Goal: Task Accomplishment & Management: Complete application form

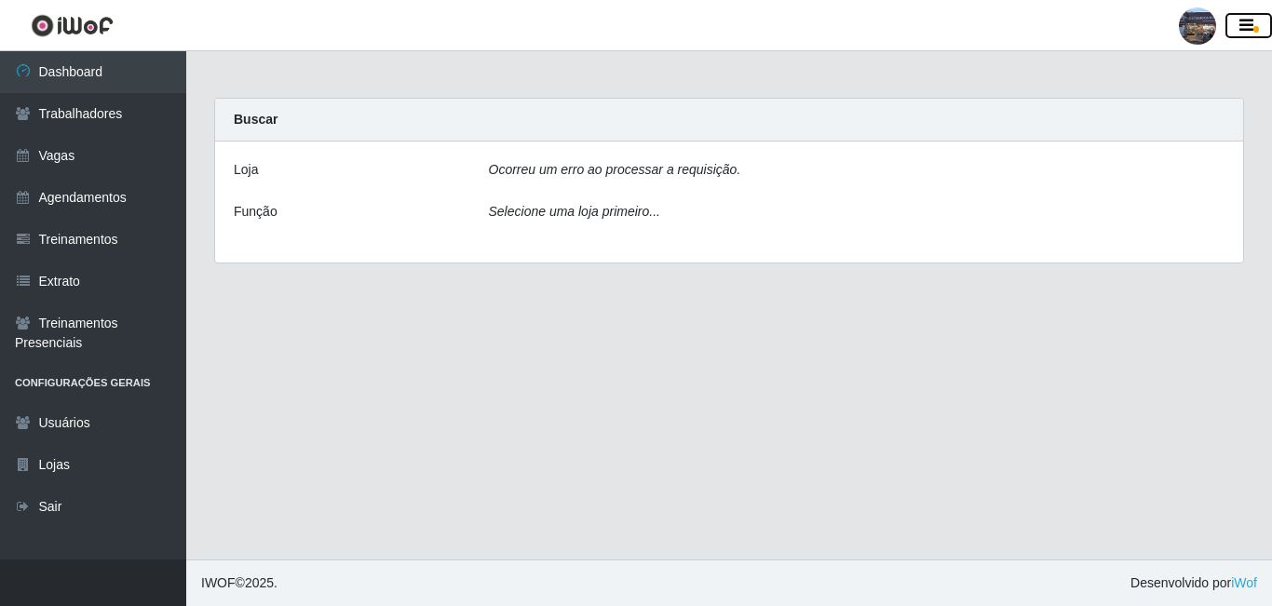
click at [1241, 24] on icon "button" at bounding box center [1246, 26] width 14 height 17
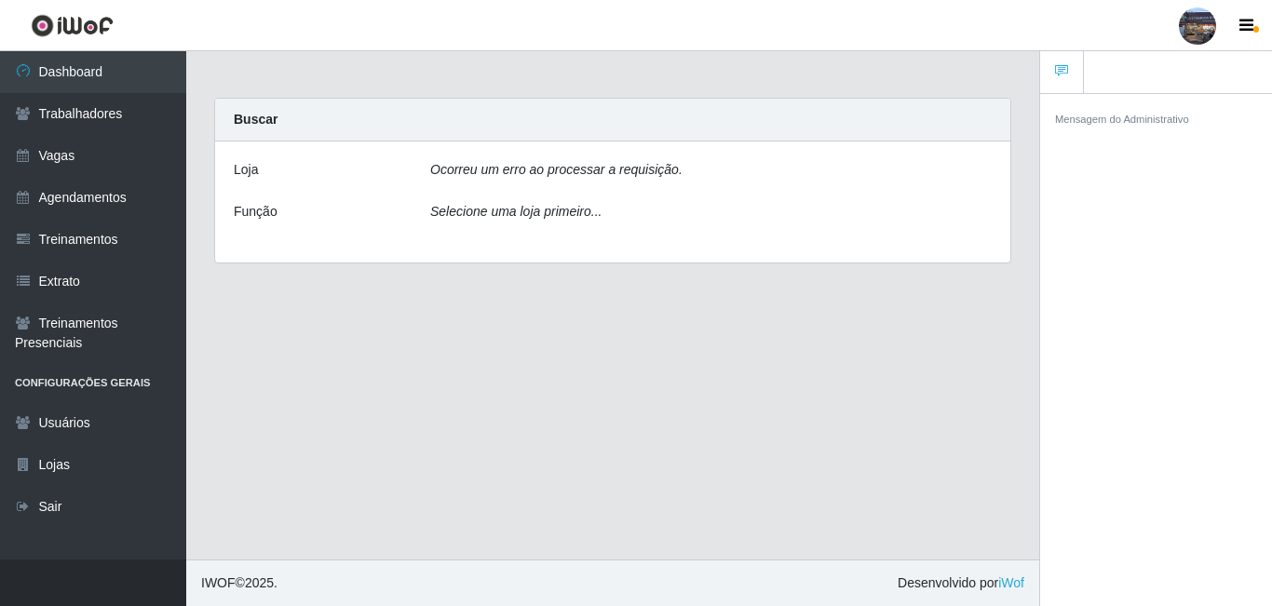
click at [1200, 24] on div at bounding box center [1197, 25] width 37 height 37
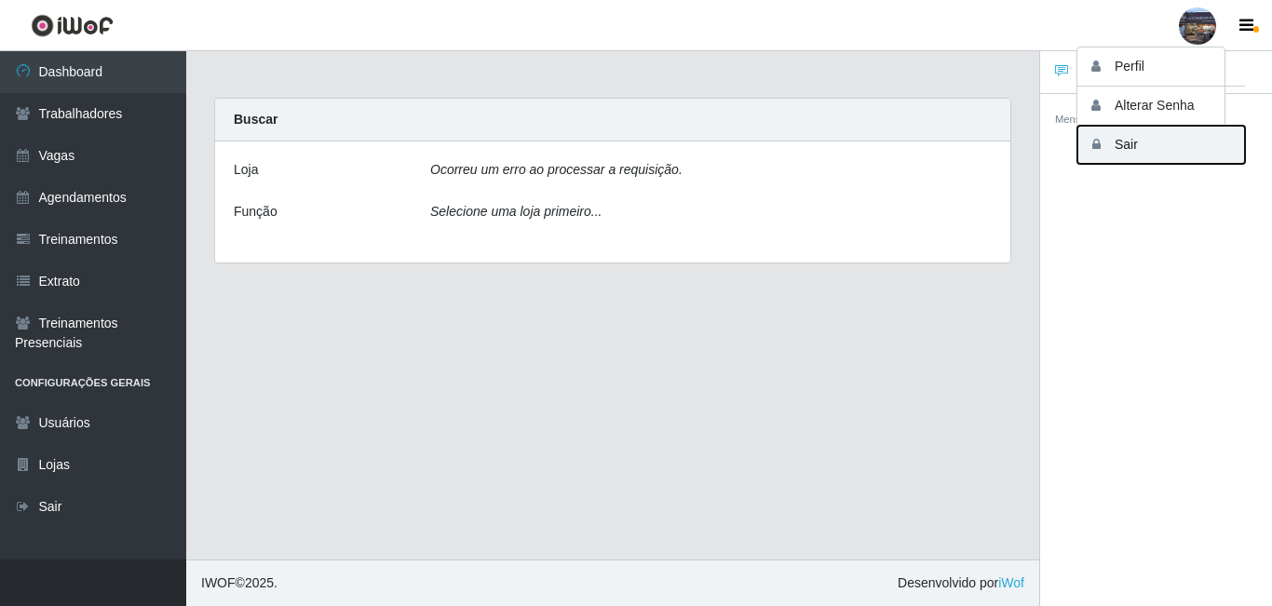
click at [1144, 141] on button "Sair" at bounding box center [1161, 145] width 168 height 38
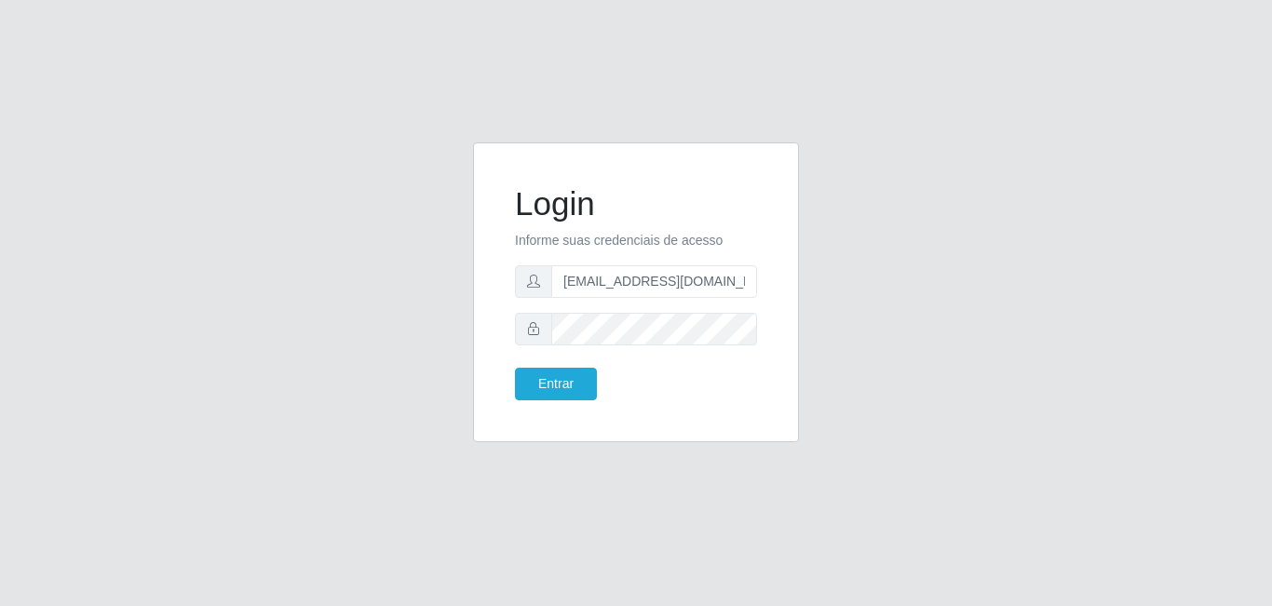
click at [537, 331] on icon at bounding box center [533, 328] width 13 height 13
click at [665, 81] on div "Login Informe suas credenciais de acesso alex_bezerra69@hotmail.com Entrar" at bounding box center [636, 303] width 1272 height 606
click at [515, 368] on button "Entrar" at bounding box center [556, 384] width 82 height 33
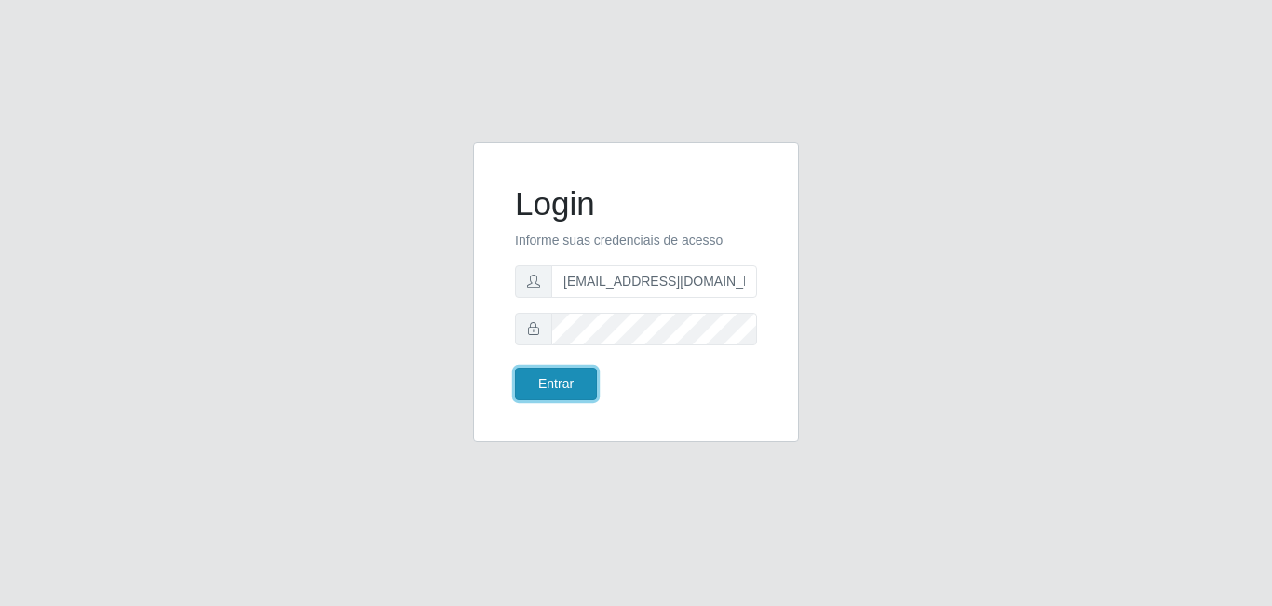
click at [577, 385] on button "Entrar" at bounding box center [556, 384] width 82 height 33
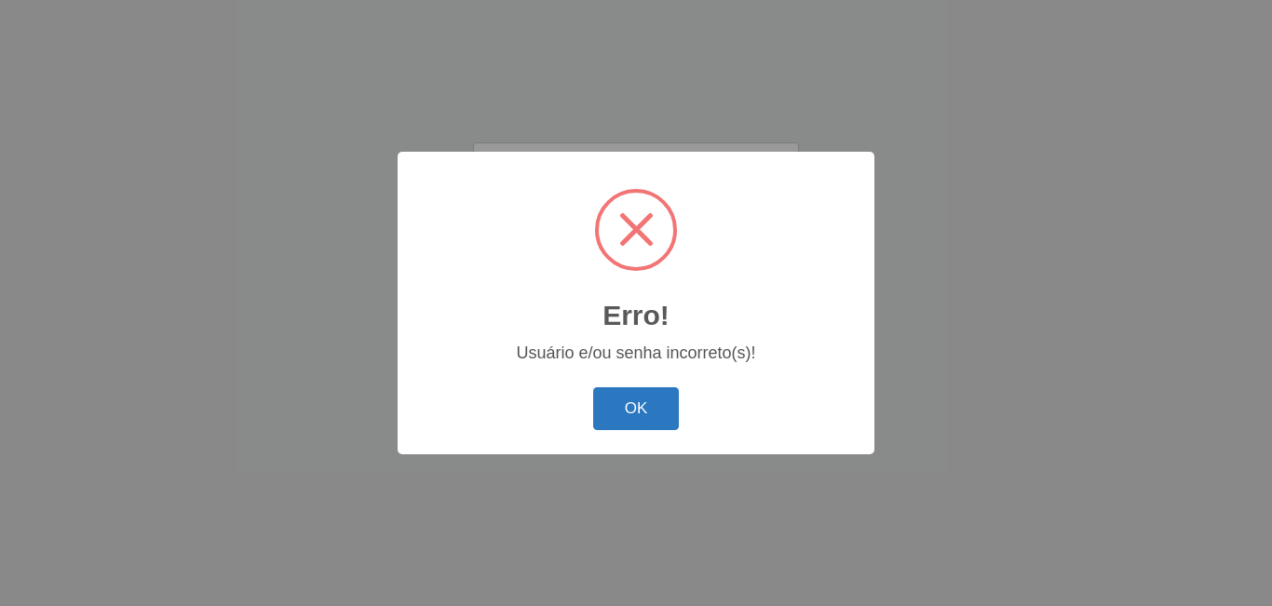
drag, startPoint x: 620, startPoint y: 417, endPoint x: 629, endPoint y: 412, distance: 10.1
click at [621, 417] on button "OK" at bounding box center [636, 409] width 87 height 44
click at [634, 425] on button "OK" at bounding box center [636, 409] width 87 height 44
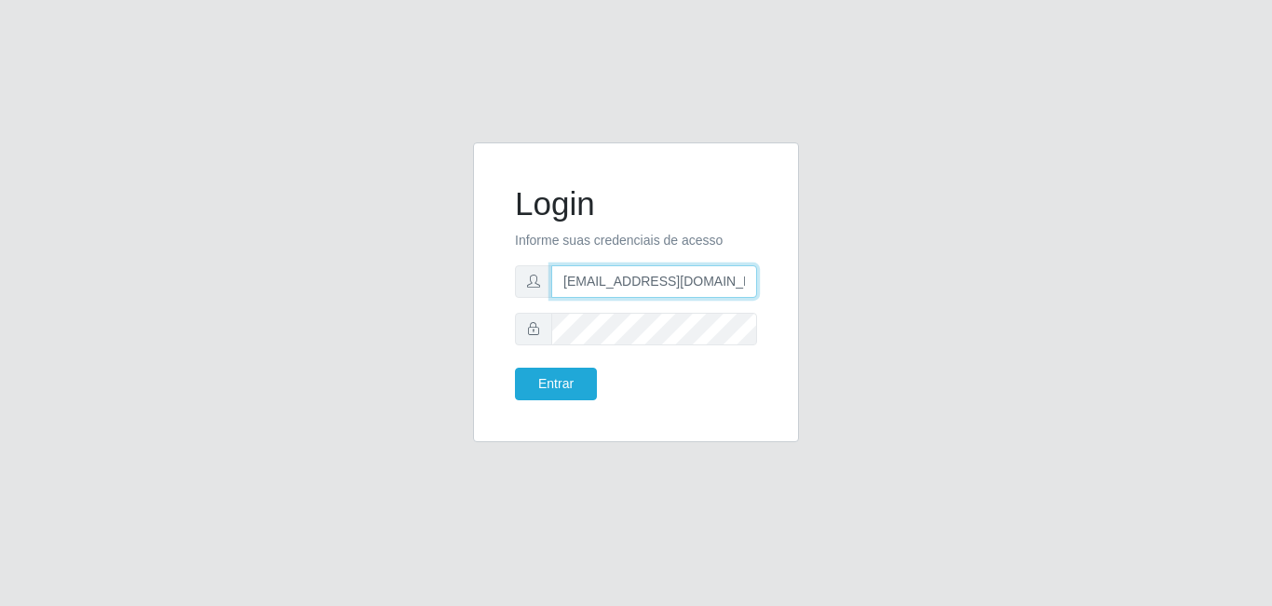
drag, startPoint x: 733, startPoint y: 284, endPoint x: 581, endPoint y: 265, distance: 152.9
click at [584, 268] on input "[EMAIL_ADDRESS][DOMAIN_NAME]" at bounding box center [654, 281] width 206 height 33
click at [592, 279] on input "[EMAIL_ADDRESS][DOMAIN_NAME]" at bounding box center [654, 281] width 206 height 33
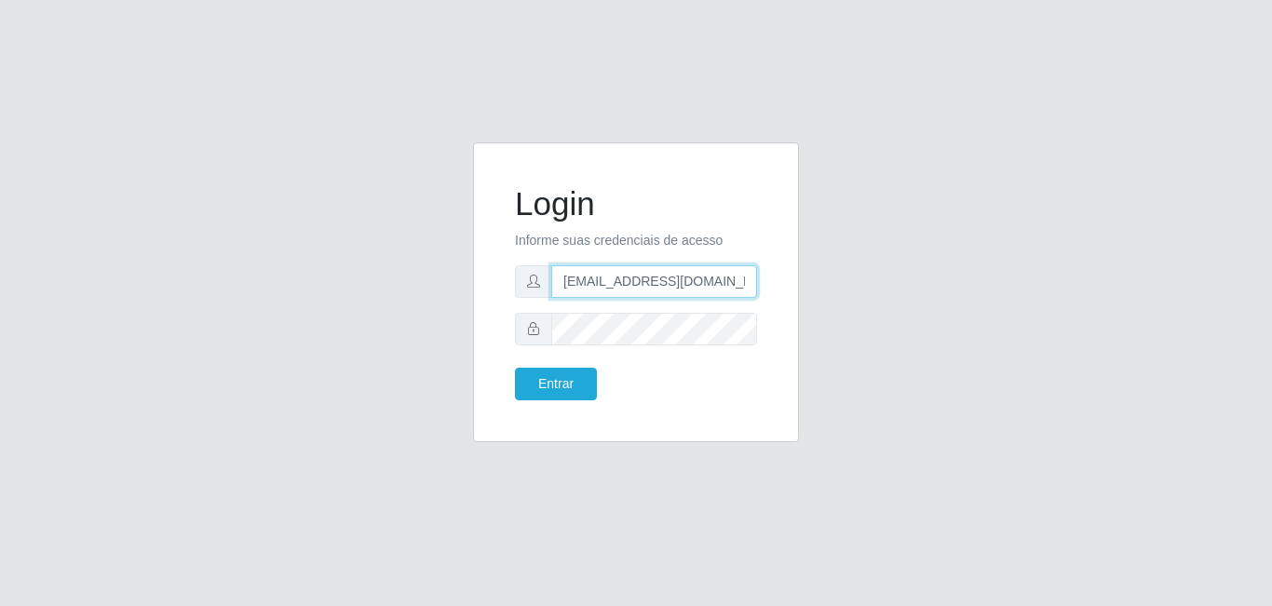
paste input "gostinhodarocanatal@g"
type input "[EMAIL_ADDRESS][DOMAIN_NAME]"
click at [515, 368] on button "Entrar" at bounding box center [556, 384] width 82 height 33
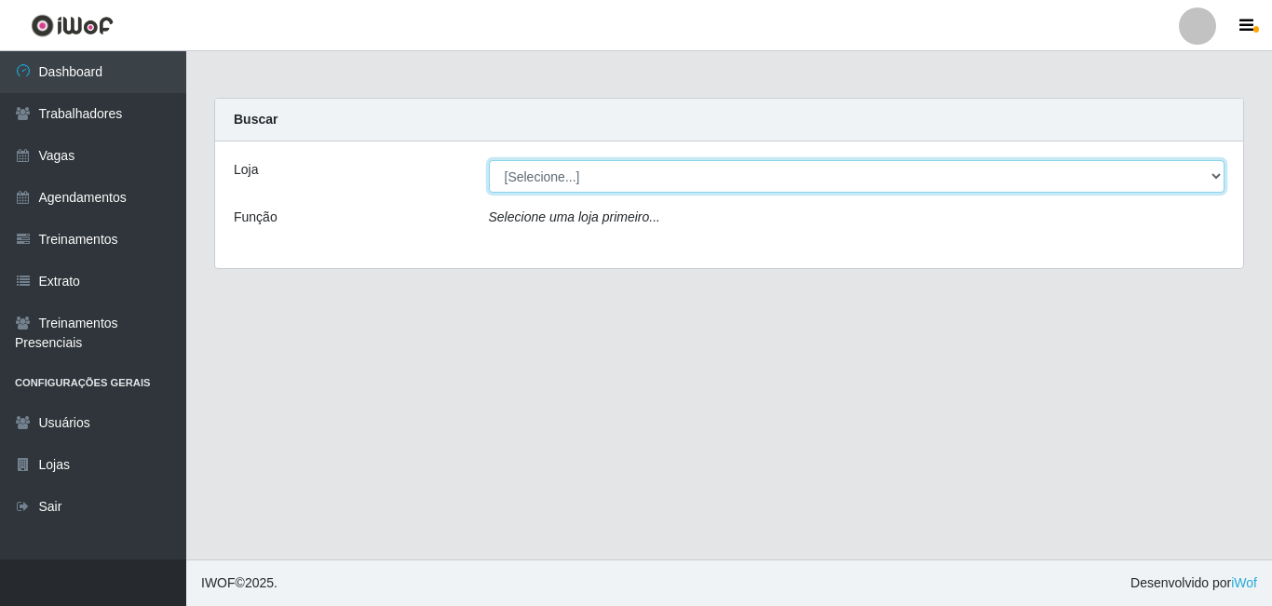
click at [575, 188] on select "[Selecione...] Gostinho da Roça" at bounding box center [857, 176] width 737 height 33
click at [576, 177] on select "[Selecione...] Gostinho da Roça" at bounding box center [857, 176] width 737 height 33
select select "303"
click at [489, 160] on select "[Selecione...] Gostinho da Roça" at bounding box center [857, 176] width 737 height 33
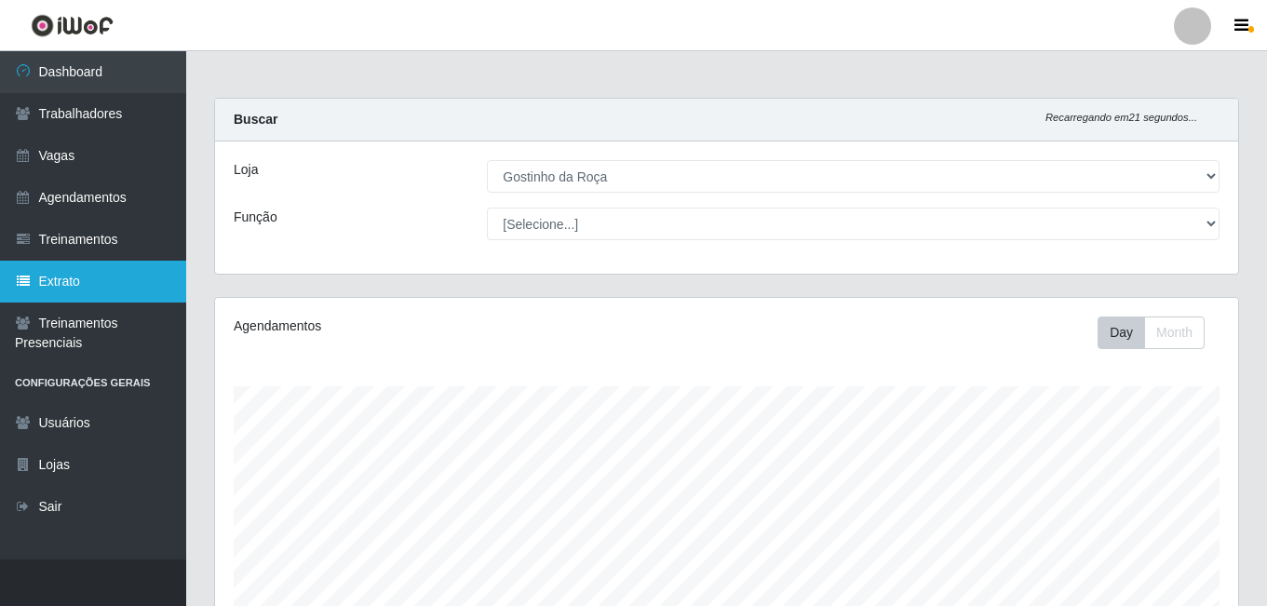
click at [93, 285] on link "Extrato" at bounding box center [93, 282] width 186 height 42
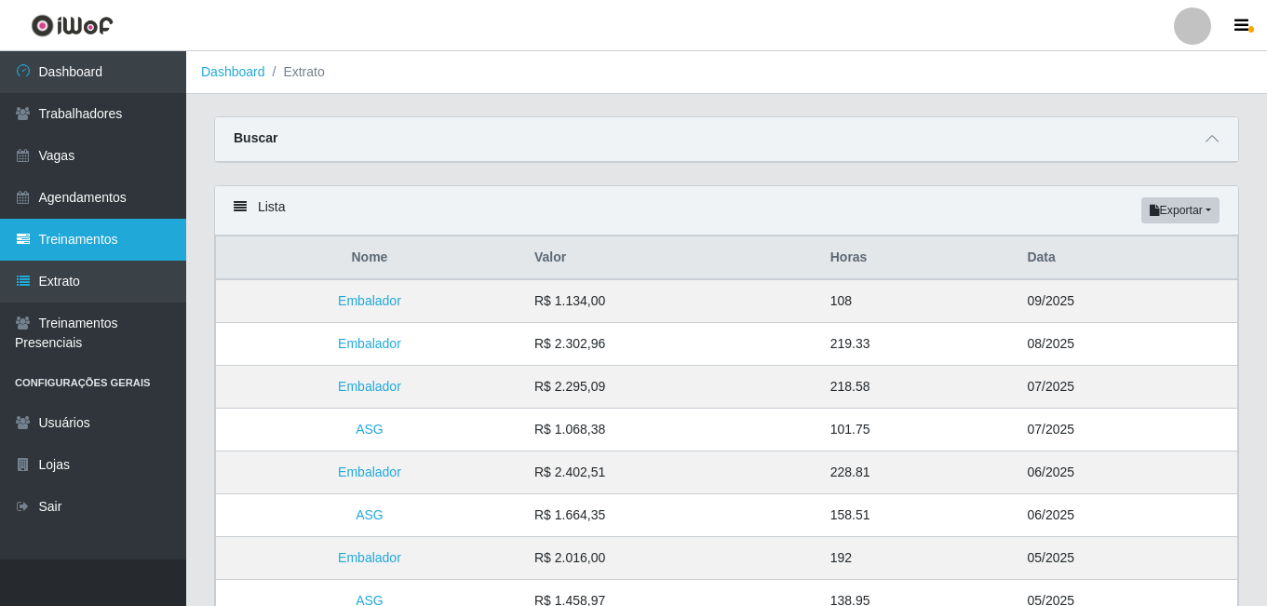
click at [95, 244] on link "Treinamentos" at bounding box center [93, 240] width 186 height 42
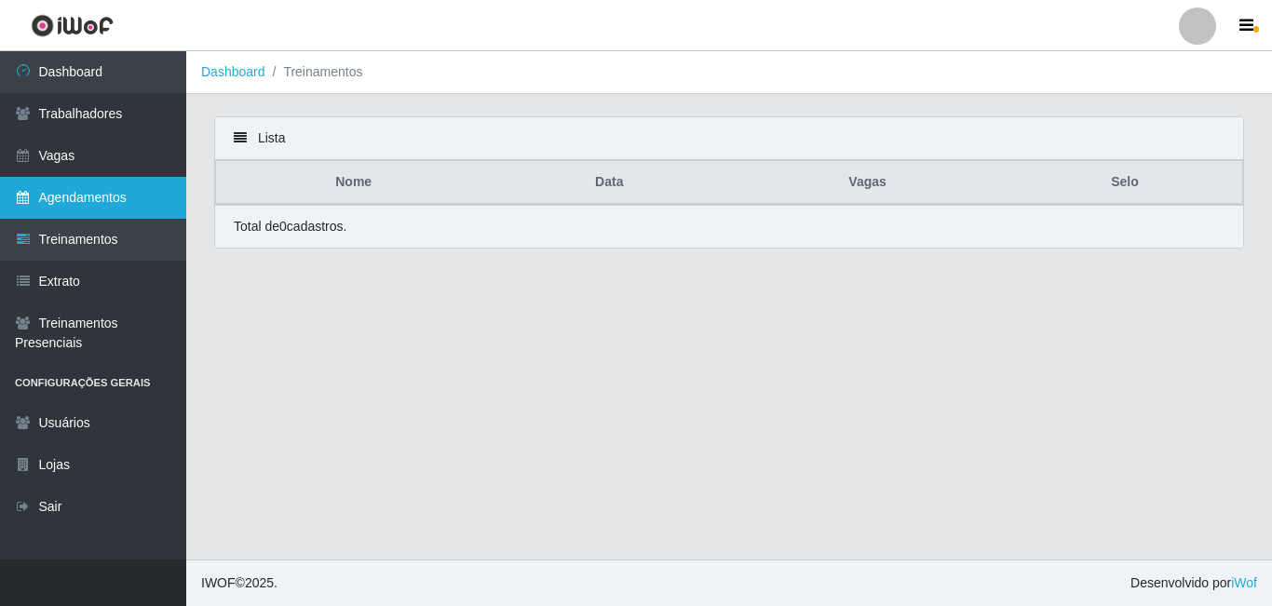
click at [97, 193] on link "Agendamentos" at bounding box center [93, 198] width 186 height 42
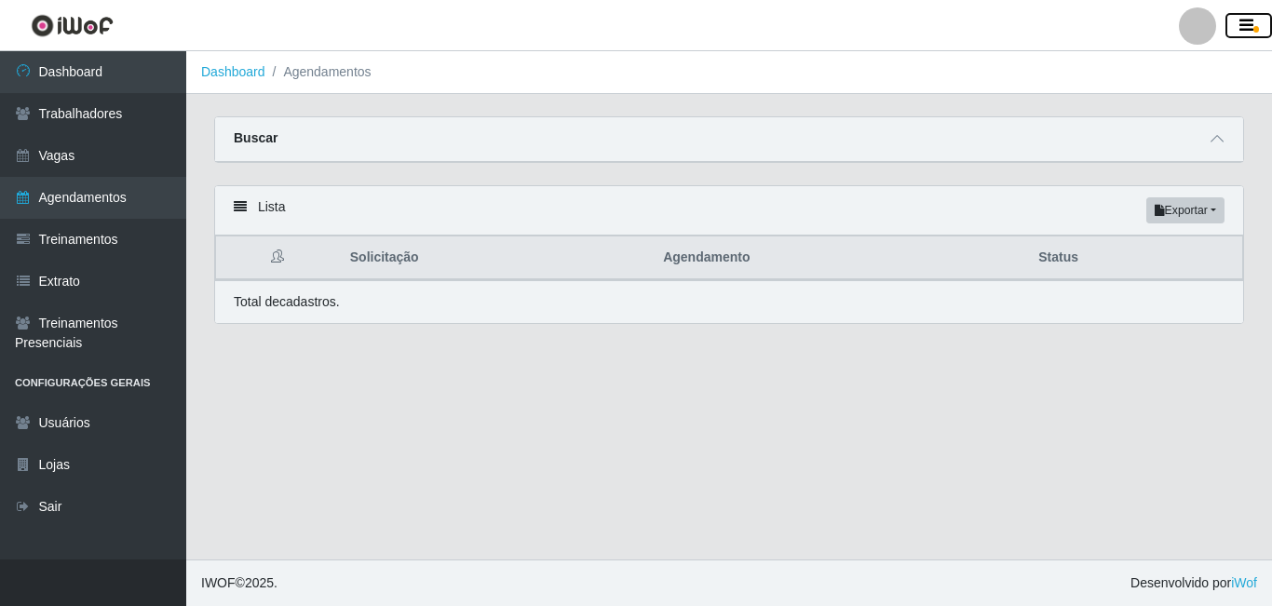
click at [1251, 34] on icon "button" at bounding box center [1246, 26] width 14 height 17
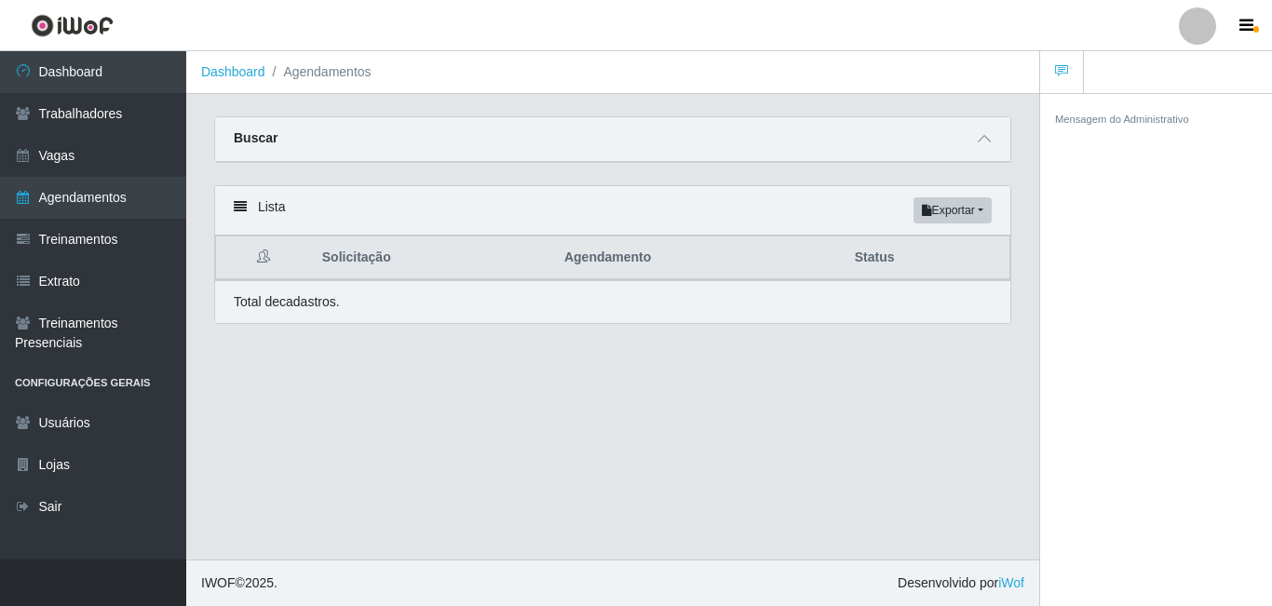
click at [1210, 34] on div at bounding box center [1197, 25] width 37 height 37
click at [115, 192] on link "Agendamentos" at bounding box center [93, 198] width 186 height 42
click at [116, 164] on link "Vagas" at bounding box center [93, 156] width 186 height 42
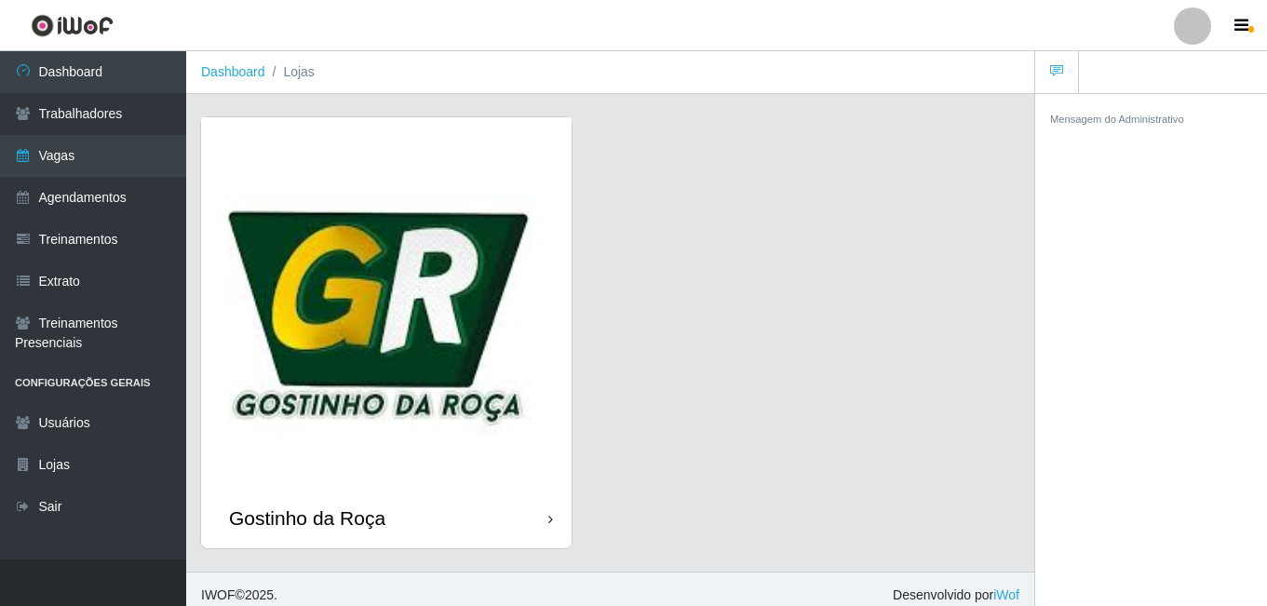
click at [458, 258] on img at bounding box center [386, 302] width 371 height 371
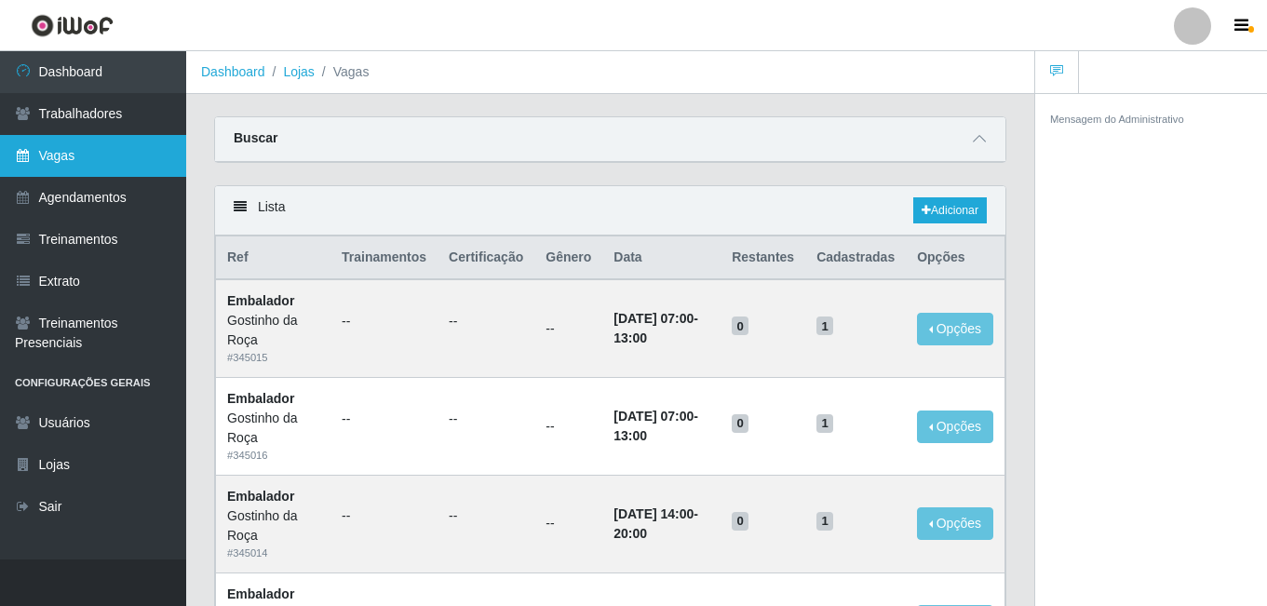
click at [98, 156] on link "Vagas" at bounding box center [93, 156] width 186 height 42
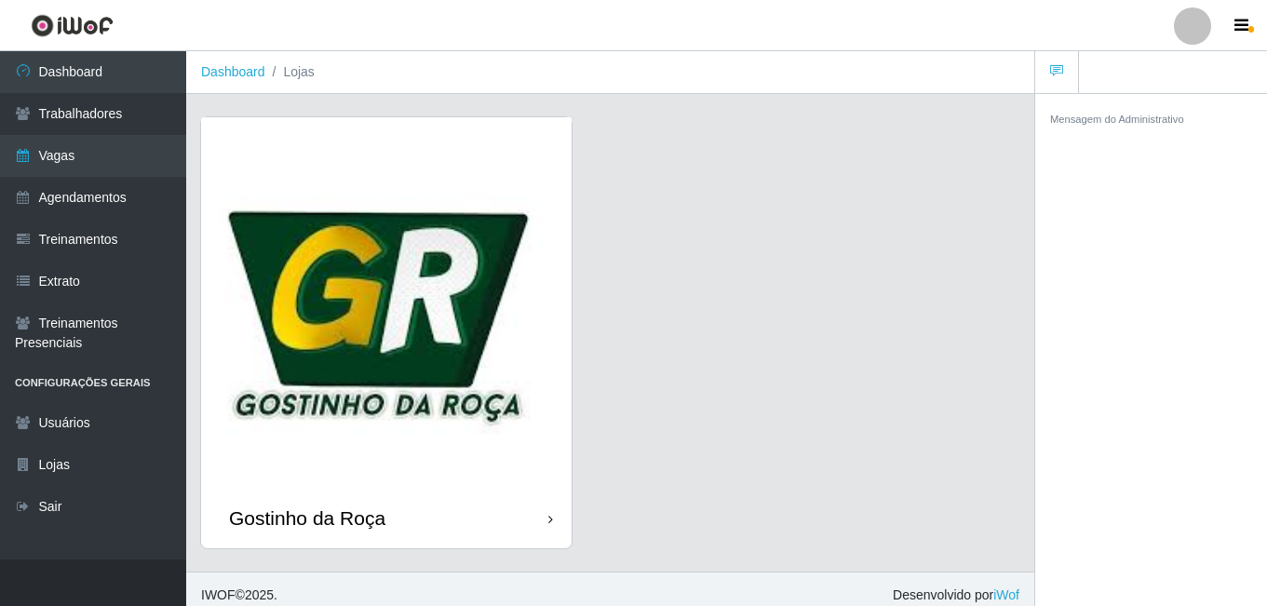
click at [396, 283] on img at bounding box center [386, 302] width 371 height 371
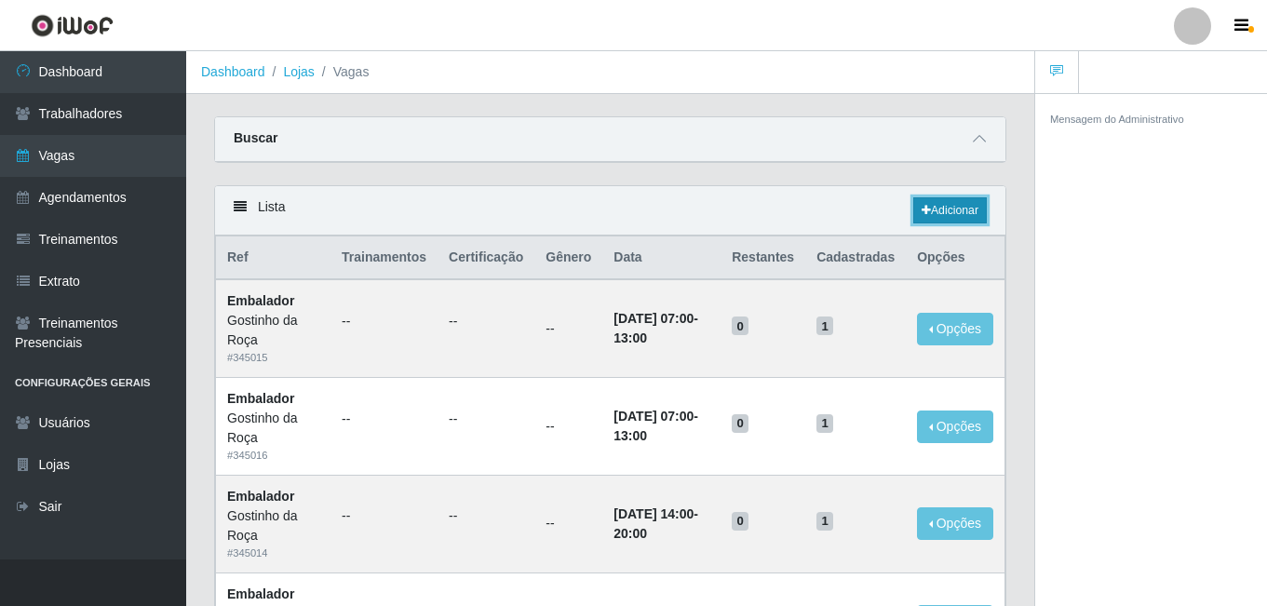
click at [940, 214] on link "Adicionar" at bounding box center [950, 210] width 74 height 26
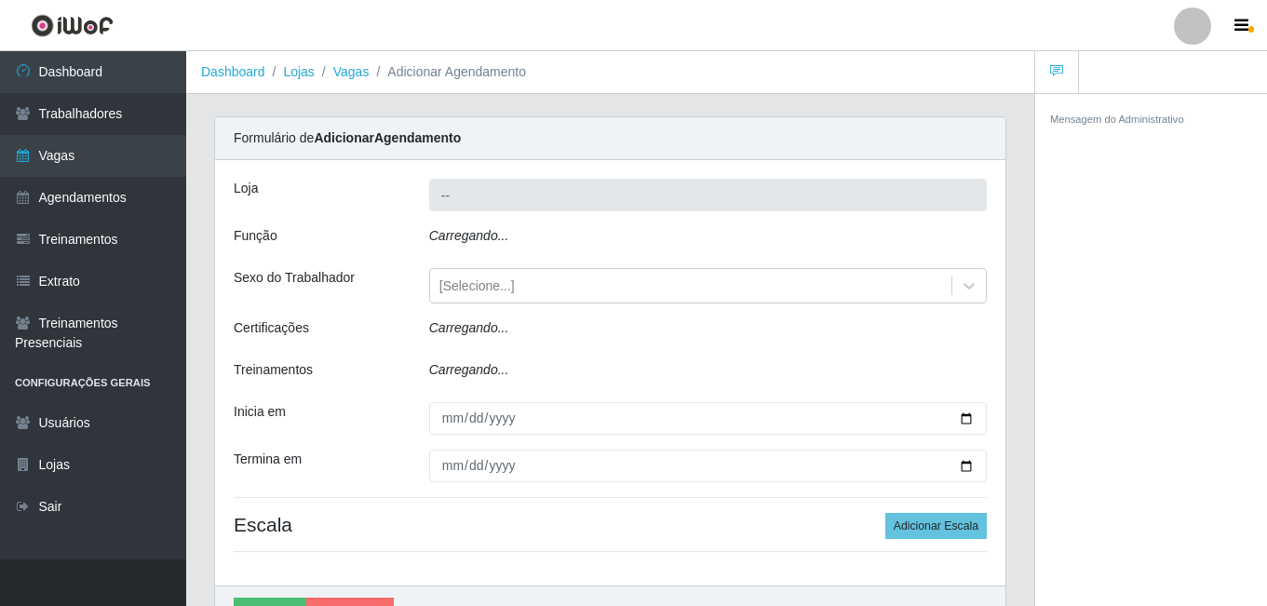
type input "Gostinho da Roça"
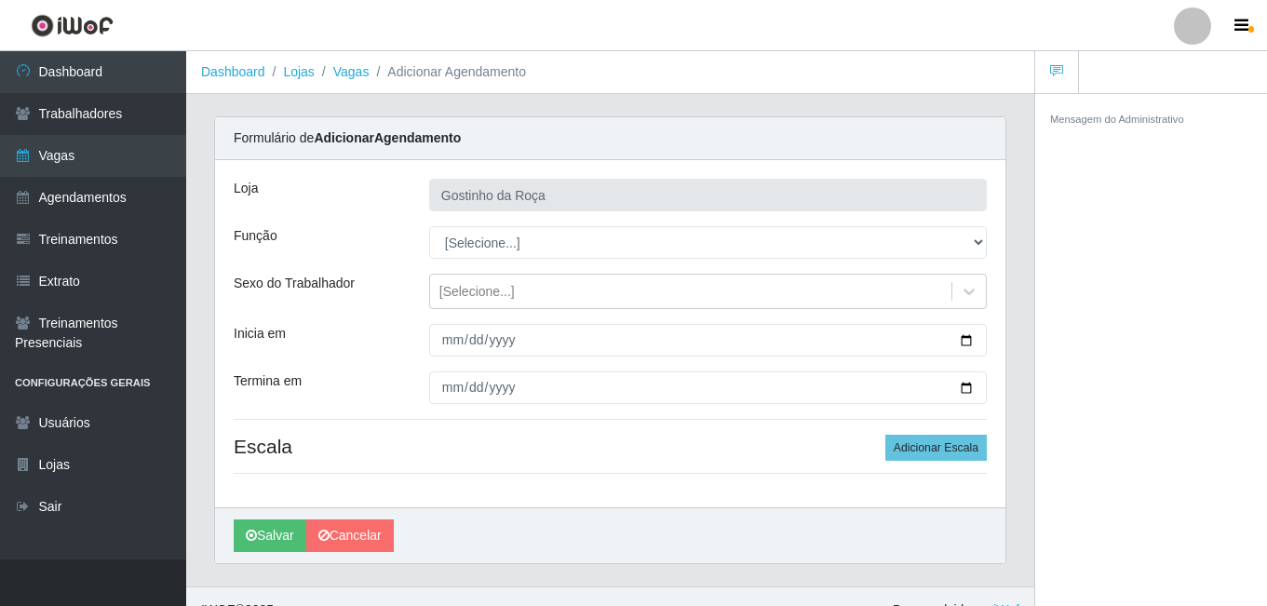
click at [1044, 77] on link at bounding box center [1057, 72] width 44 height 43
click at [1251, 24] on button "button" at bounding box center [1244, 26] width 47 height 26
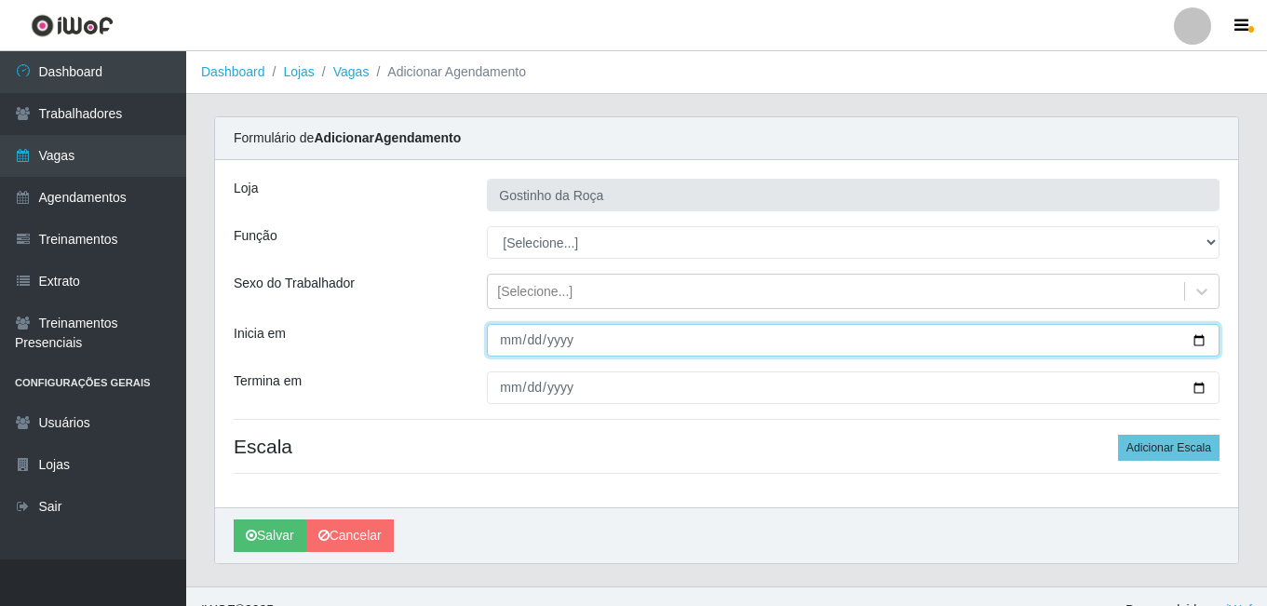
click at [577, 336] on input "Inicia em" at bounding box center [853, 340] width 733 height 33
click at [609, 340] on input "Inicia em" at bounding box center [853, 340] width 733 height 33
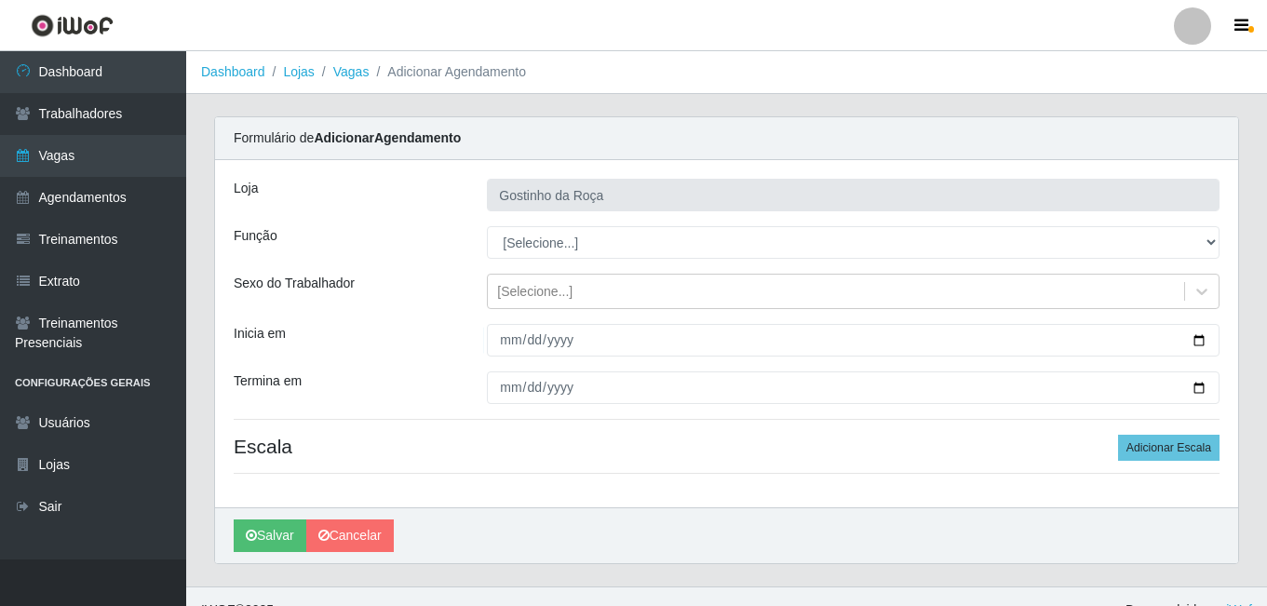
click at [683, 221] on div "Loja Gostinho da Roça Função [Selecione...] ASG ASG + ASG ++ Embalador Embalado…" at bounding box center [726, 333] width 1023 height 347
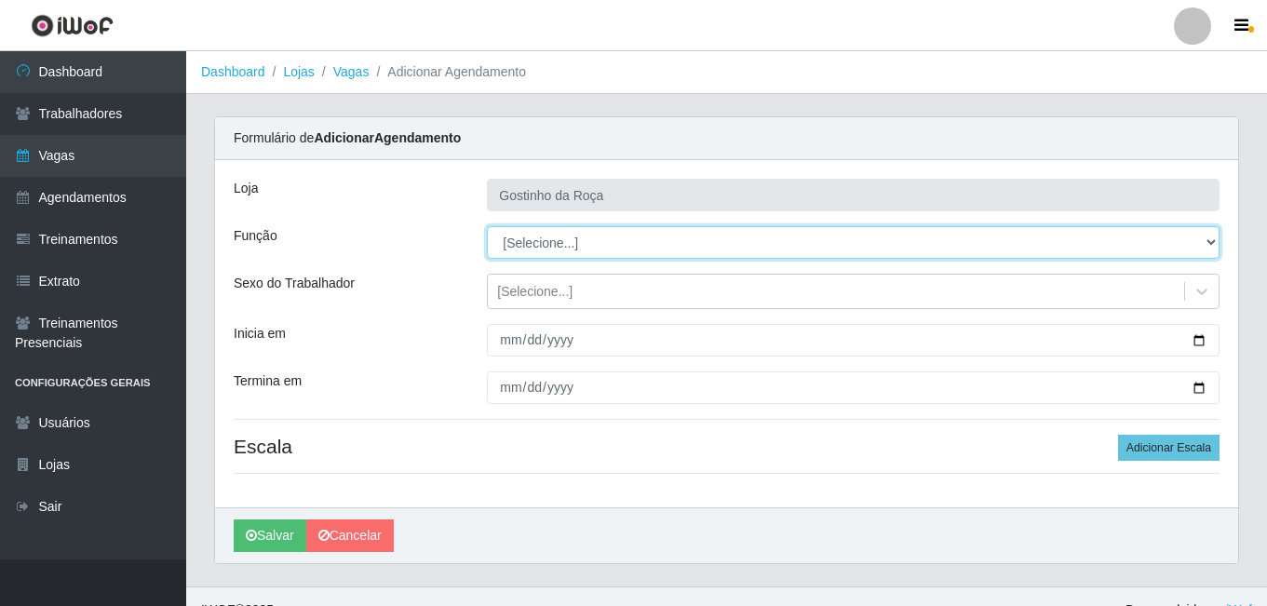
click at [682, 243] on select "[Selecione...] ASG ASG + ASG ++ Embalador Embalador + Embalador ++ Operador de …" at bounding box center [853, 242] width 733 height 33
select select "1"
click at [487, 226] on select "[Selecione...] ASG ASG + ASG ++ Embalador Embalador + Embalador ++ Operador de …" at bounding box center [853, 242] width 733 height 33
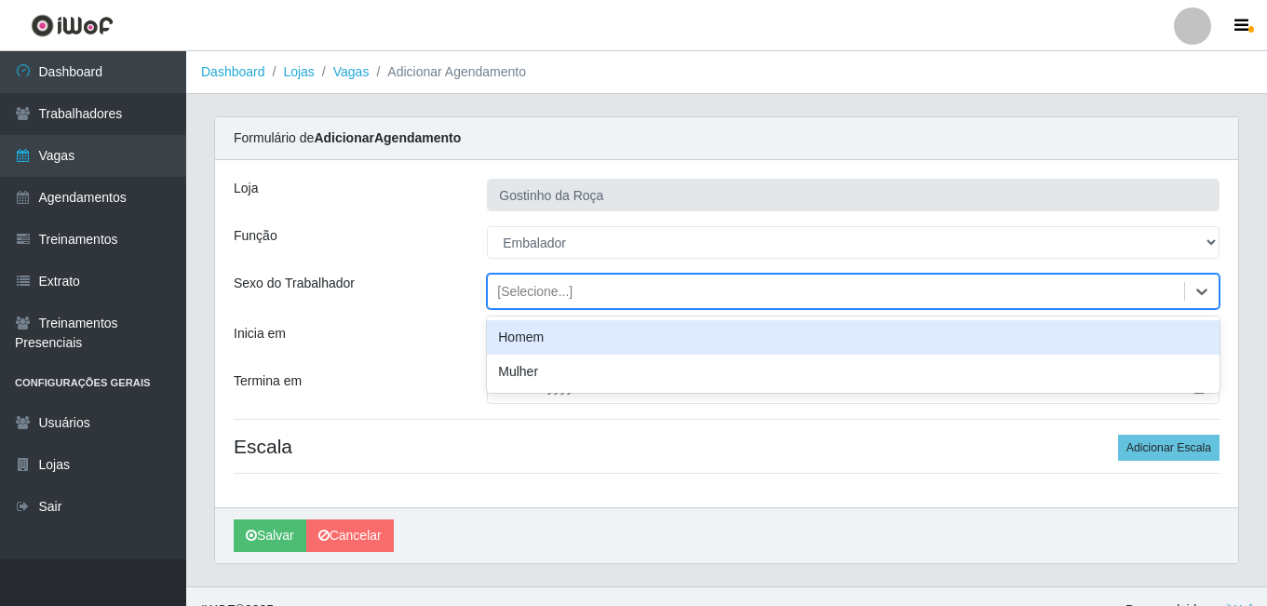
click at [614, 293] on div "[Selecione...]" at bounding box center [836, 292] width 697 height 31
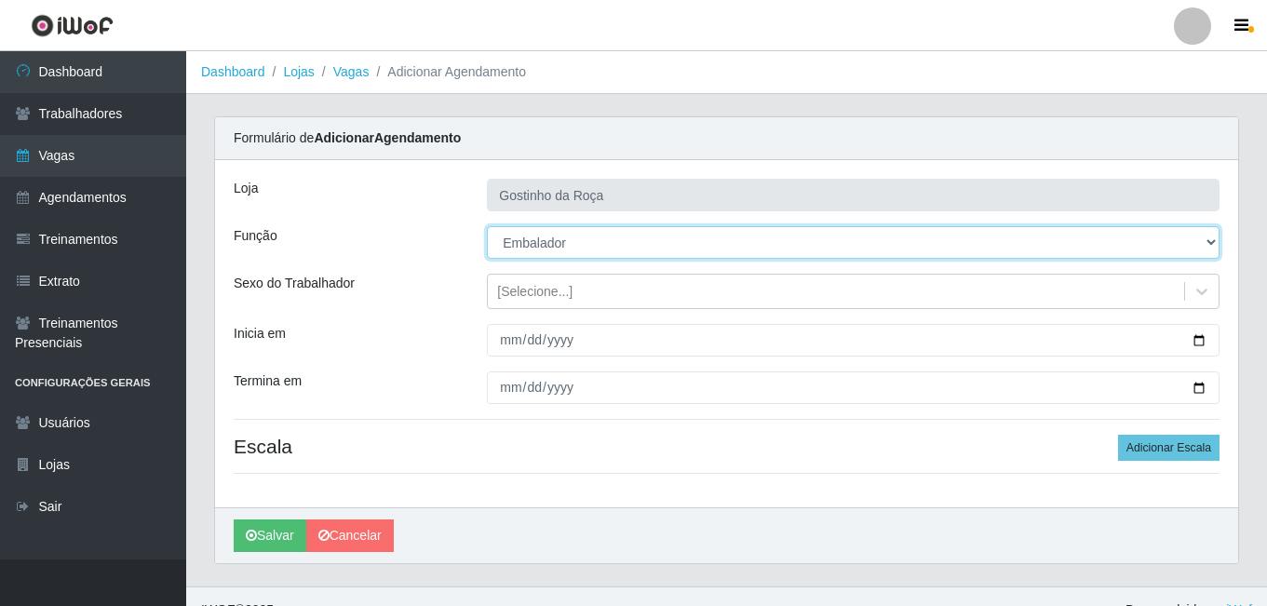
click at [594, 242] on select "[Selecione...] ASG ASG + ASG ++ Embalador Embalador + Embalador ++ Operador de …" at bounding box center [853, 242] width 733 height 33
click at [487, 226] on select "[Selecione...] ASG ASG + ASG ++ Embalador Embalador + Embalador ++ Operador de …" at bounding box center [853, 242] width 733 height 33
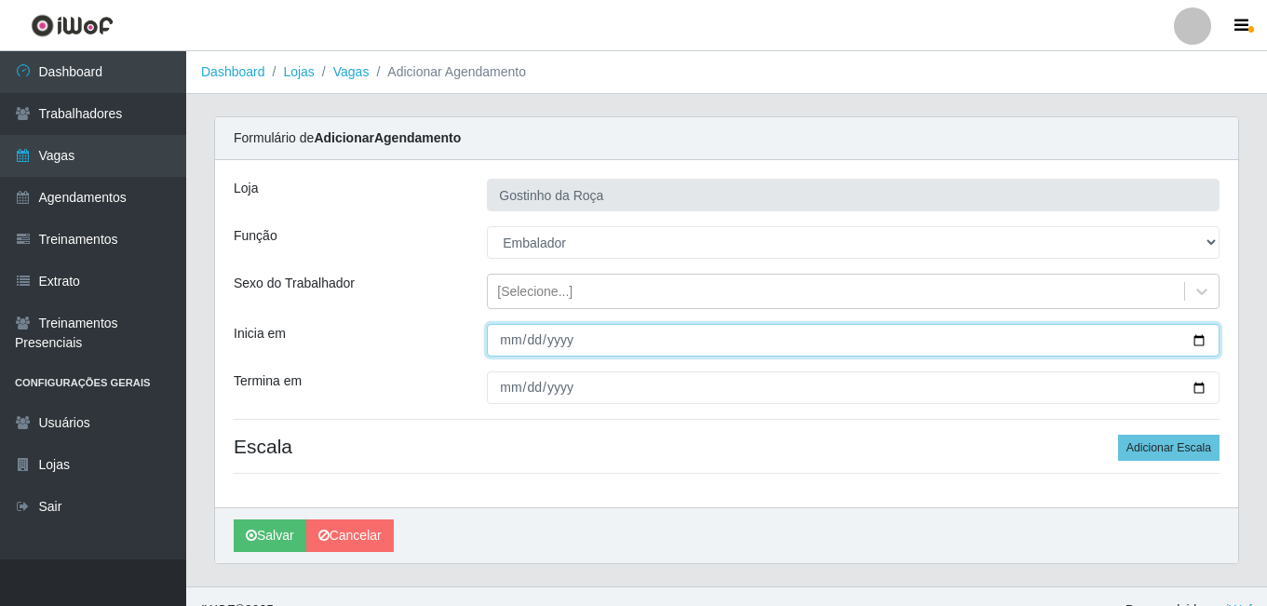
click at [1206, 342] on input "Inicia em" at bounding box center [853, 340] width 733 height 33
type input "2025-09-17"
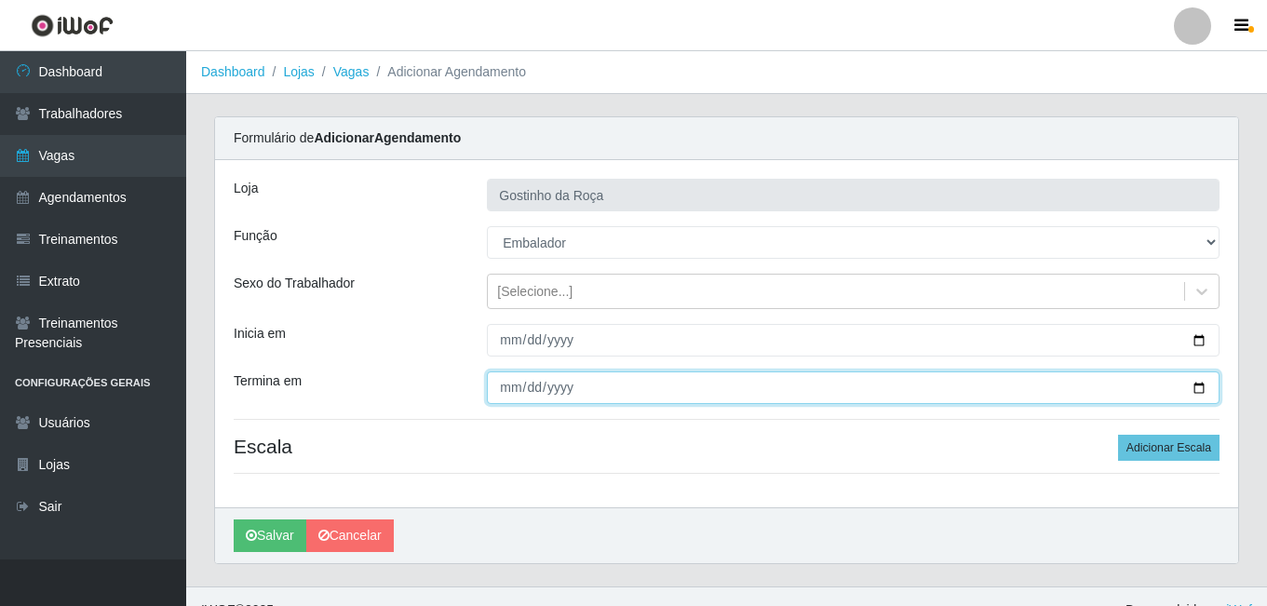
click at [1195, 389] on input "Termina em" at bounding box center [853, 388] width 733 height 33
type input "2025-09-17"
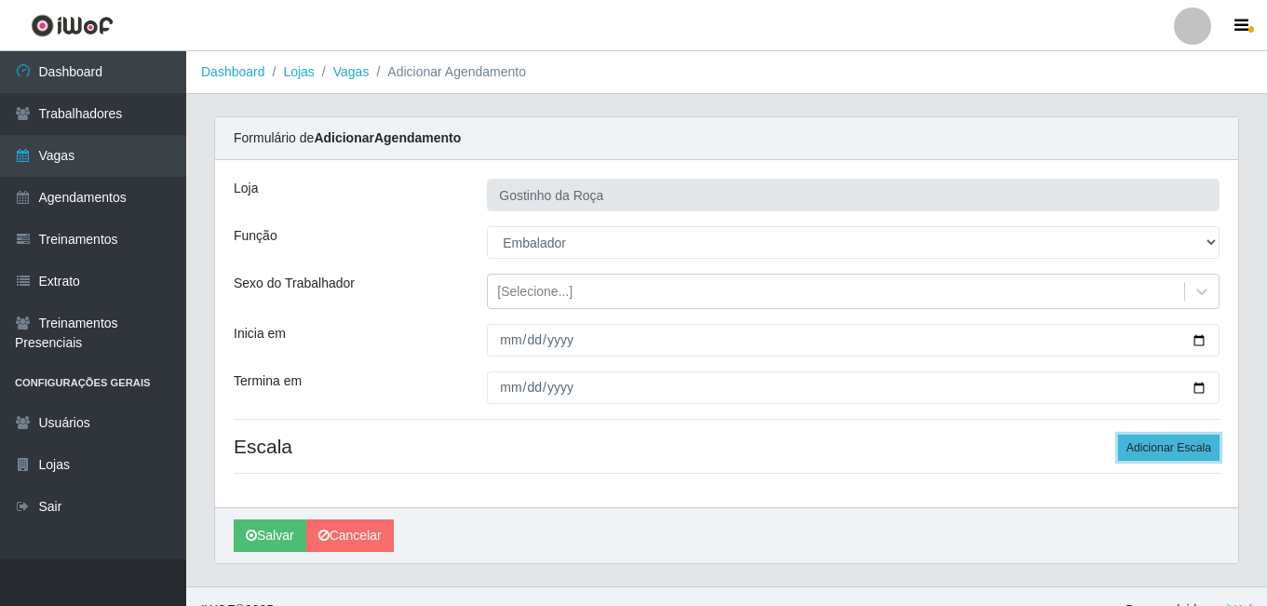
click at [1164, 438] on button "Adicionar Escala" at bounding box center [1168, 448] width 101 height 26
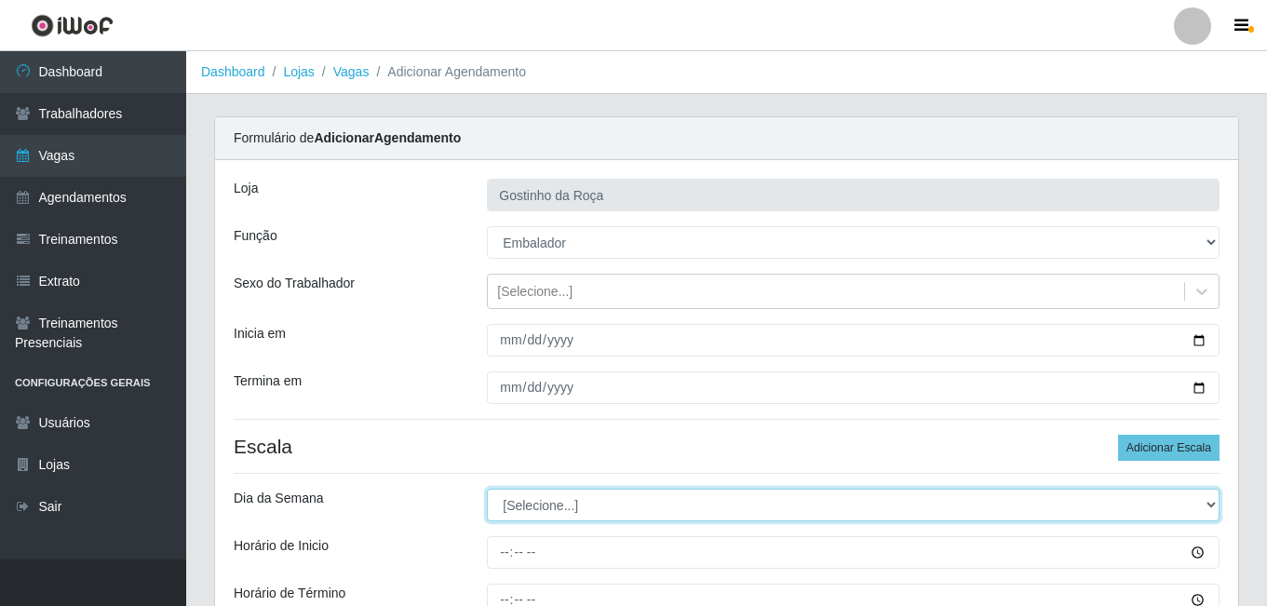
click at [567, 510] on select "[Selecione...] Segunda Terça Quarta Quinta Sexta Sábado Domingo" at bounding box center [853, 505] width 733 height 33
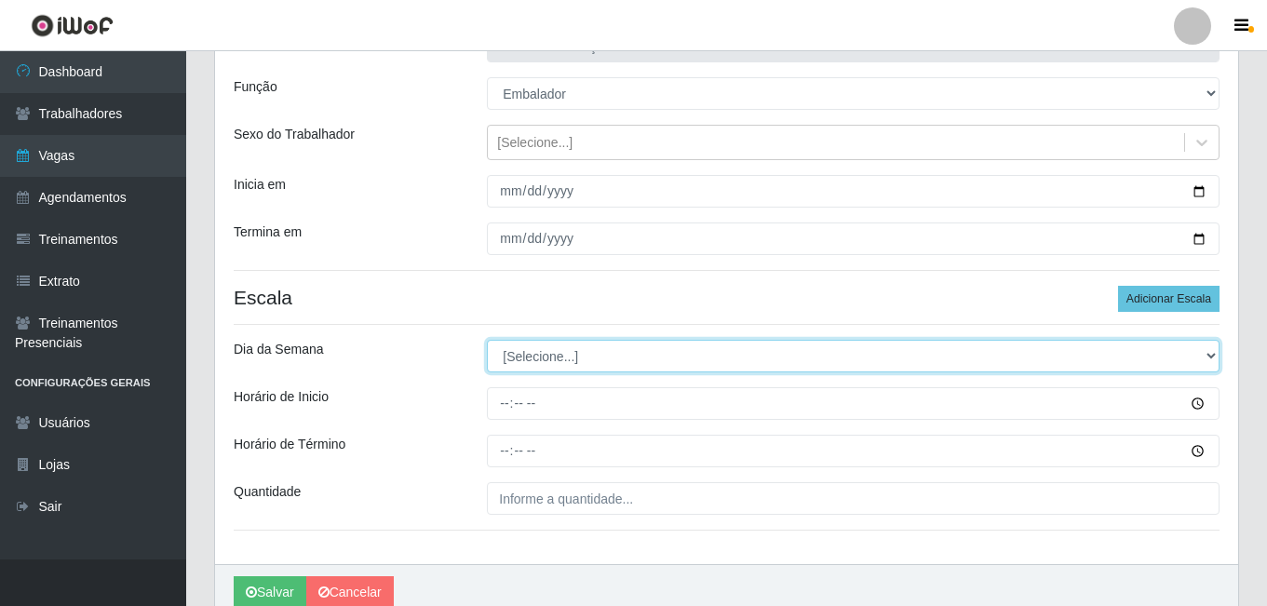
scroll to position [233, 0]
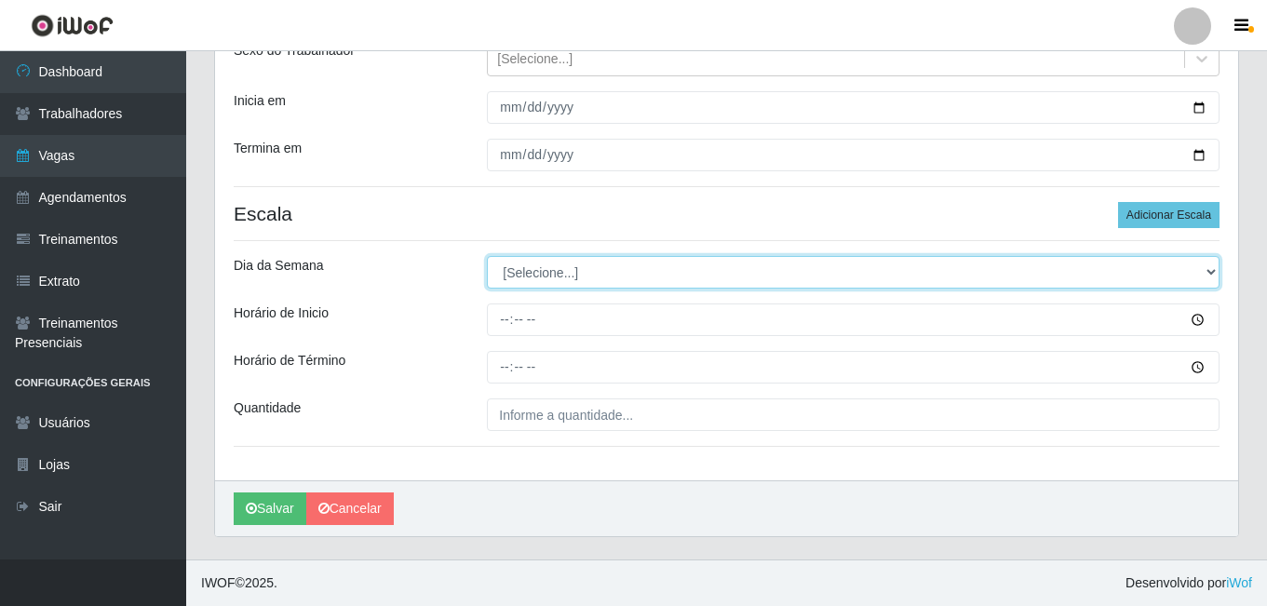
click at [699, 286] on select "[Selecione...] Segunda Terça Quarta Quinta Sexta Sábado Domingo" at bounding box center [853, 272] width 733 height 33
select select "3"
click at [487, 256] on select "[Selecione...] Segunda Terça Quarta Quinta Sexta Sábado Domingo" at bounding box center [853, 272] width 733 height 33
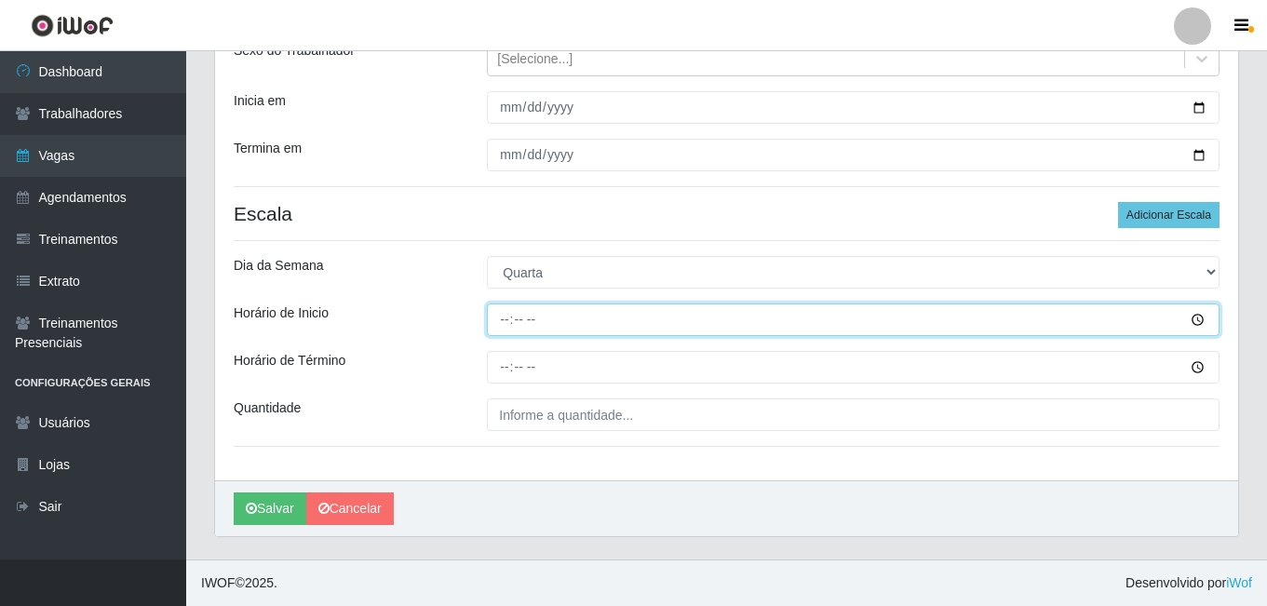
click at [505, 319] on input "Horário de Inicio" at bounding box center [853, 320] width 733 height 33
type input "07:00"
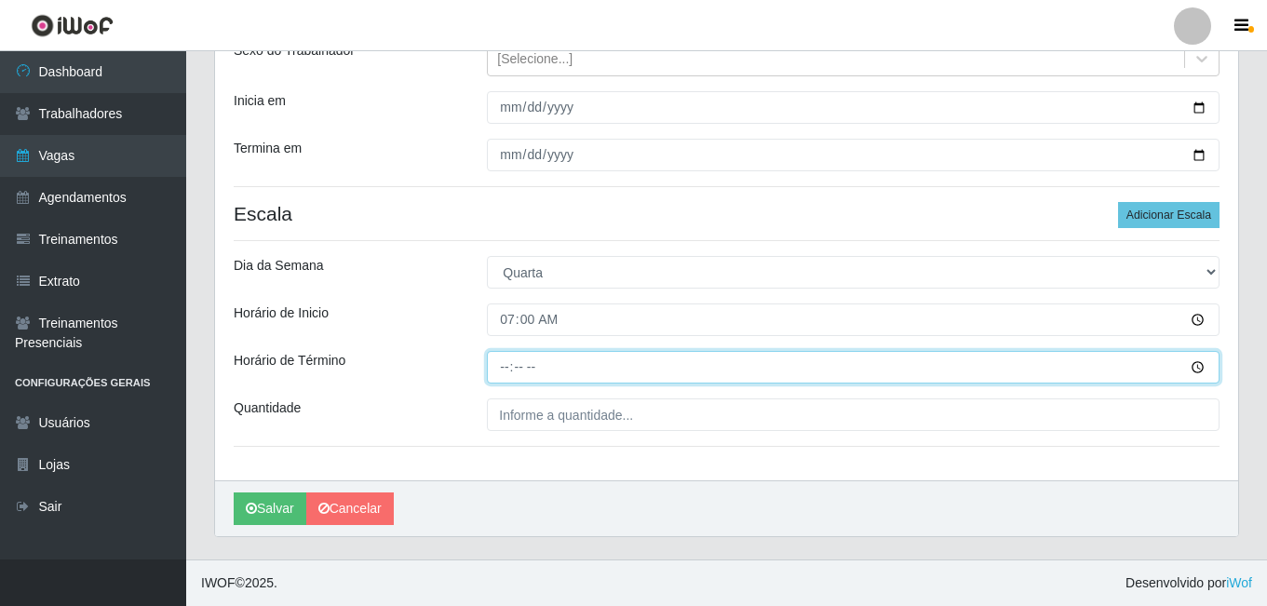
click at [507, 365] on input "Horário de Término" at bounding box center [853, 367] width 733 height 33
type input "13:00"
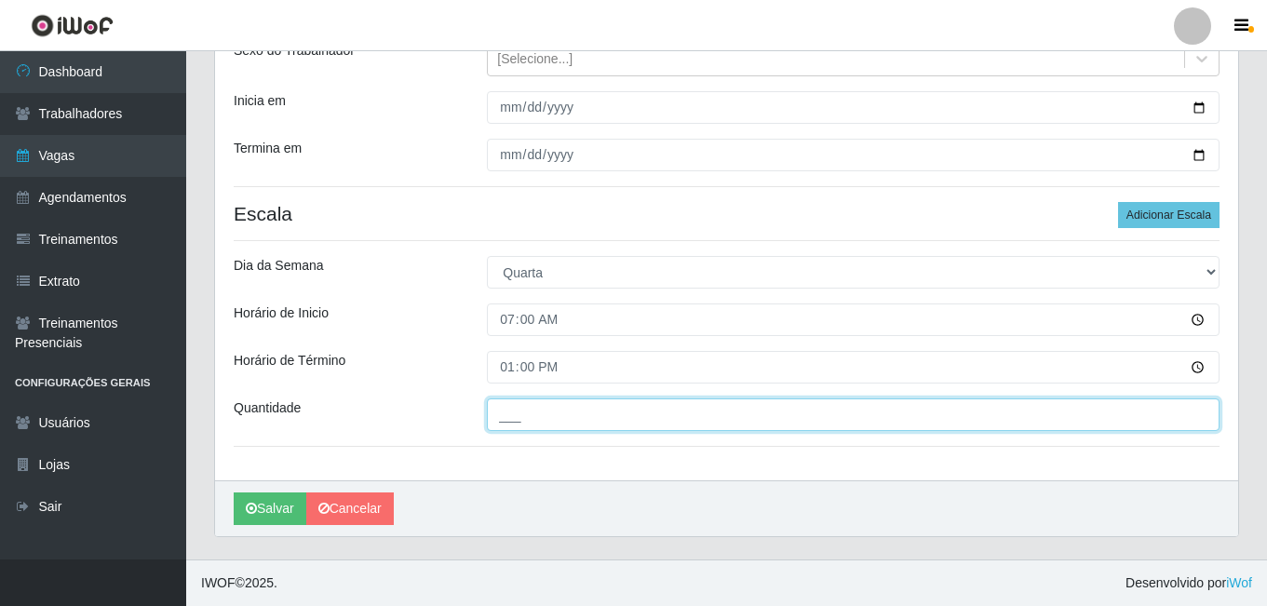
click at [528, 417] on input "___" at bounding box center [853, 415] width 733 height 33
type input "1__"
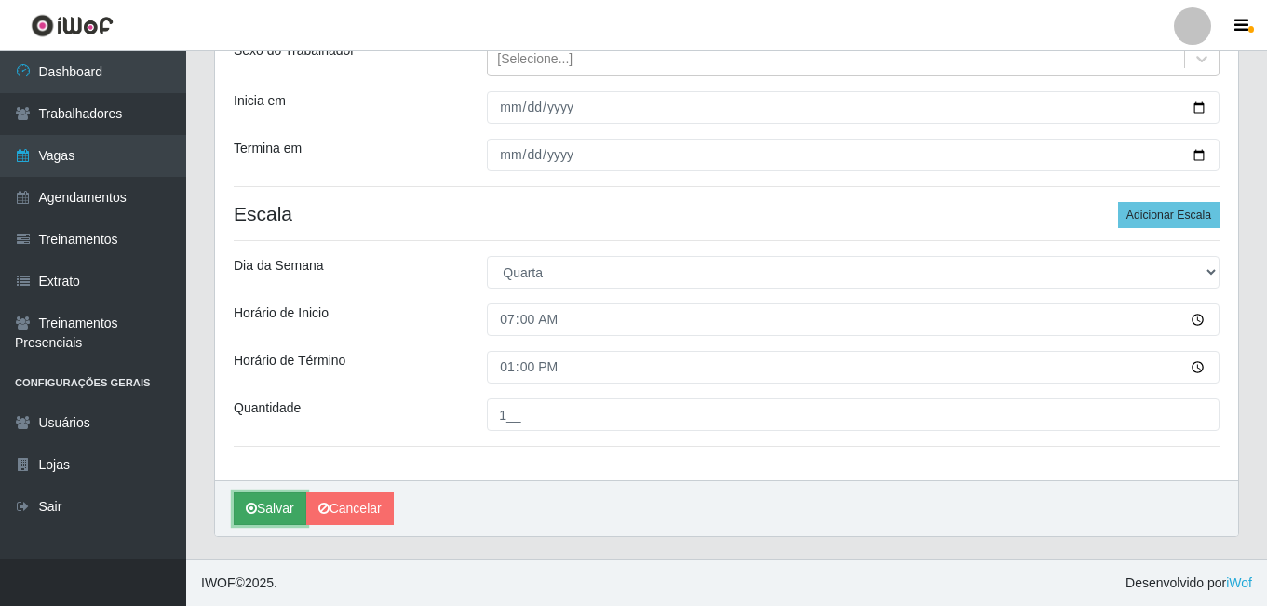
click at [277, 502] on button "Salvar" at bounding box center [270, 509] width 73 height 33
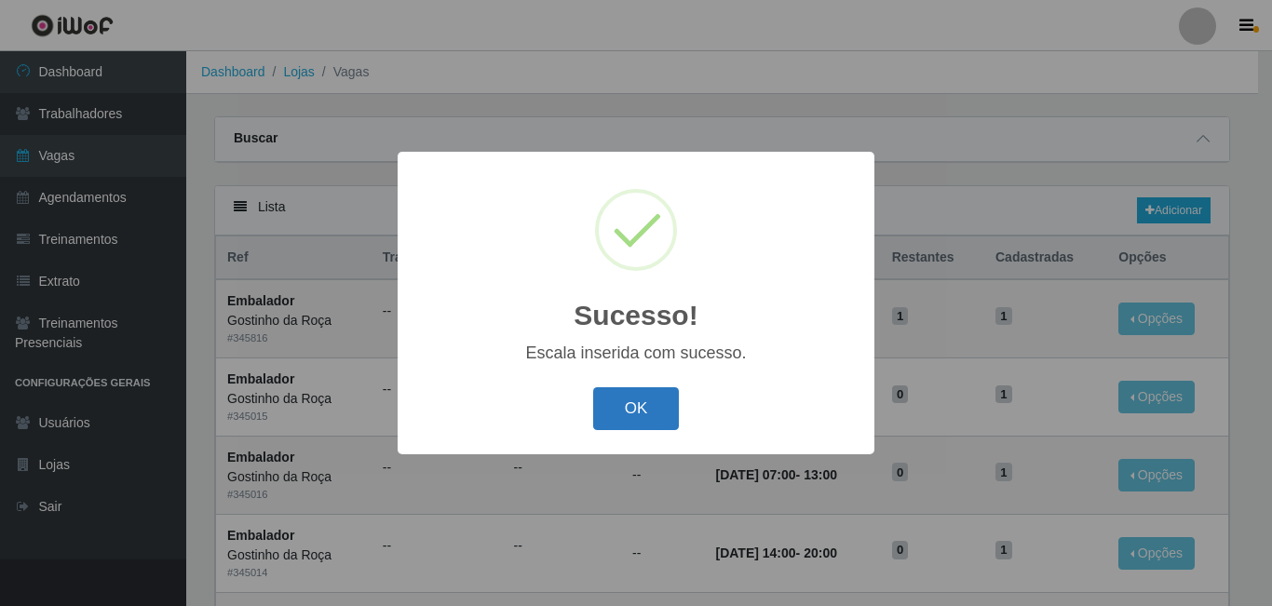
click at [629, 423] on button "OK" at bounding box center [636, 409] width 87 height 44
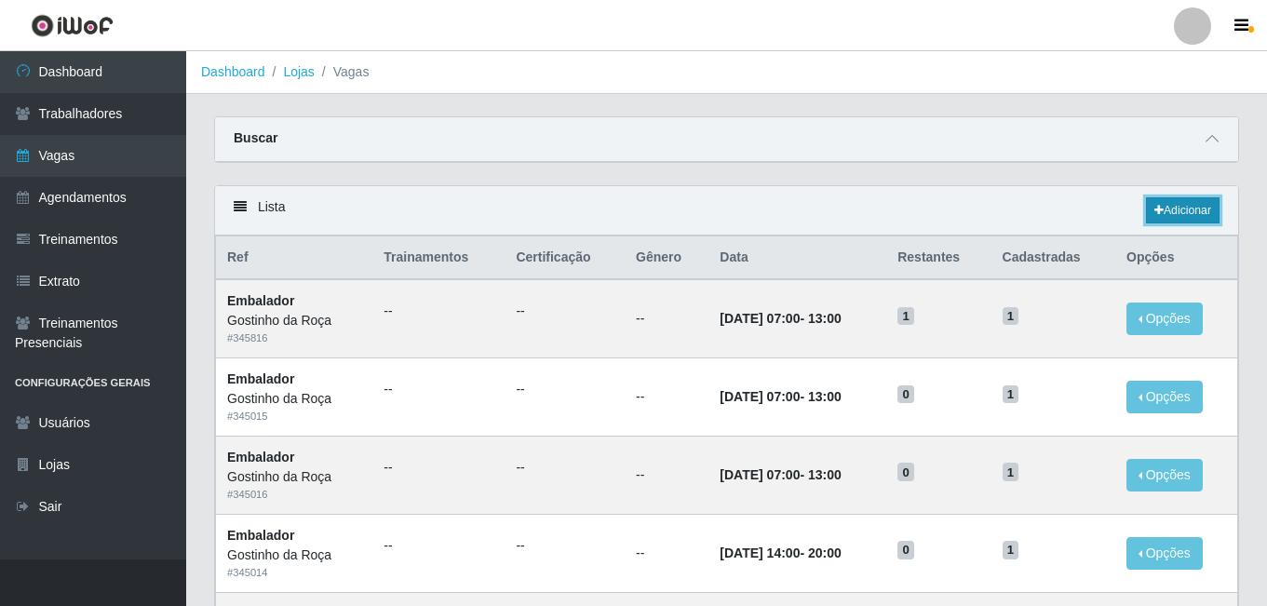
click at [1181, 213] on link "Adicionar" at bounding box center [1183, 210] width 74 height 26
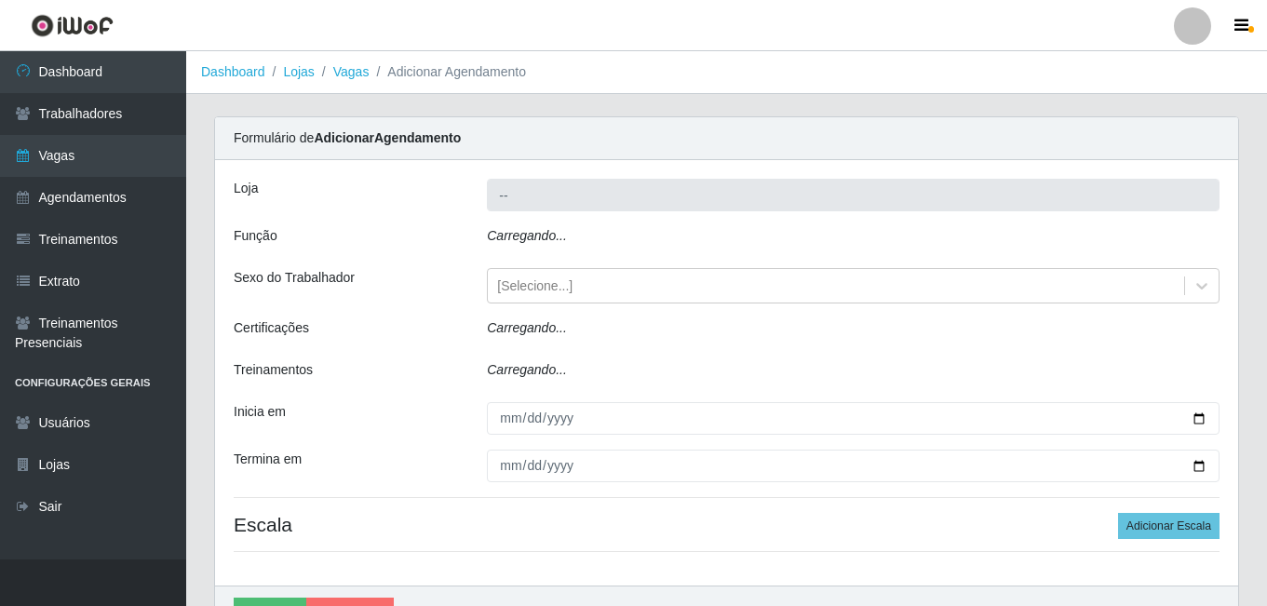
type input "Gostinho da Roça"
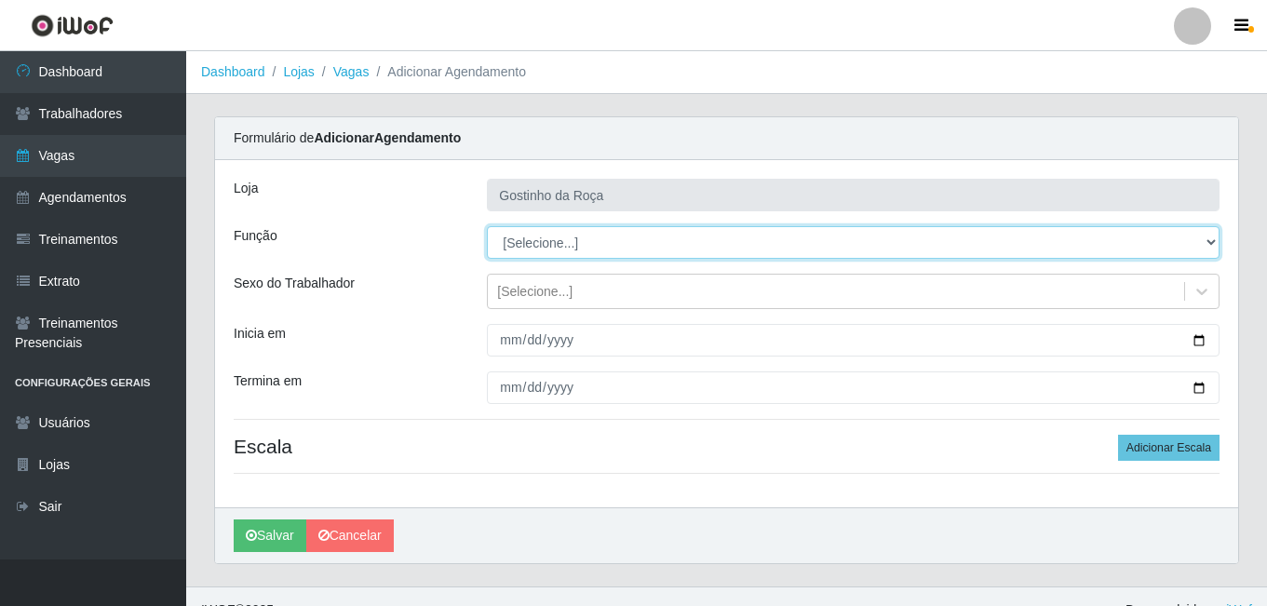
click at [569, 247] on select "[Selecione...] ASG ASG + ASG ++ Embalador Embalador + Embalador ++ Operador de …" at bounding box center [853, 242] width 733 height 33
select select "1"
click at [487, 226] on select "[Selecione...] ASG ASG + ASG ++ Embalador Embalador + Embalador ++ Operador de …" at bounding box center [853, 242] width 733 height 33
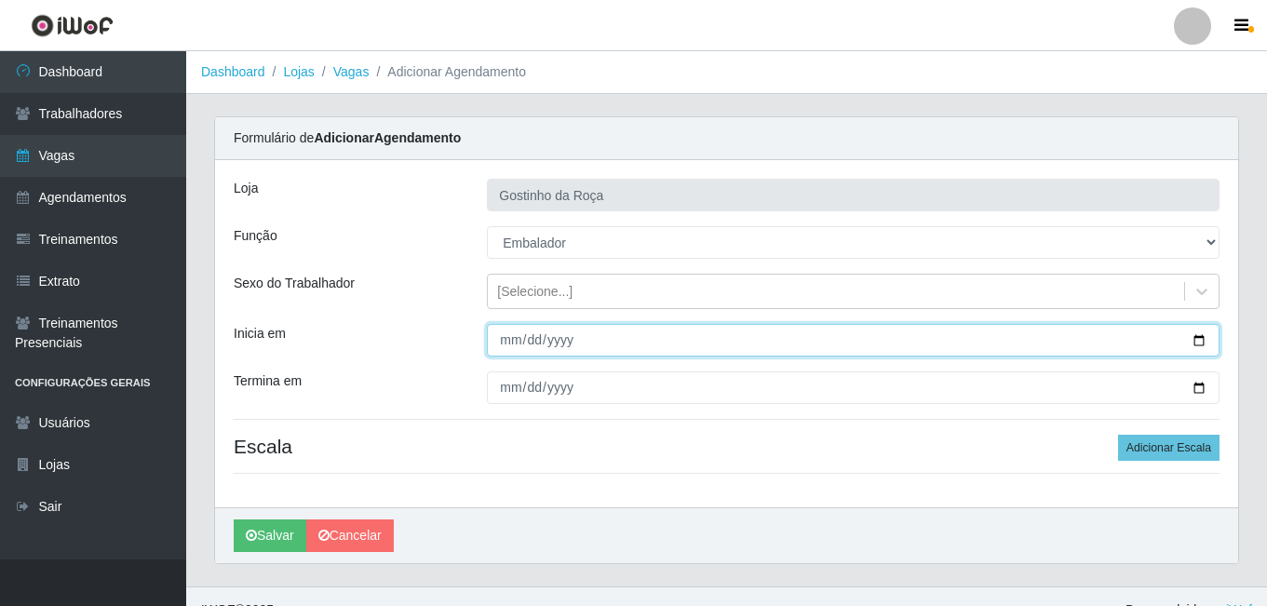
click at [575, 341] on input "Inicia em" at bounding box center [853, 340] width 733 height 33
click at [496, 338] on input "Inicia em" at bounding box center [853, 340] width 733 height 33
click at [502, 339] on input "Inicia em" at bounding box center [853, 340] width 733 height 33
click at [1200, 353] on input "0020-09-17" at bounding box center [853, 340] width 733 height 33
click at [1201, 346] on input "0020-09-17" at bounding box center [853, 340] width 733 height 33
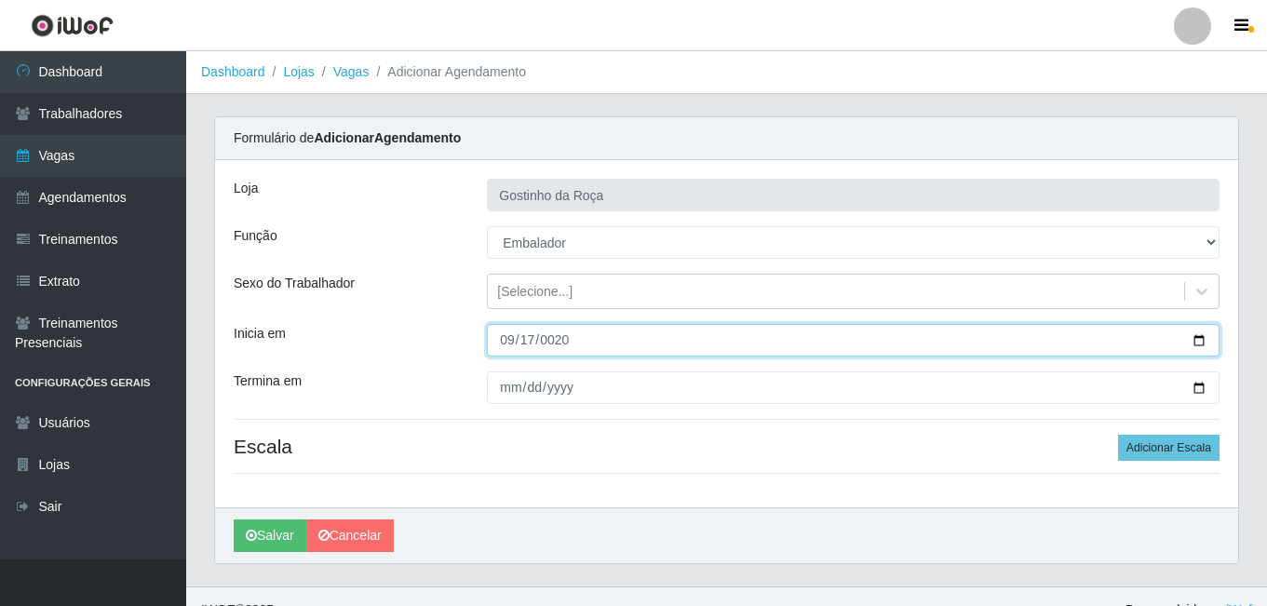
type input "0020-09-16"
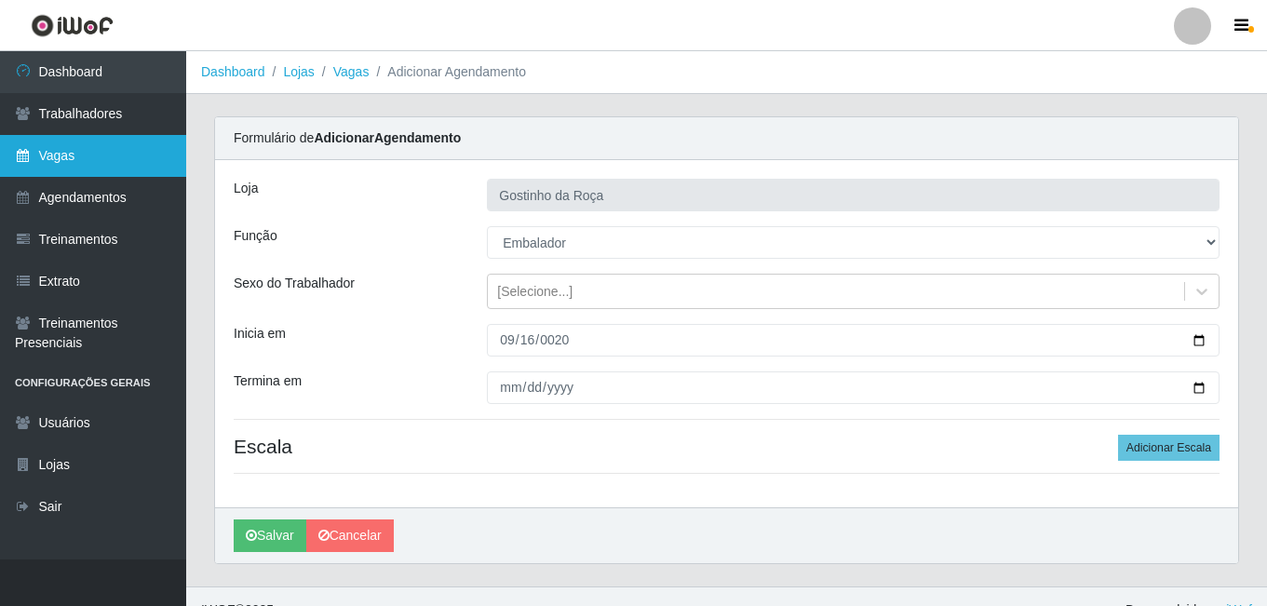
click at [95, 162] on link "Vagas" at bounding box center [93, 156] width 186 height 42
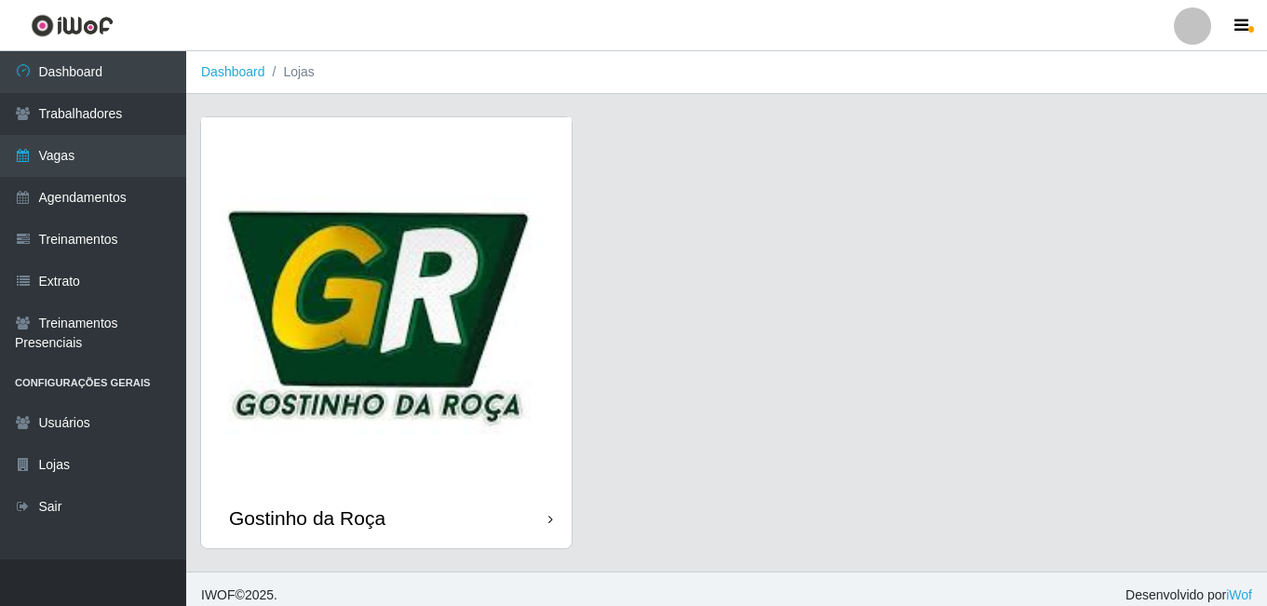
click at [456, 349] on img at bounding box center [386, 302] width 371 height 371
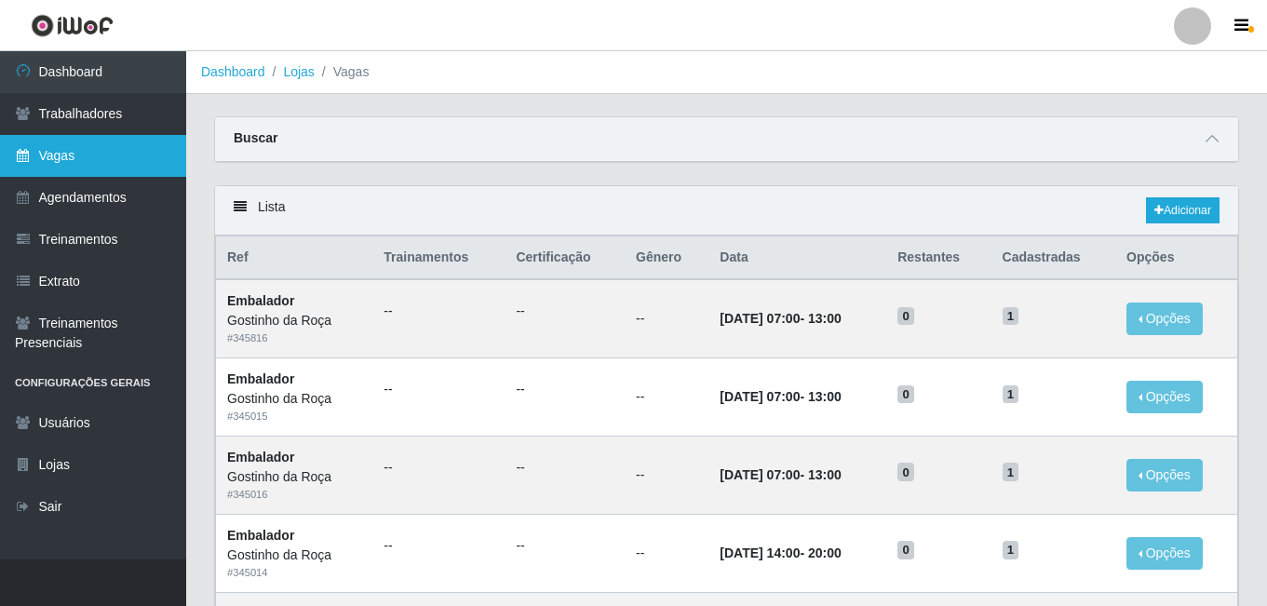
drag, startPoint x: 102, startPoint y: 156, endPoint x: 249, endPoint y: 178, distance: 147.8
click at [103, 156] on link "Vagas" at bounding box center [93, 156] width 186 height 42
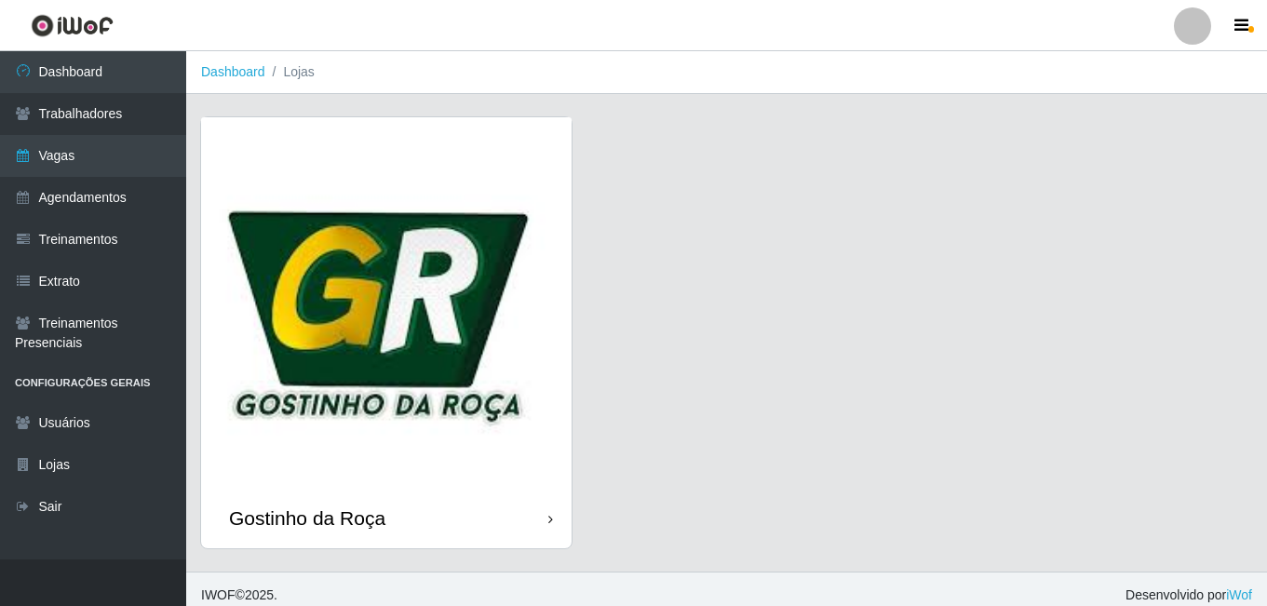
click at [460, 296] on img at bounding box center [386, 302] width 371 height 371
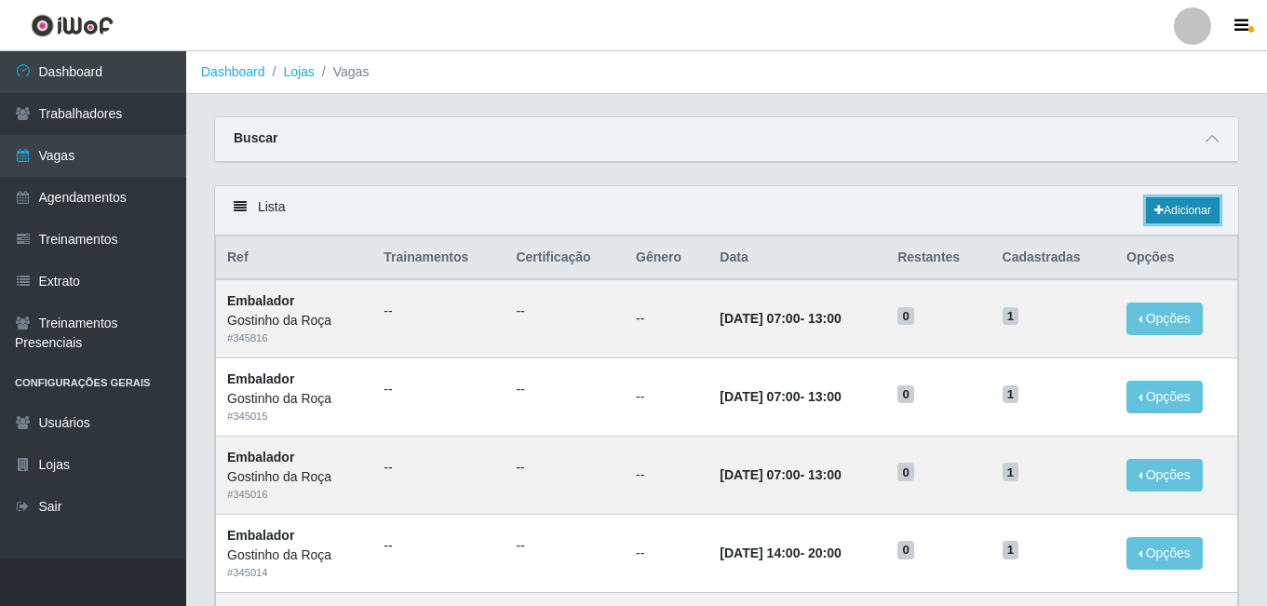
click at [1199, 220] on link "Adicionar" at bounding box center [1183, 210] width 74 height 26
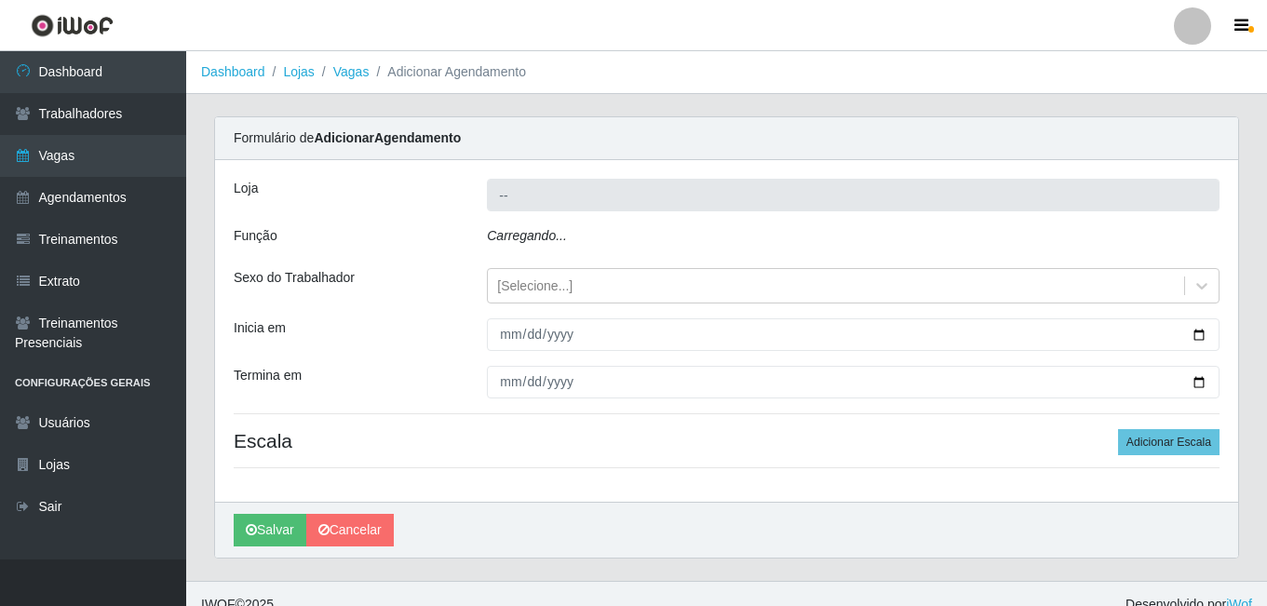
type input "Gostinho da Roça"
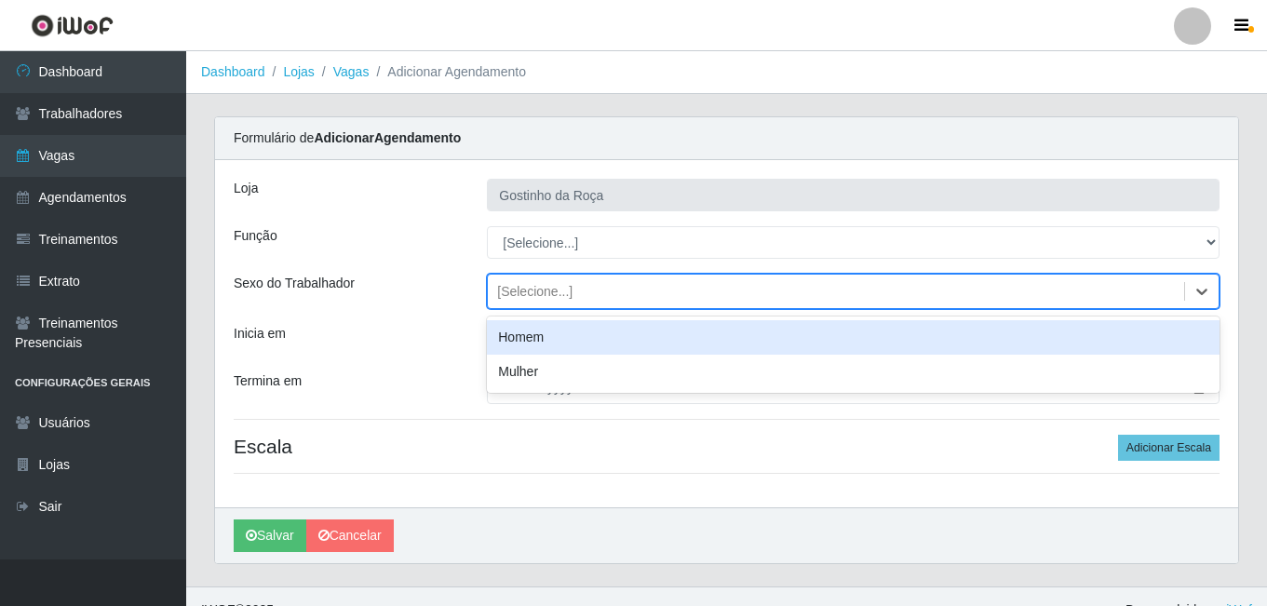
click at [663, 287] on div "[Selecione...]" at bounding box center [836, 292] width 697 height 31
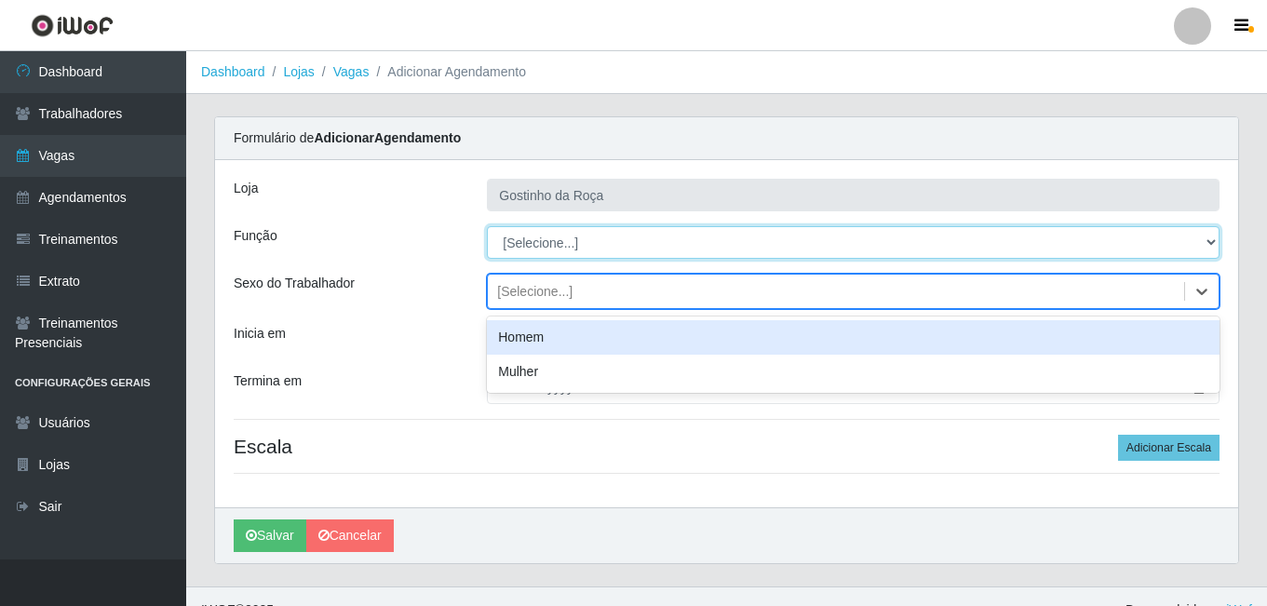
click at [664, 256] on select "[Selecione...] ASG ASG + ASG ++ Embalador Embalador + Embalador ++ Operador de …" at bounding box center [853, 242] width 733 height 33
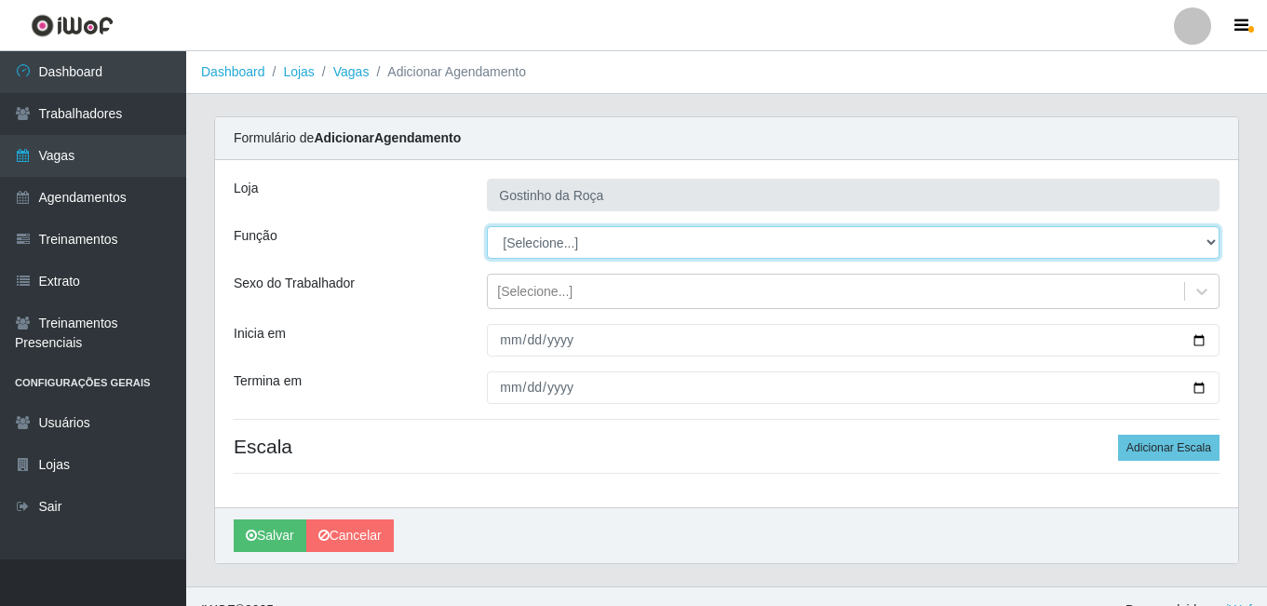
select select "1"
click at [487, 226] on select "[Selecione...] ASG ASG + ASG ++ Embalador Embalador + Embalador ++ Operador de …" at bounding box center [853, 242] width 733 height 33
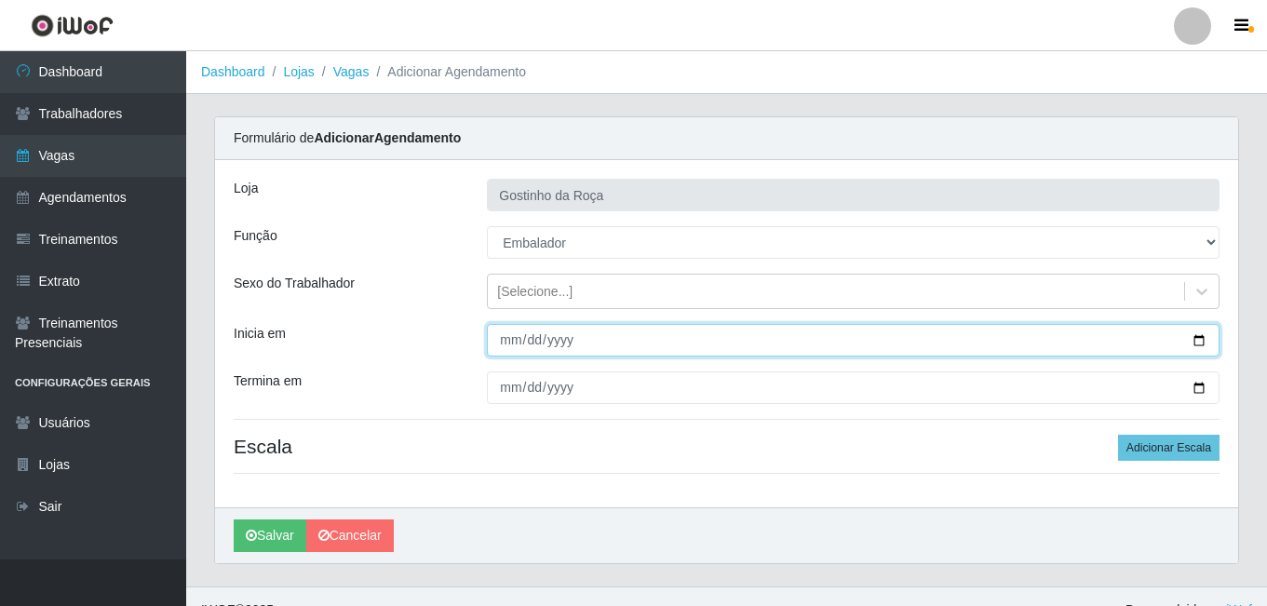
click at [640, 343] on input "Inicia em" at bounding box center [853, 340] width 733 height 33
click at [1205, 340] on input "Inicia em" at bounding box center [853, 340] width 733 height 33
type input "2025-09-17"
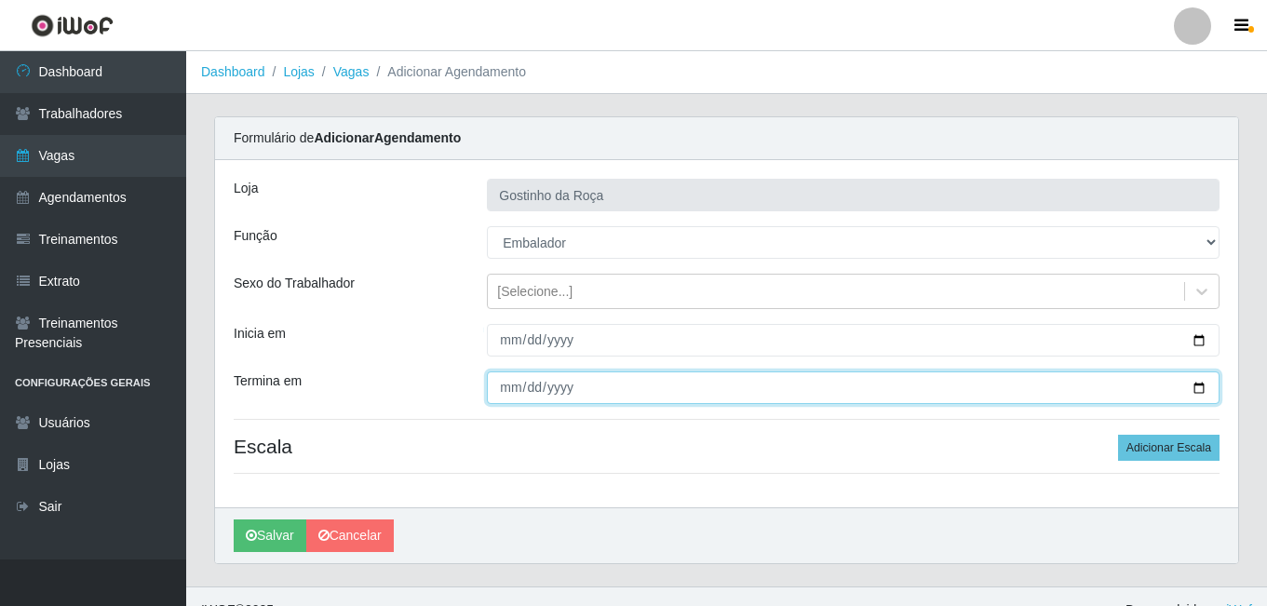
click at [1196, 389] on input "Termina em" at bounding box center [853, 388] width 733 height 33
type input "2025-09-17"
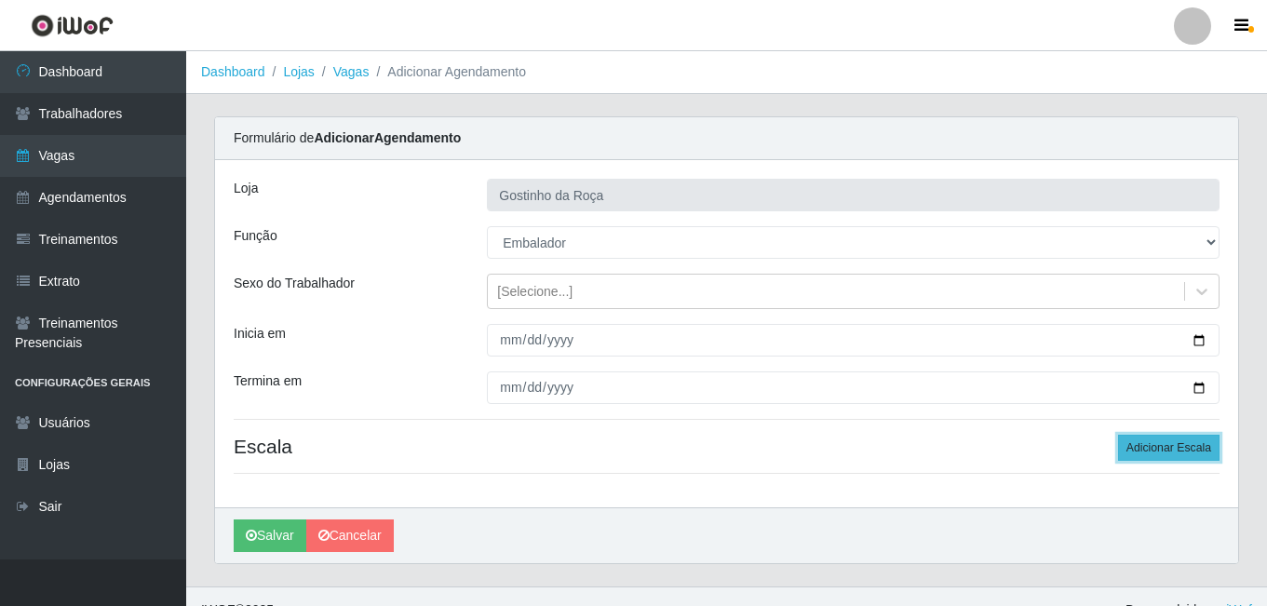
click at [1160, 445] on button "Adicionar Escala" at bounding box center [1168, 448] width 101 height 26
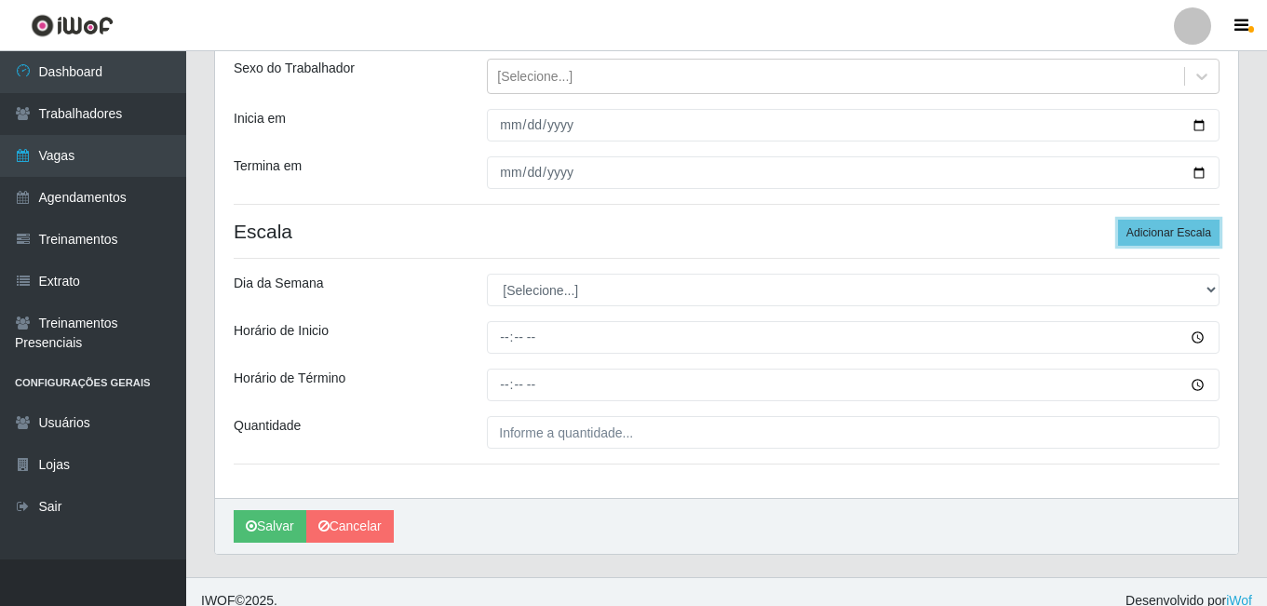
scroll to position [233, 0]
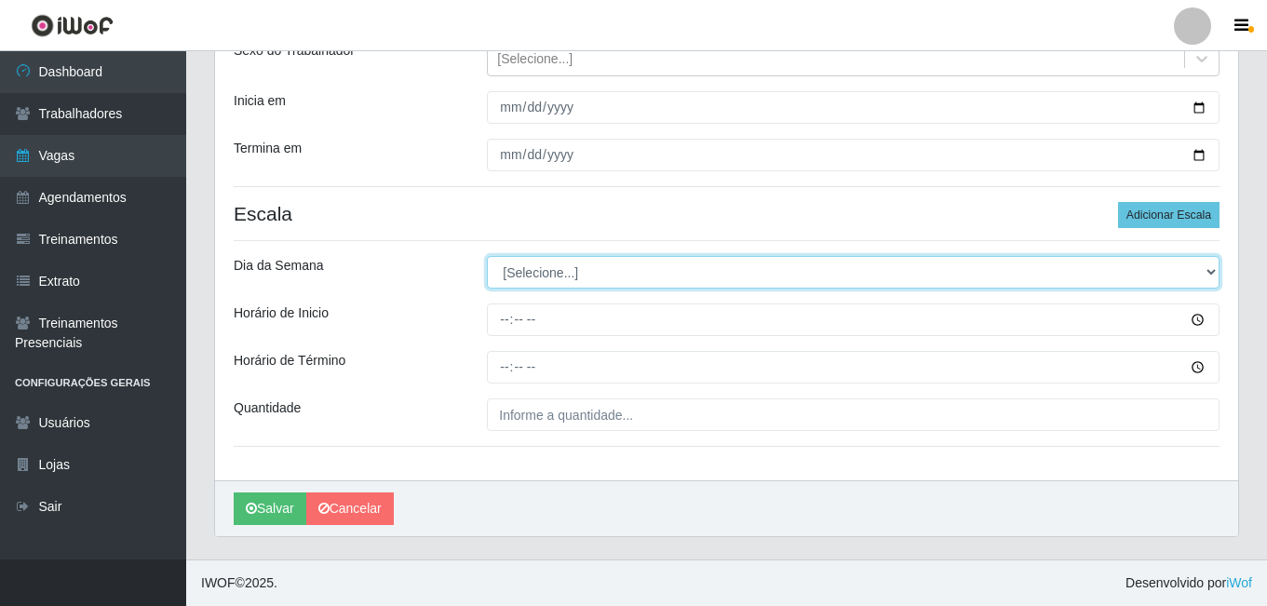
click at [595, 278] on select "[Selecione...] Segunda Terça Quarta Quinta Sexta Sábado Domingo" at bounding box center [853, 272] width 733 height 33
select select "3"
click at [487, 256] on select "[Selecione...] Segunda Terça Quarta Quinta Sexta Sábado Domingo" at bounding box center [853, 272] width 733 height 33
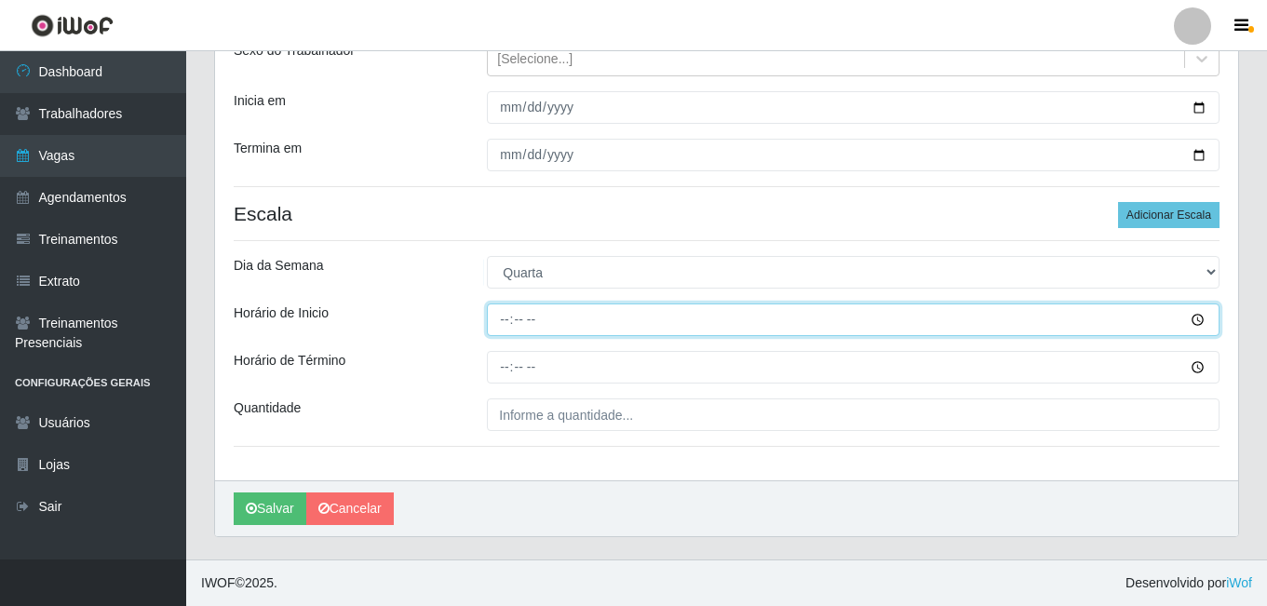
click at [506, 320] on input "Horário de Inicio" at bounding box center [853, 320] width 733 height 33
type input "13:00"
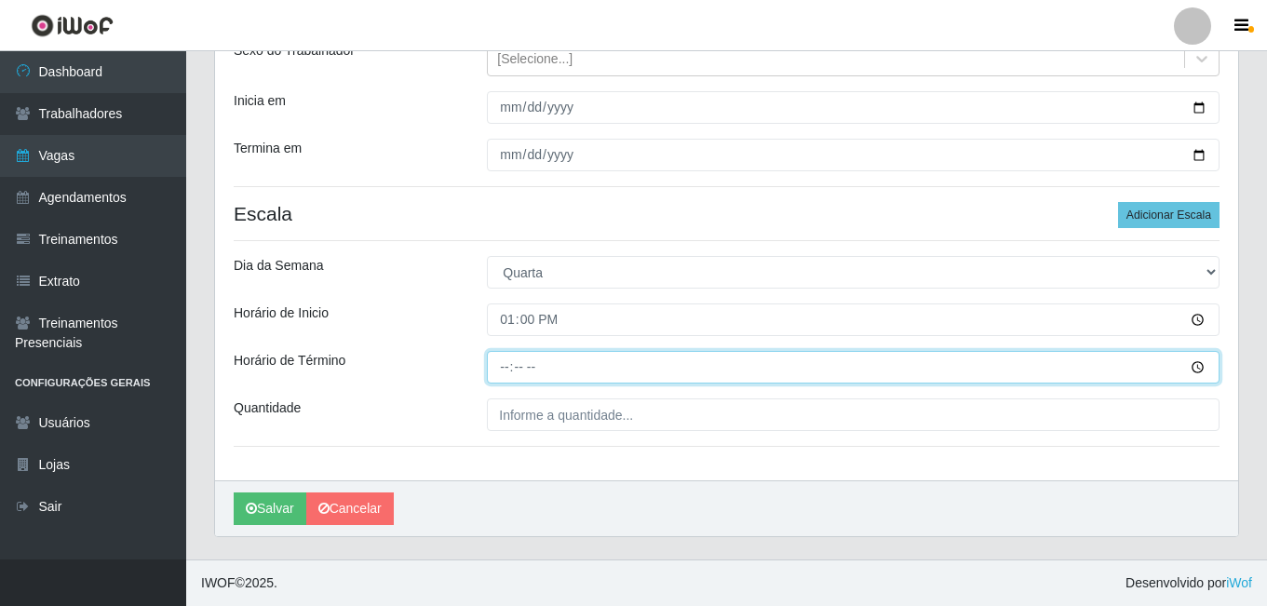
click at [510, 357] on input "Horário de Término" at bounding box center [853, 367] width 733 height 33
type input "20:00"
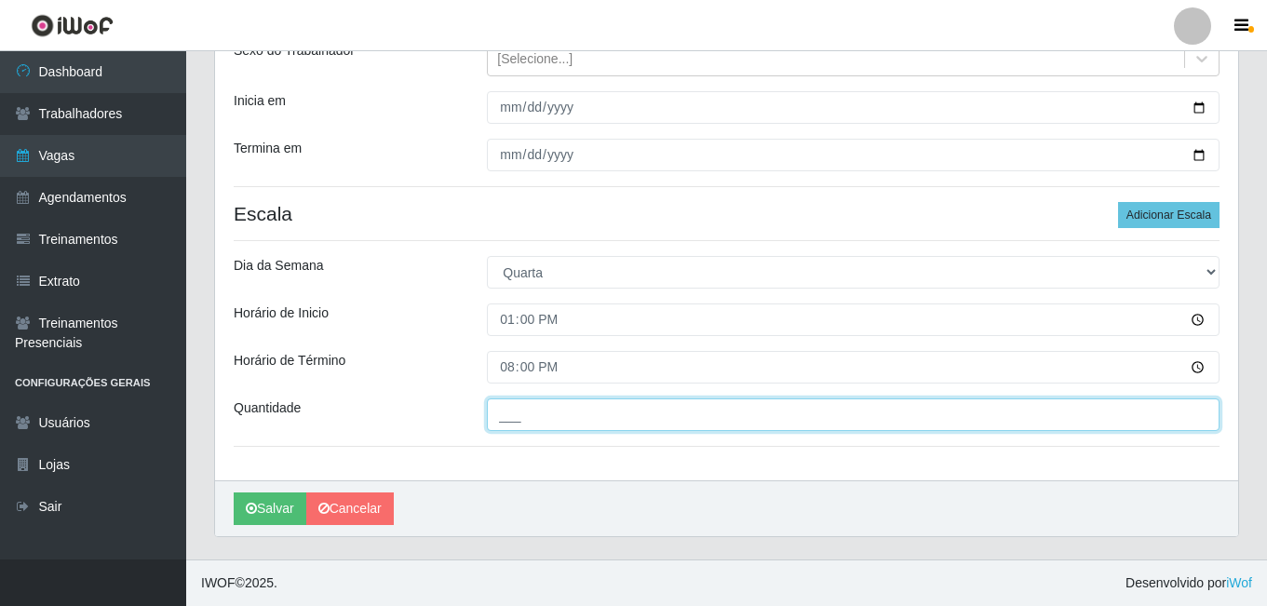
click at [510, 414] on input "___" at bounding box center [853, 415] width 733 height 33
type input "1__"
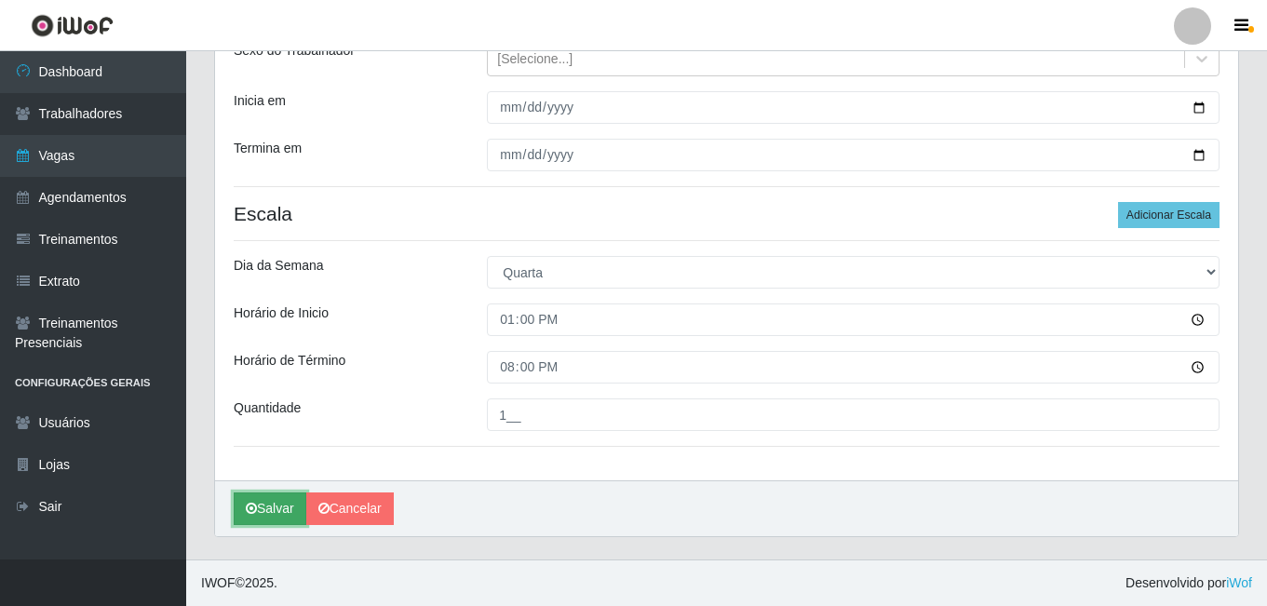
click at [266, 507] on button "Salvar" at bounding box center [270, 509] width 73 height 33
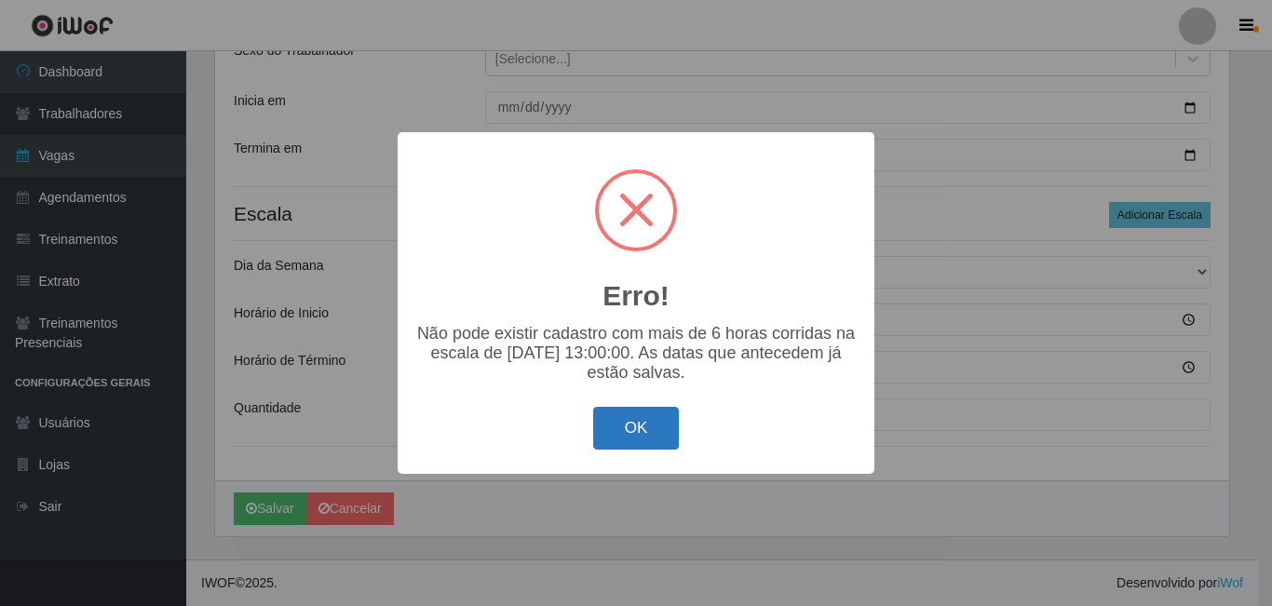
click at [661, 443] on button "OK" at bounding box center [636, 429] width 87 height 44
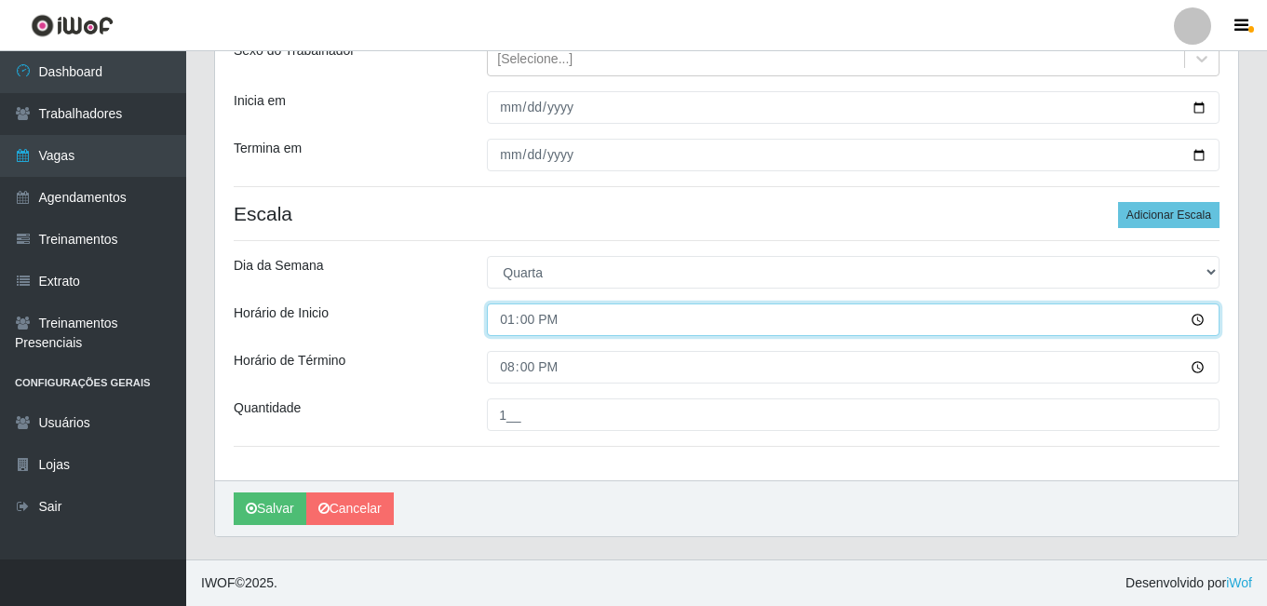
click at [510, 320] on input "13:00" at bounding box center [853, 320] width 733 height 33
type input "14:00"
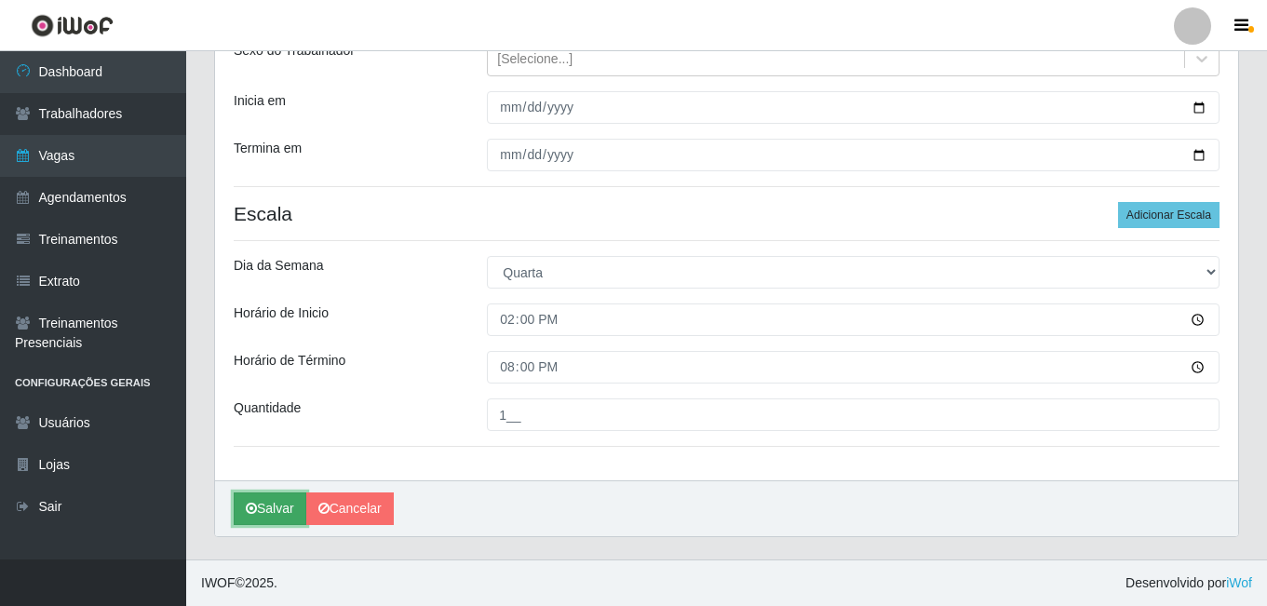
click at [259, 515] on button "Salvar" at bounding box center [270, 509] width 73 height 33
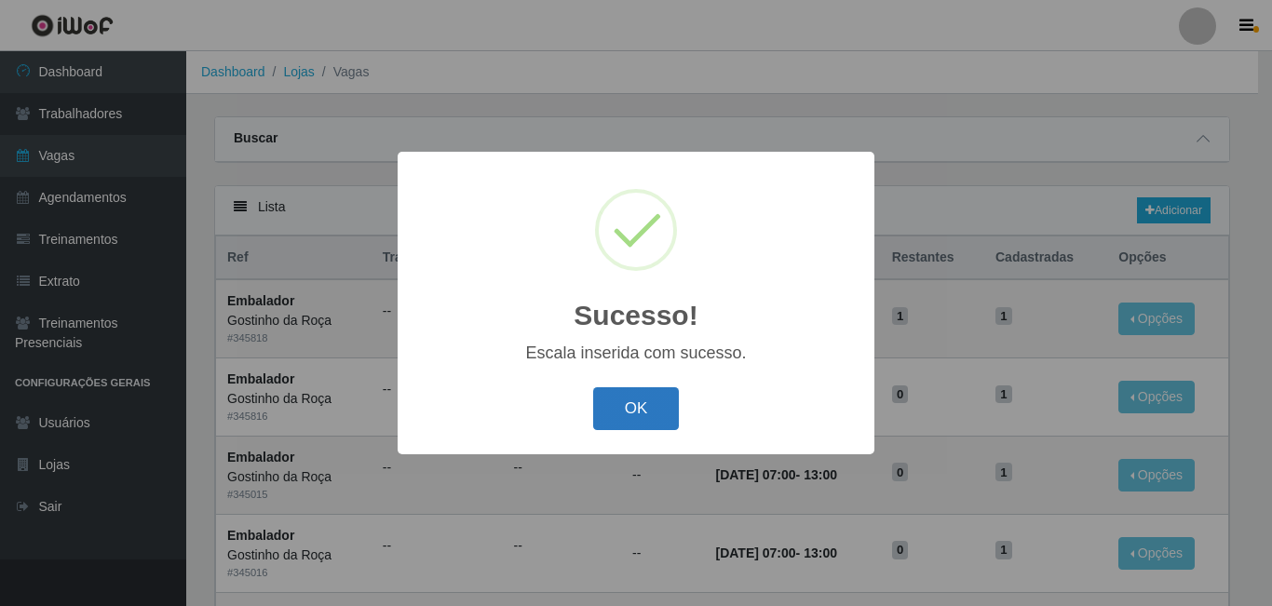
click at [630, 396] on button "OK" at bounding box center [636, 409] width 87 height 44
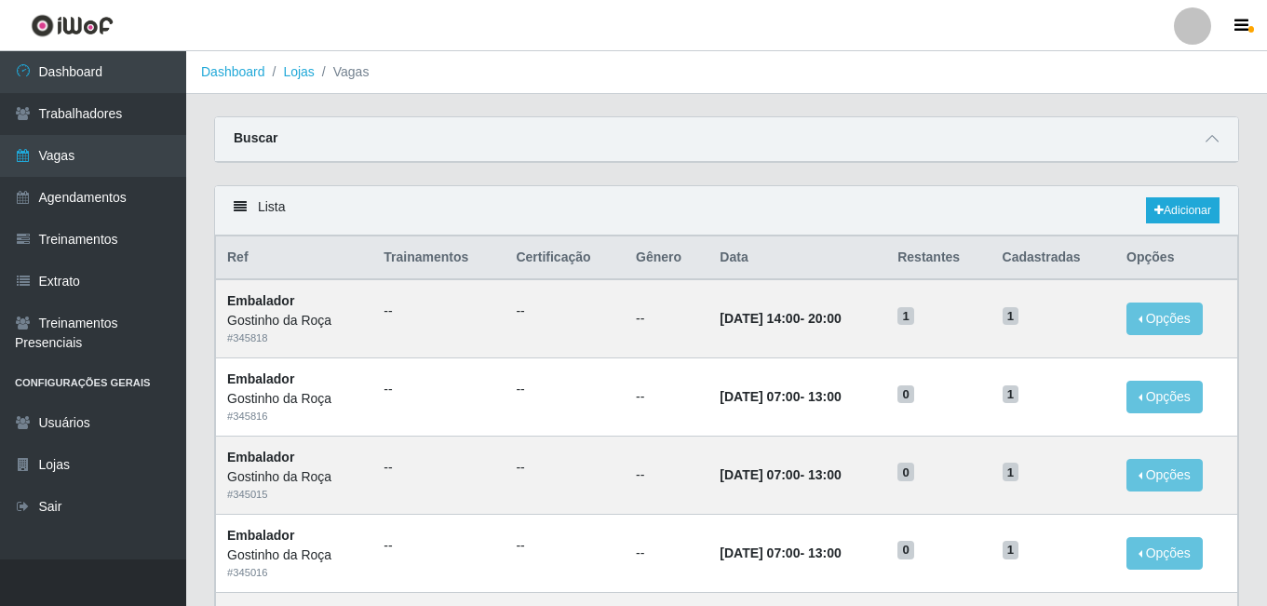
click at [1172, 23] on link at bounding box center [1193, 25] width 56 height 37
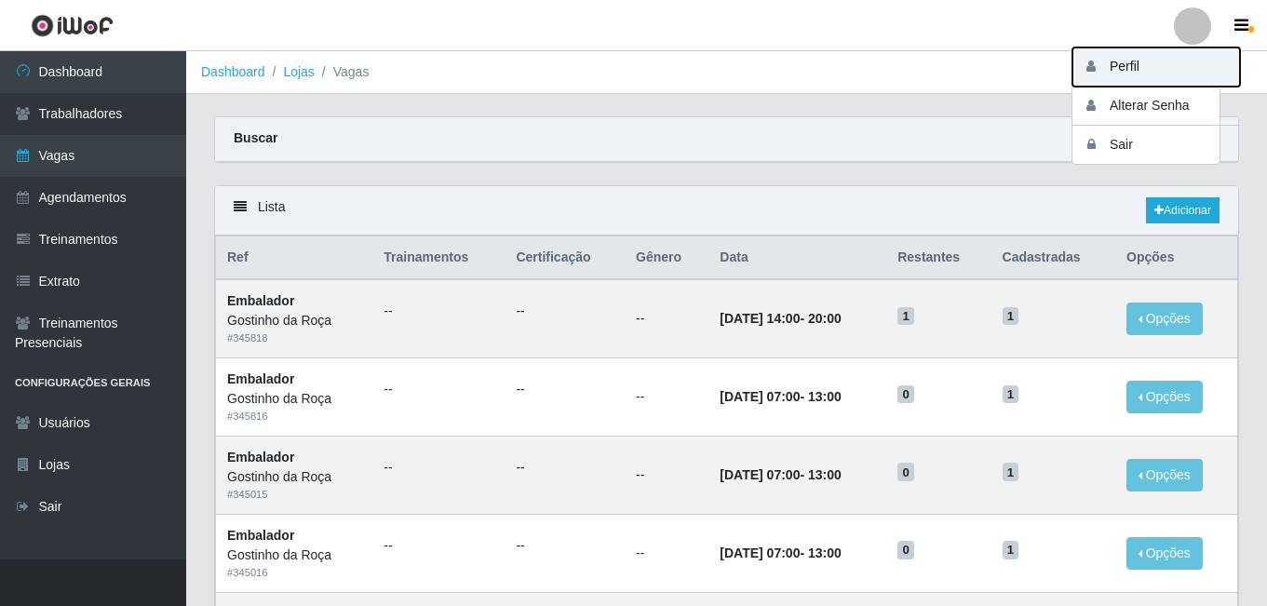
click at [1140, 73] on button "Perfil" at bounding box center [1157, 66] width 168 height 39
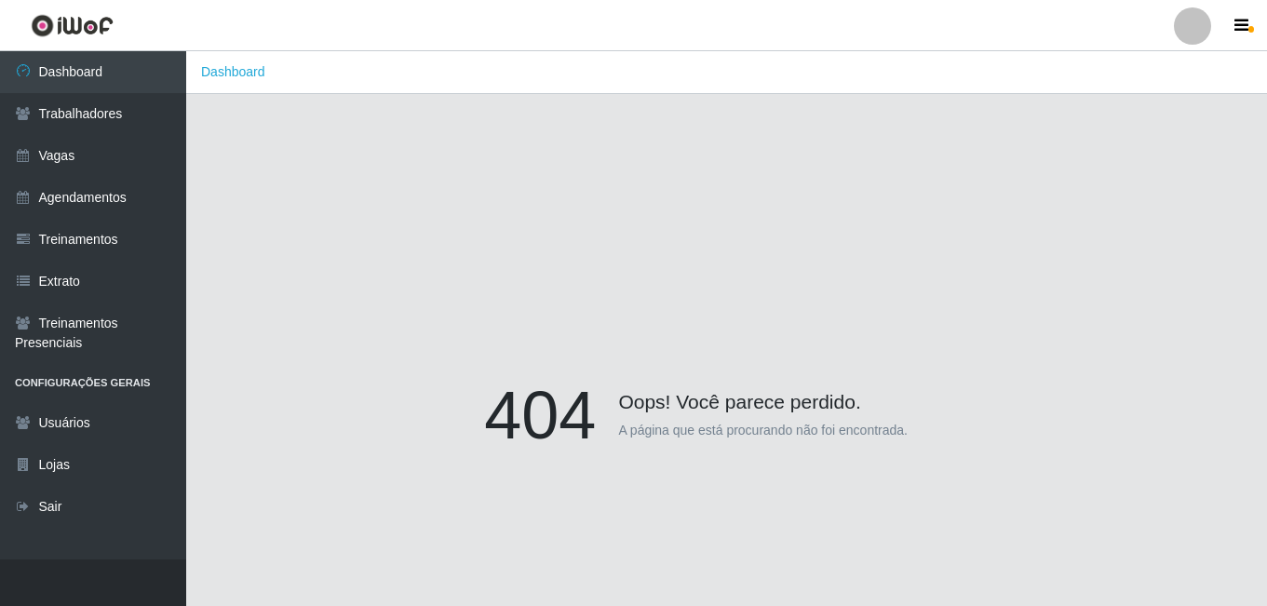
click at [1183, 26] on div at bounding box center [1192, 25] width 37 height 37
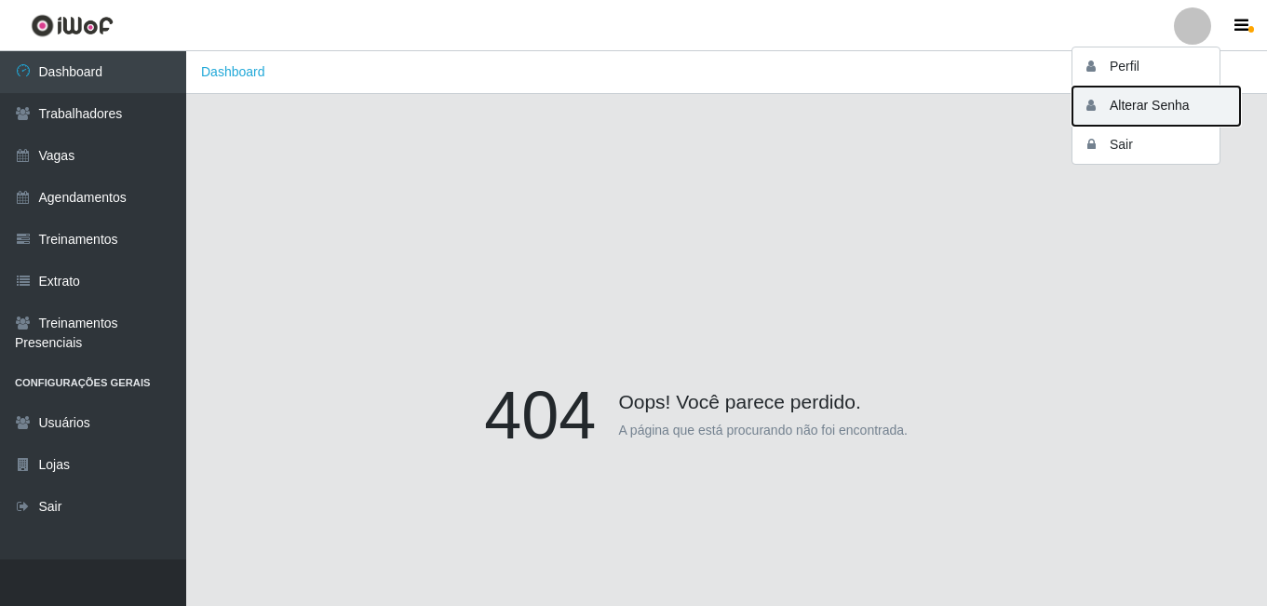
click at [1136, 106] on button "Alterar Senha" at bounding box center [1157, 106] width 168 height 39
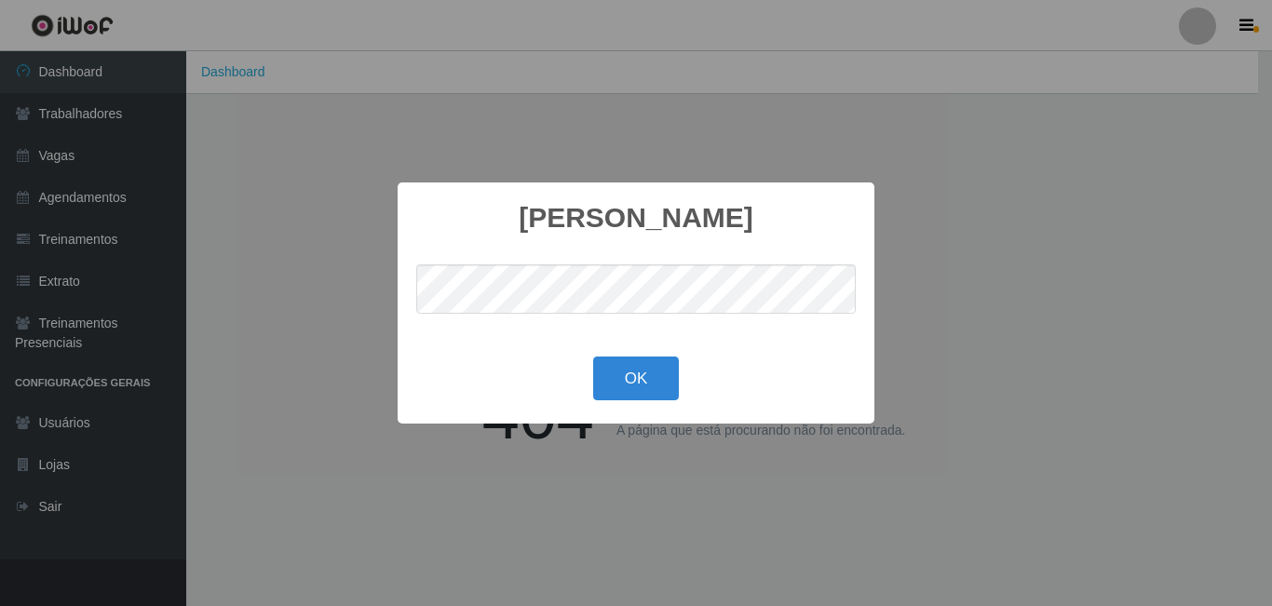
click at [785, 361] on div "OK Cancel" at bounding box center [636, 378] width 440 height 53
click at [668, 378] on button "OK" at bounding box center [636, 379] width 87 height 44
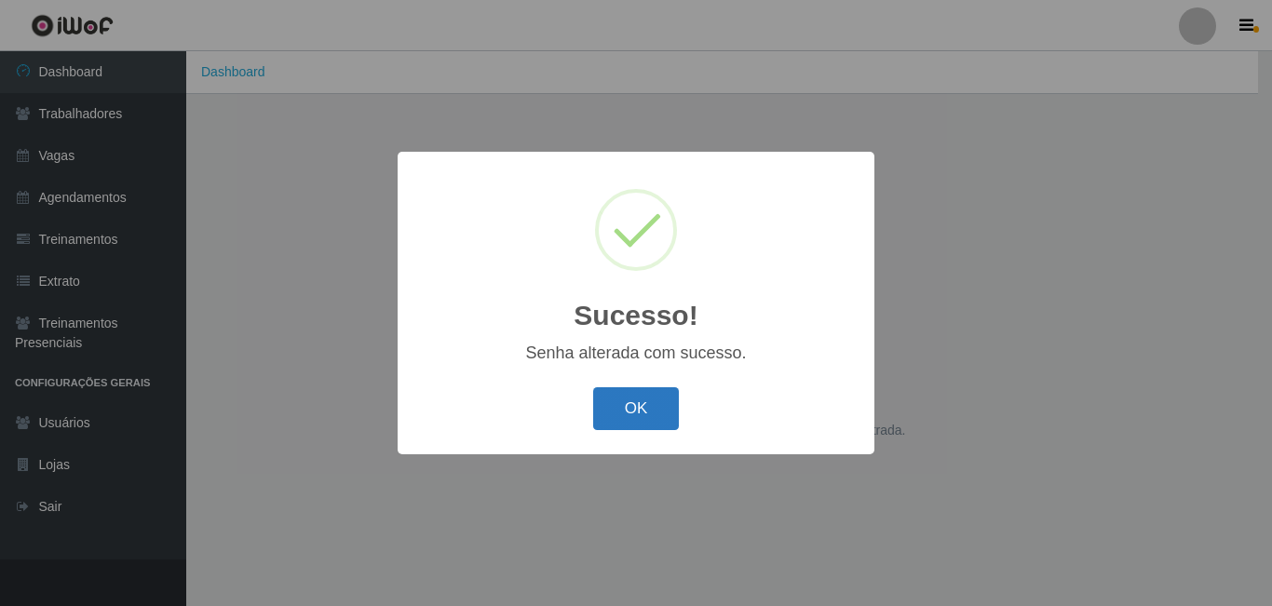
click at [642, 405] on button "OK" at bounding box center [636, 409] width 87 height 44
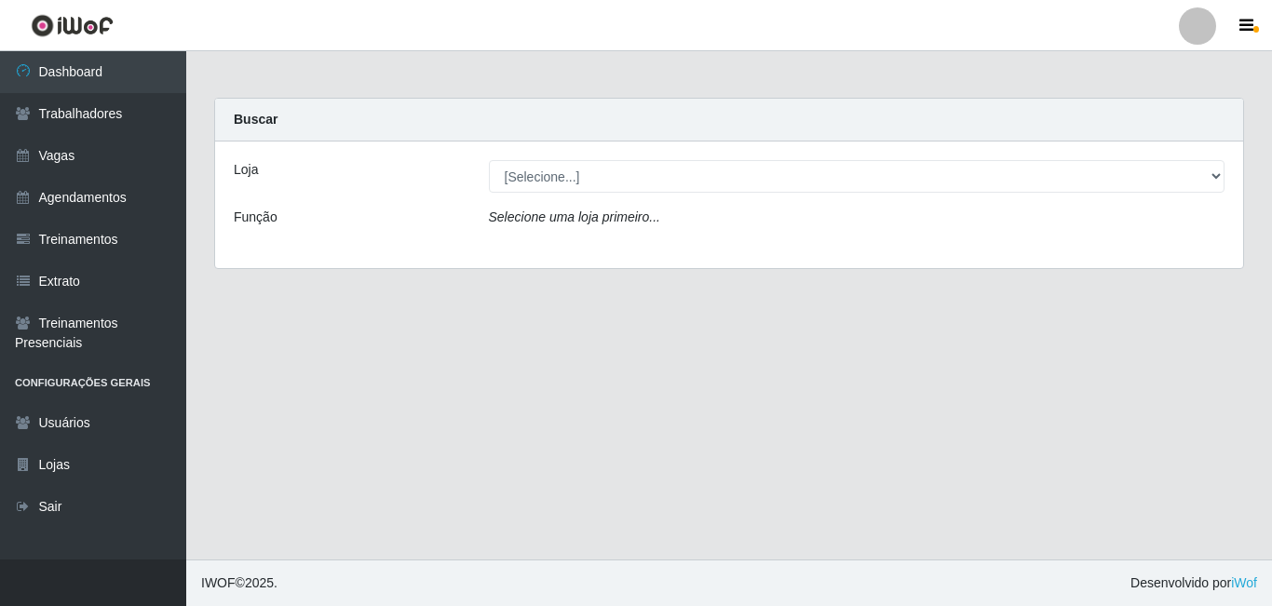
click at [550, 217] on icon "Selecione uma loja primeiro..." at bounding box center [574, 217] width 171 height 15
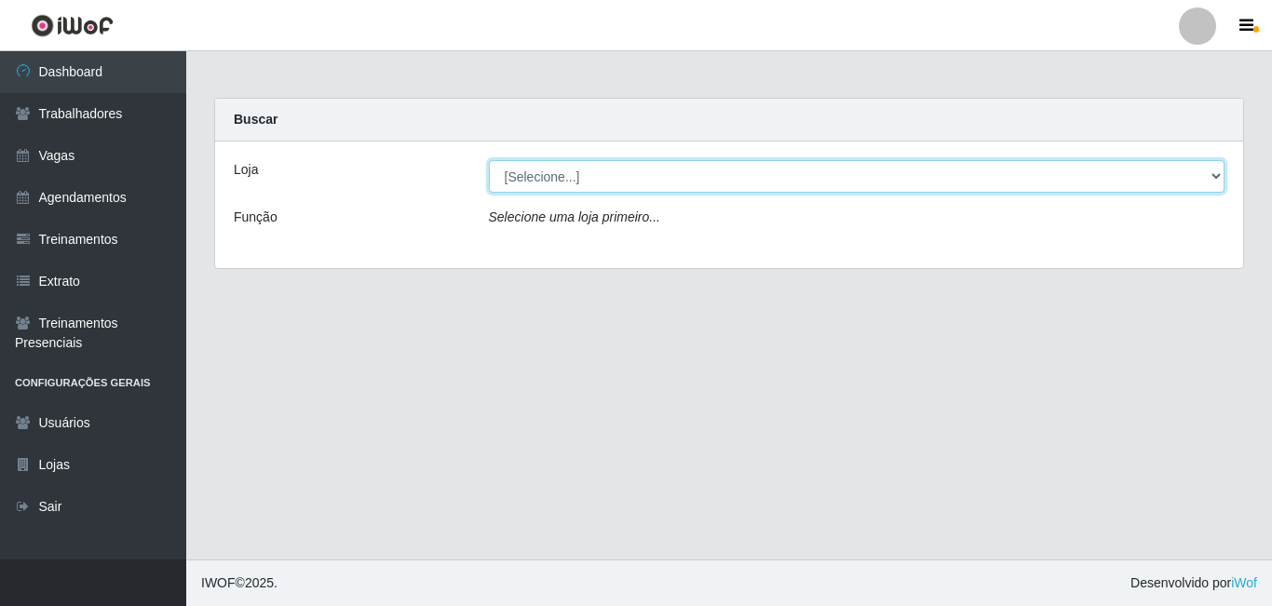
click at [571, 182] on select "[Selecione...] Gostinho da Roça" at bounding box center [857, 176] width 737 height 33
select select "303"
click at [489, 160] on select "[Selecione...] Gostinho da Roça" at bounding box center [857, 176] width 737 height 33
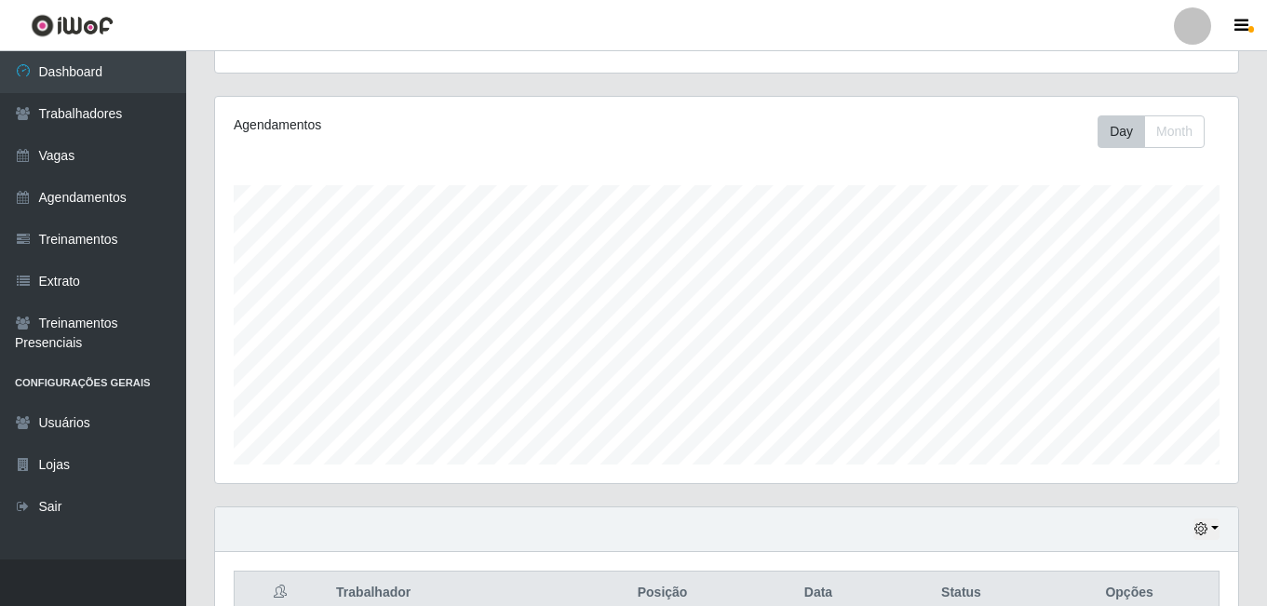
scroll to position [299, 0]
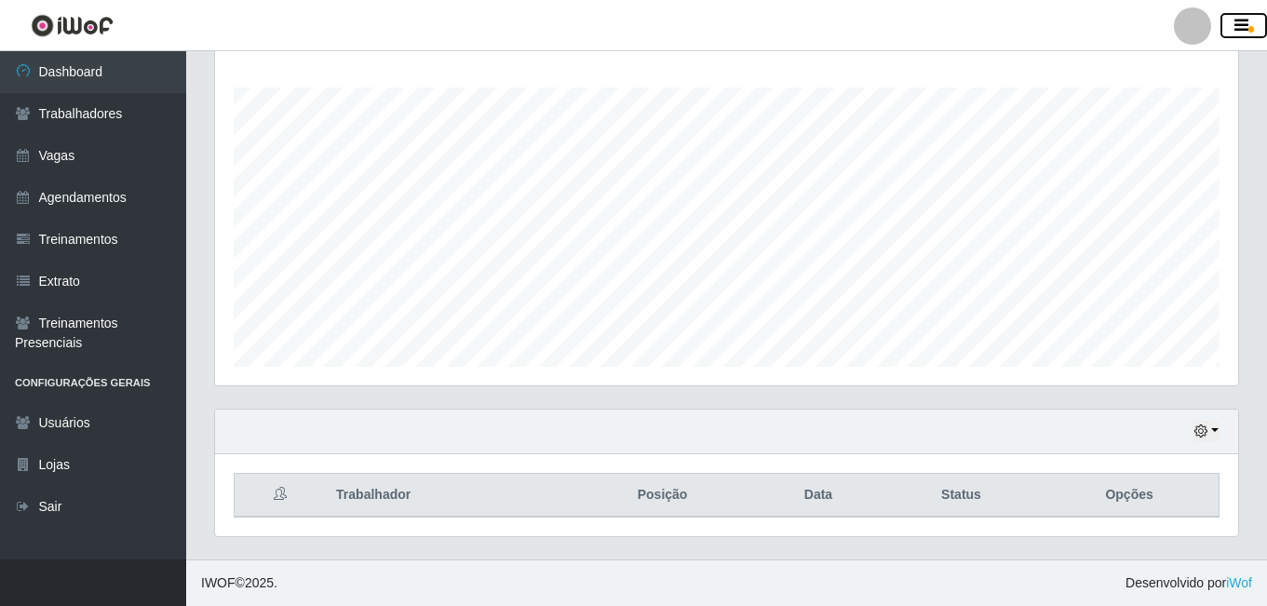
drag, startPoint x: 1238, startPoint y: 19, endPoint x: 1244, endPoint y: 33, distance: 15.0
click at [1239, 20] on icon "button" at bounding box center [1242, 26] width 14 height 17
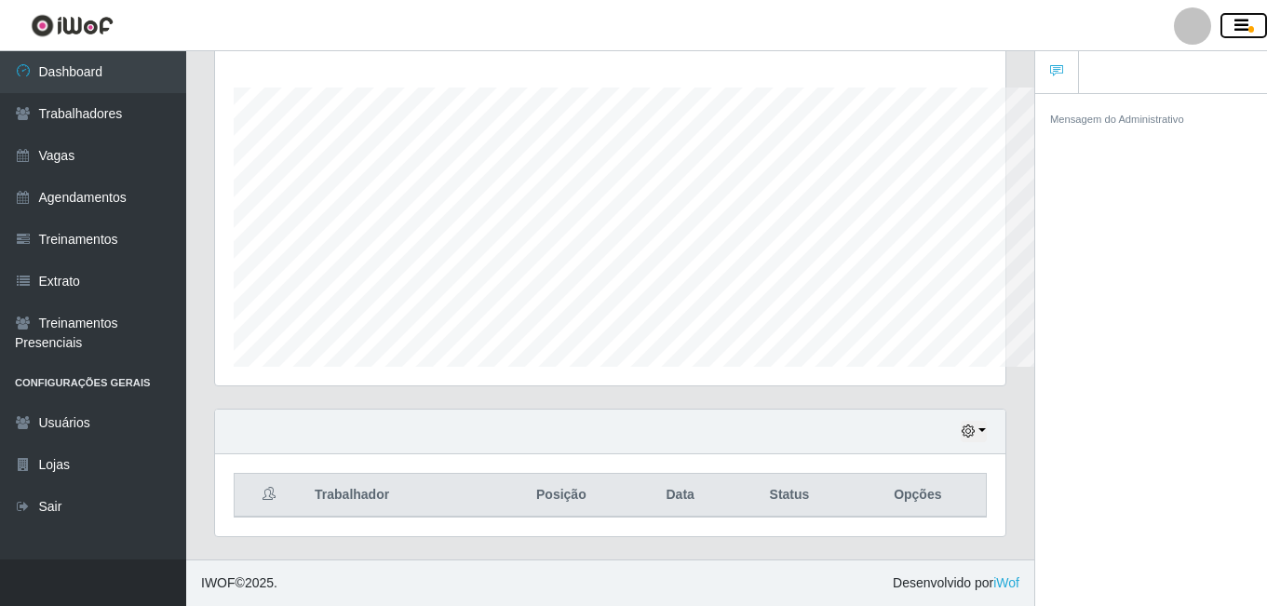
scroll to position [930765, 930360]
click at [1198, 31] on div at bounding box center [1192, 25] width 37 height 37
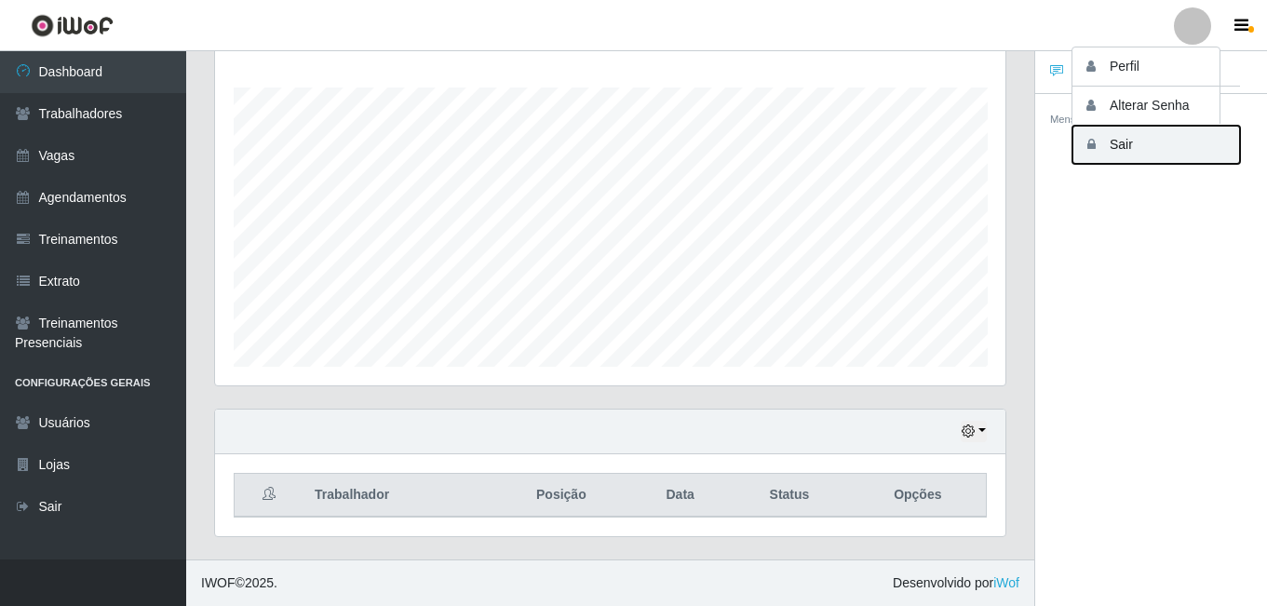
click at [1150, 142] on button "Sair" at bounding box center [1157, 145] width 168 height 38
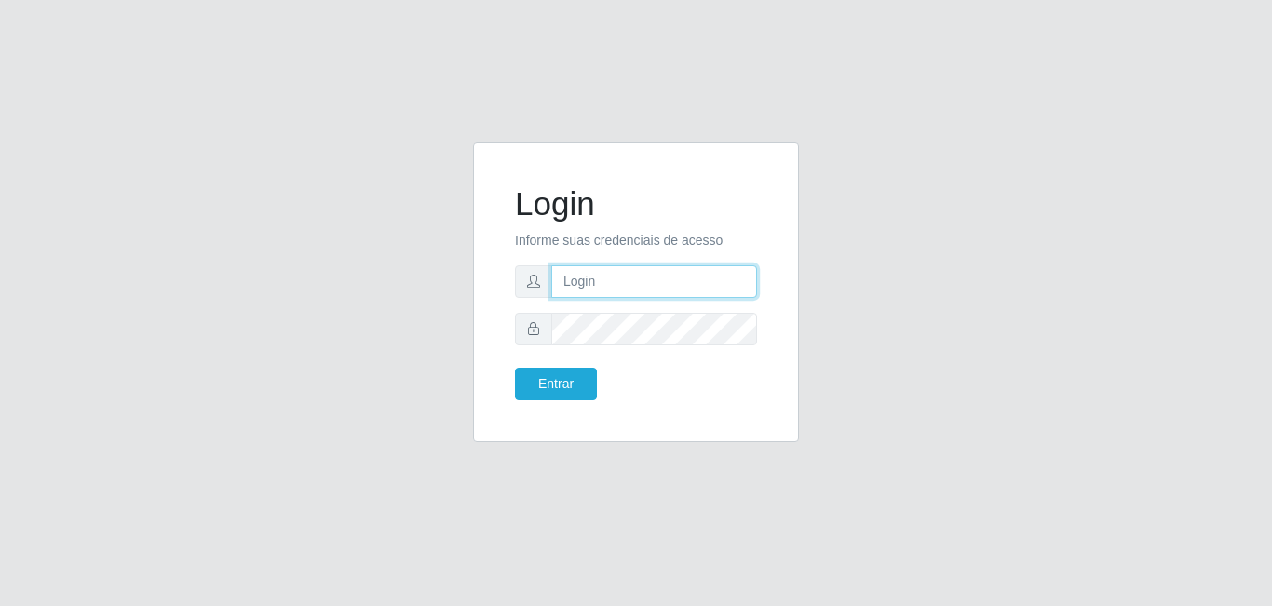
type input "[EMAIL_ADDRESS][DOMAIN_NAME]"
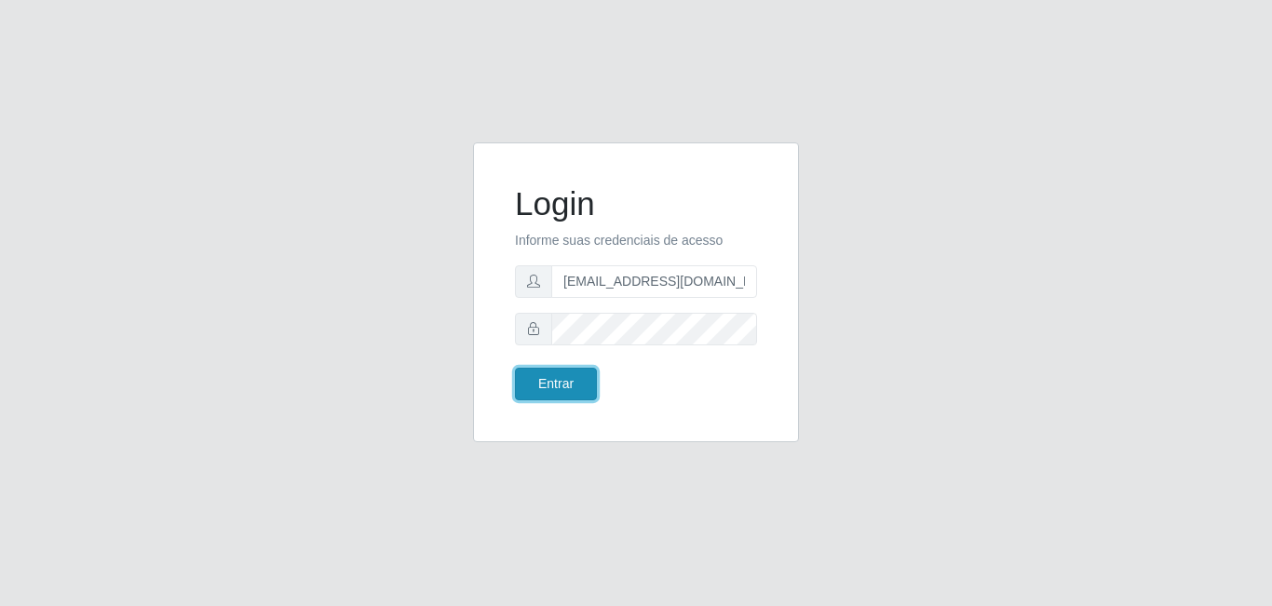
click at [548, 379] on button "Entrar" at bounding box center [556, 384] width 82 height 33
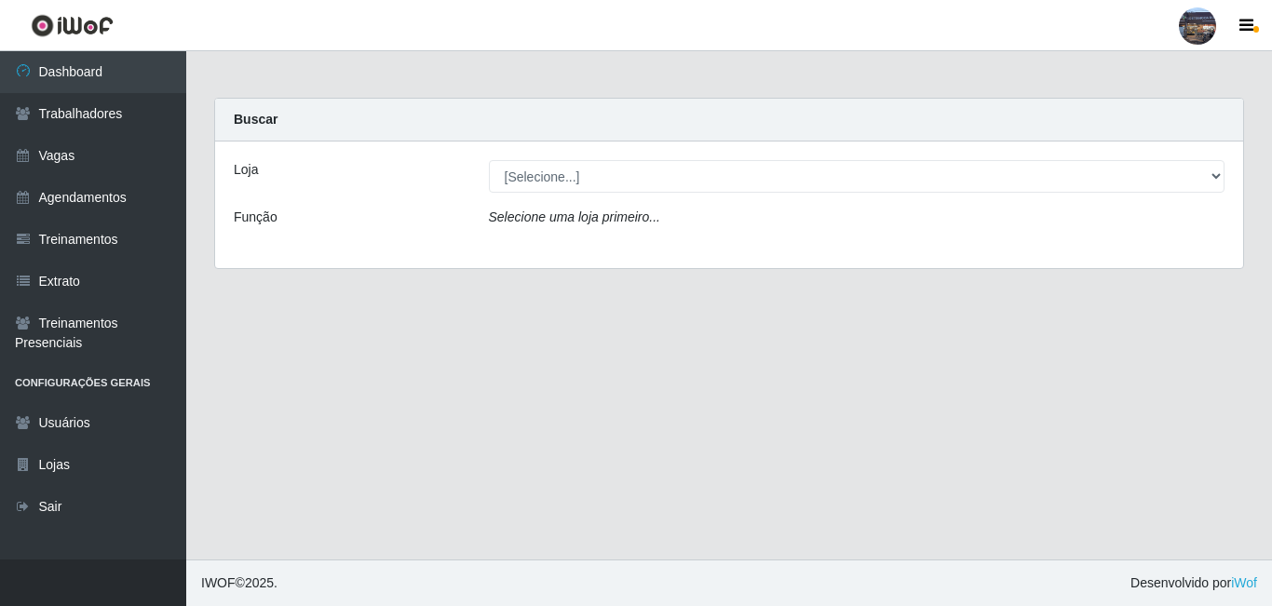
click at [1196, 34] on div at bounding box center [1197, 25] width 37 height 37
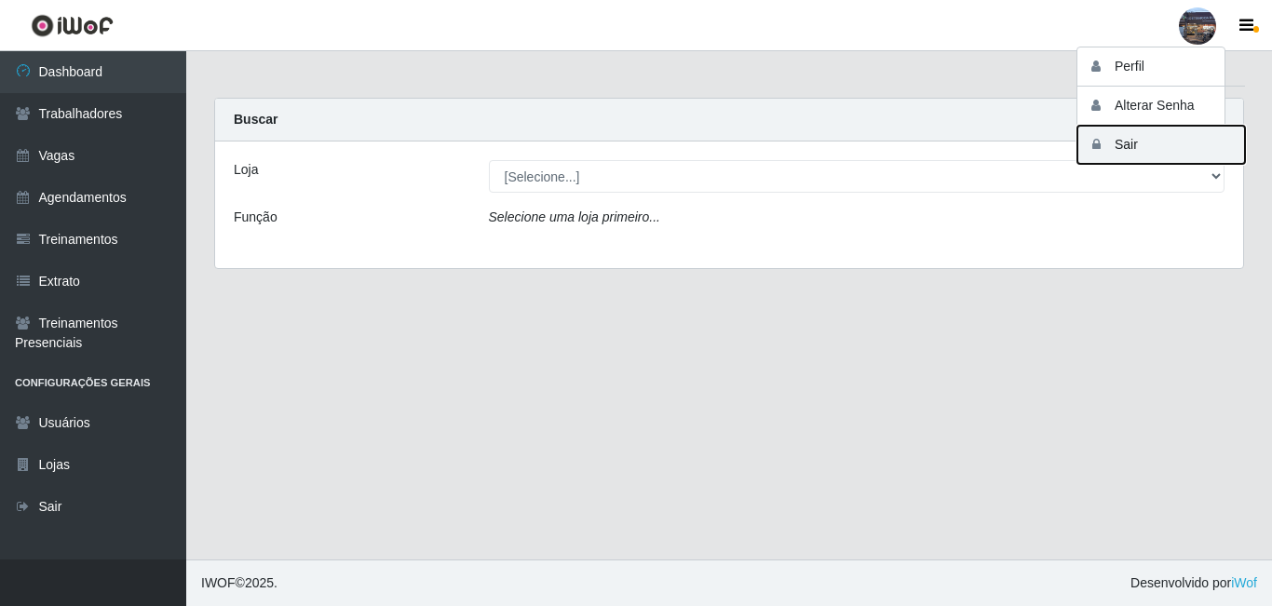
click at [1148, 140] on button "Sair" at bounding box center [1161, 145] width 168 height 38
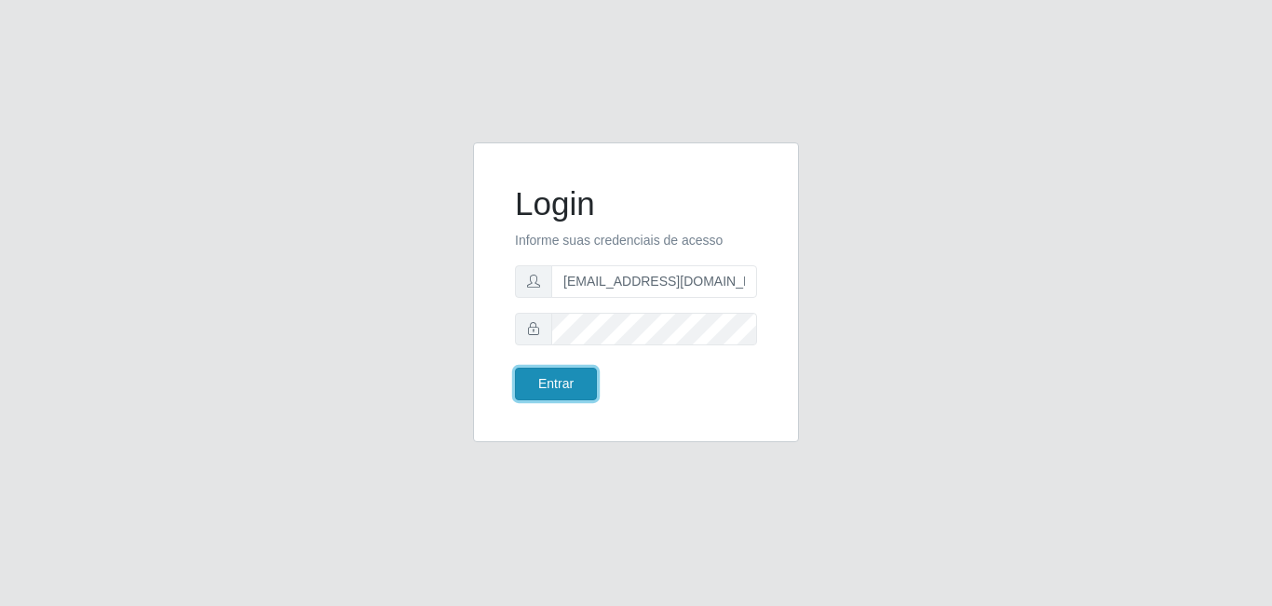
click at [565, 379] on button "Entrar" at bounding box center [556, 384] width 82 height 33
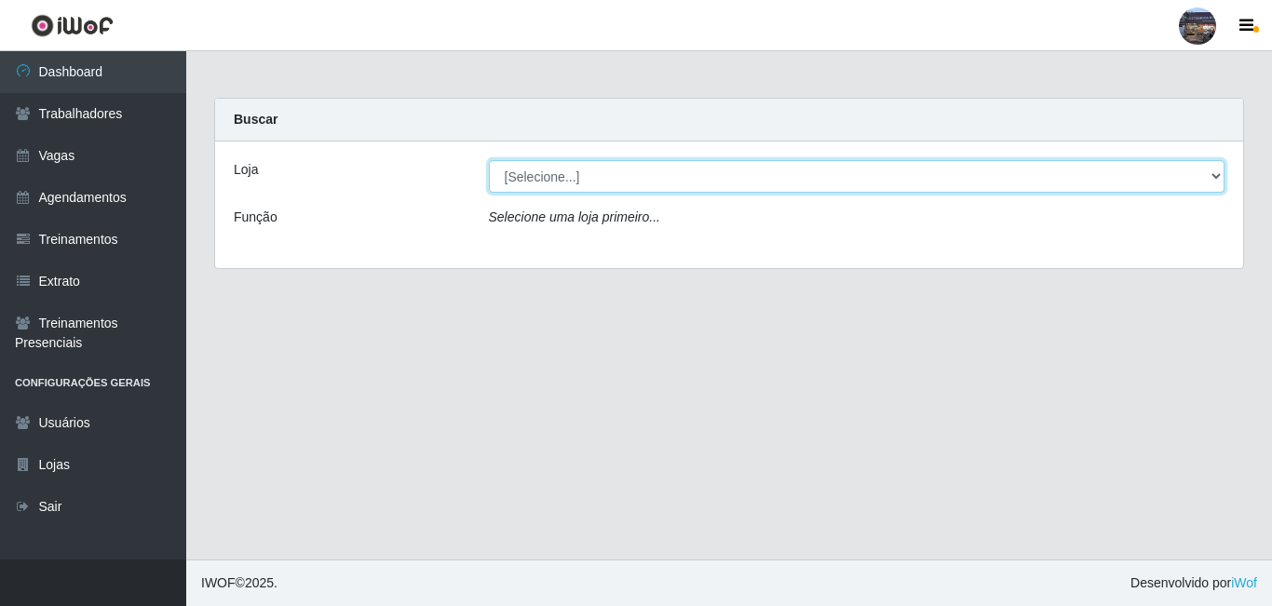
click at [629, 182] on select "[Selecione...] Gostinho da Roça" at bounding box center [857, 176] width 737 height 33
select select "303"
click at [489, 160] on select "[Selecione...] Gostinho da Roça" at bounding box center [857, 176] width 737 height 33
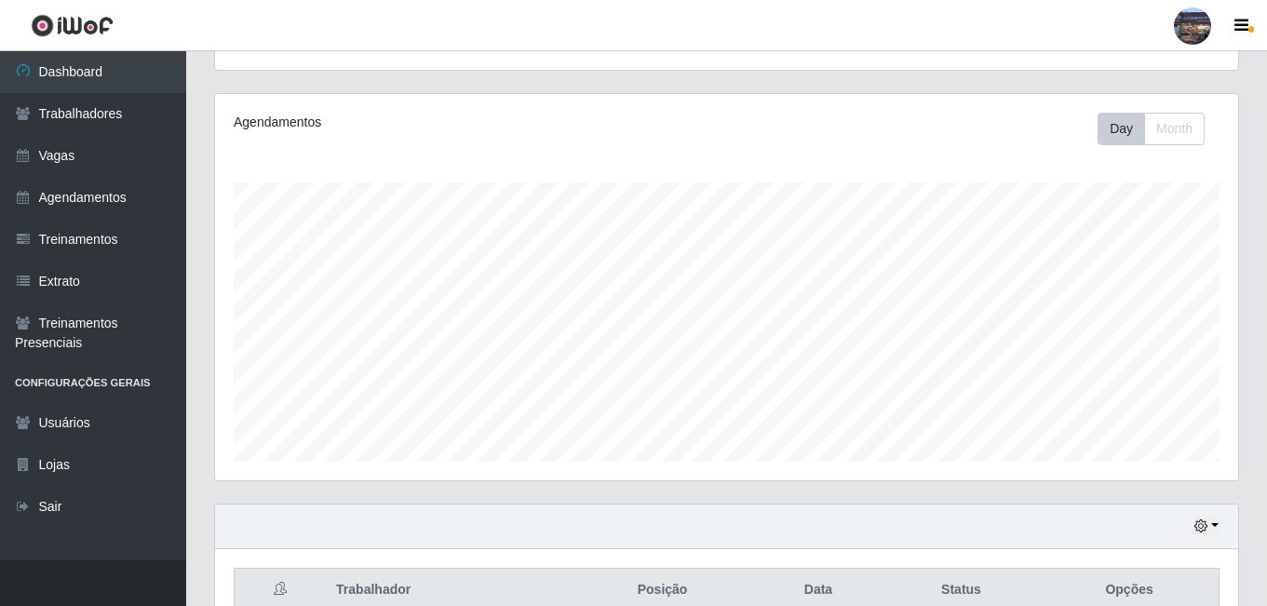
scroll to position [299, 0]
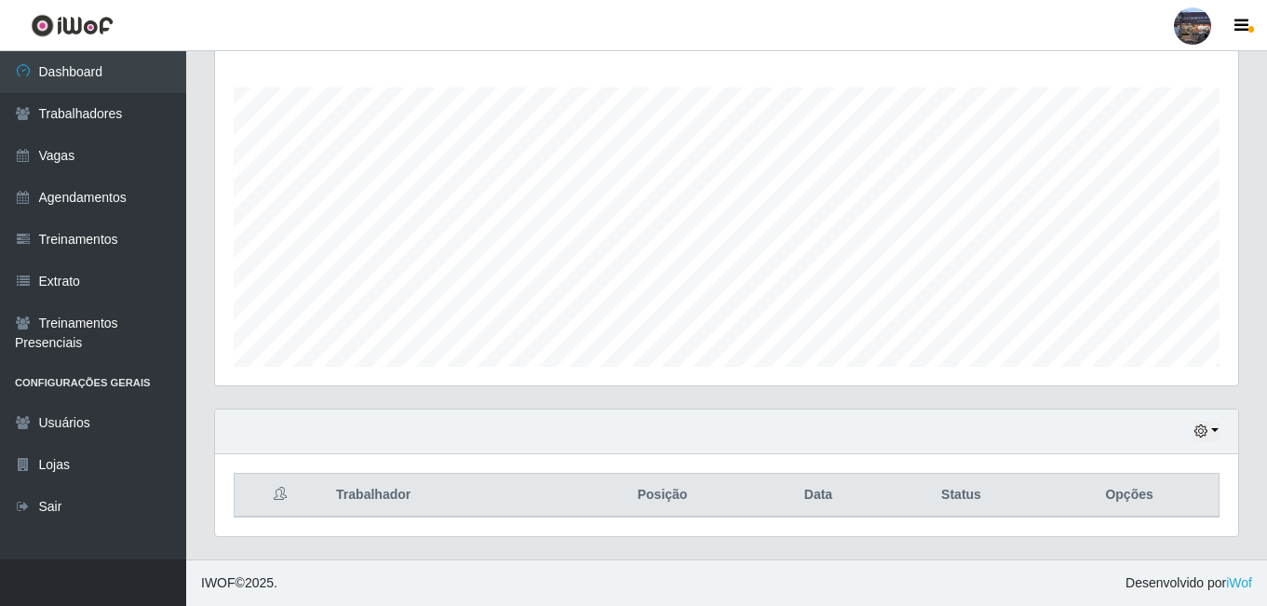
click at [1186, 40] on div at bounding box center [1192, 25] width 37 height 37
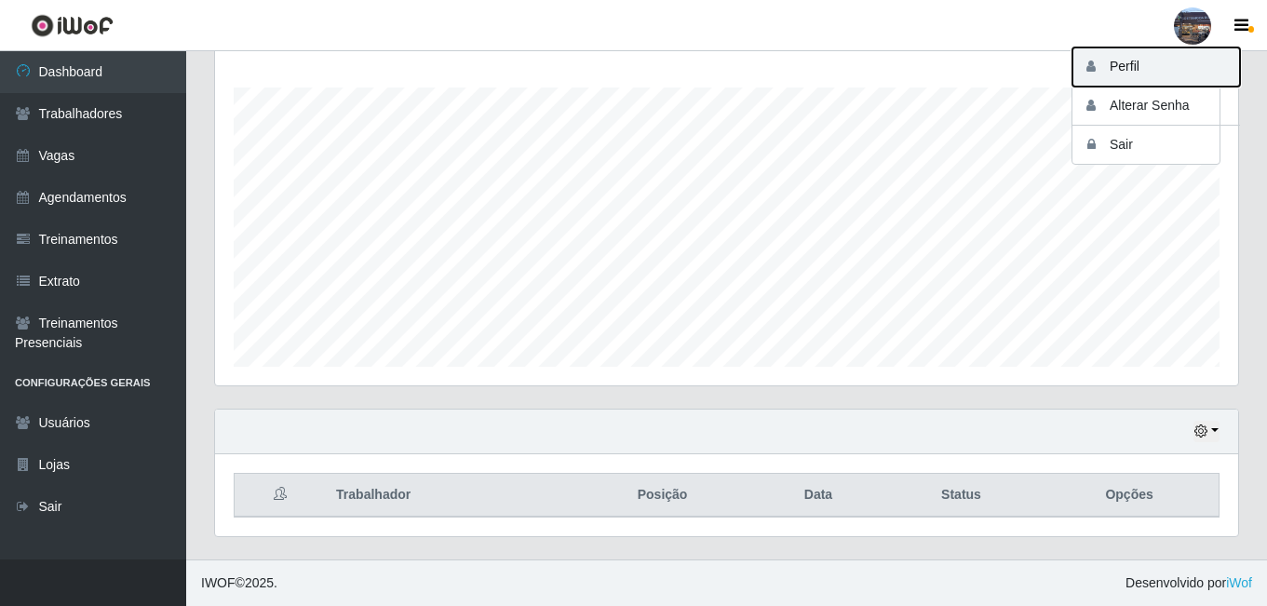
click at [1137, 56] on button "Perfil" at bounding box center [1157, 66] width 168 height 39
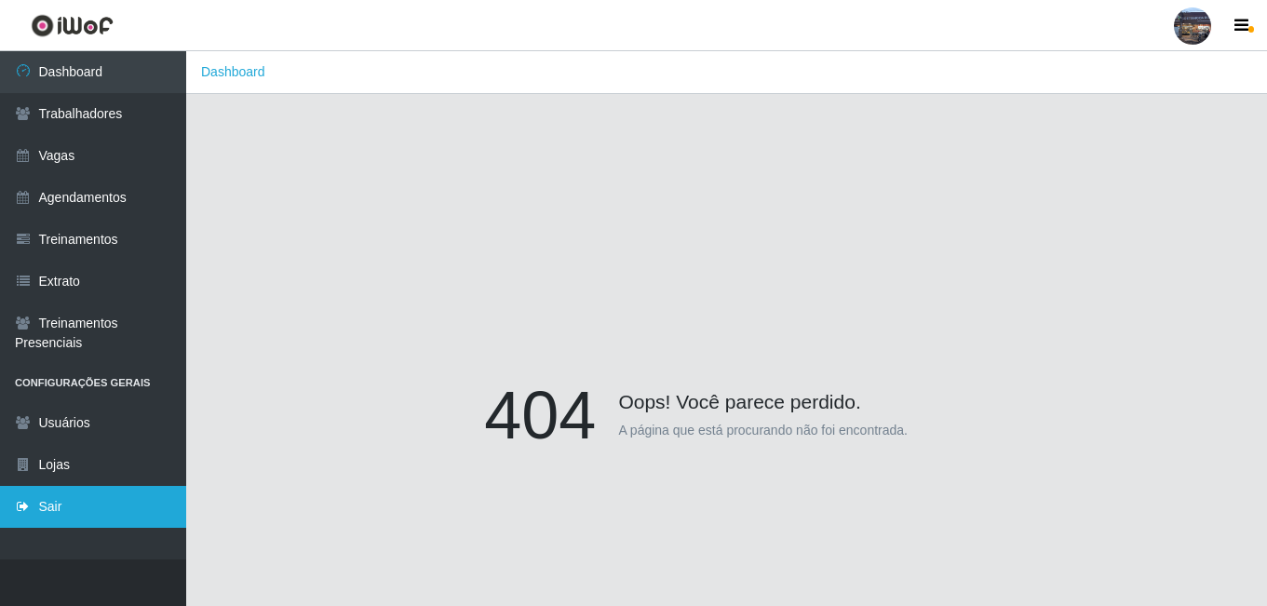
click at [85, 502] on link "Sair" at bounding box center [93, 507] width 186 height 42
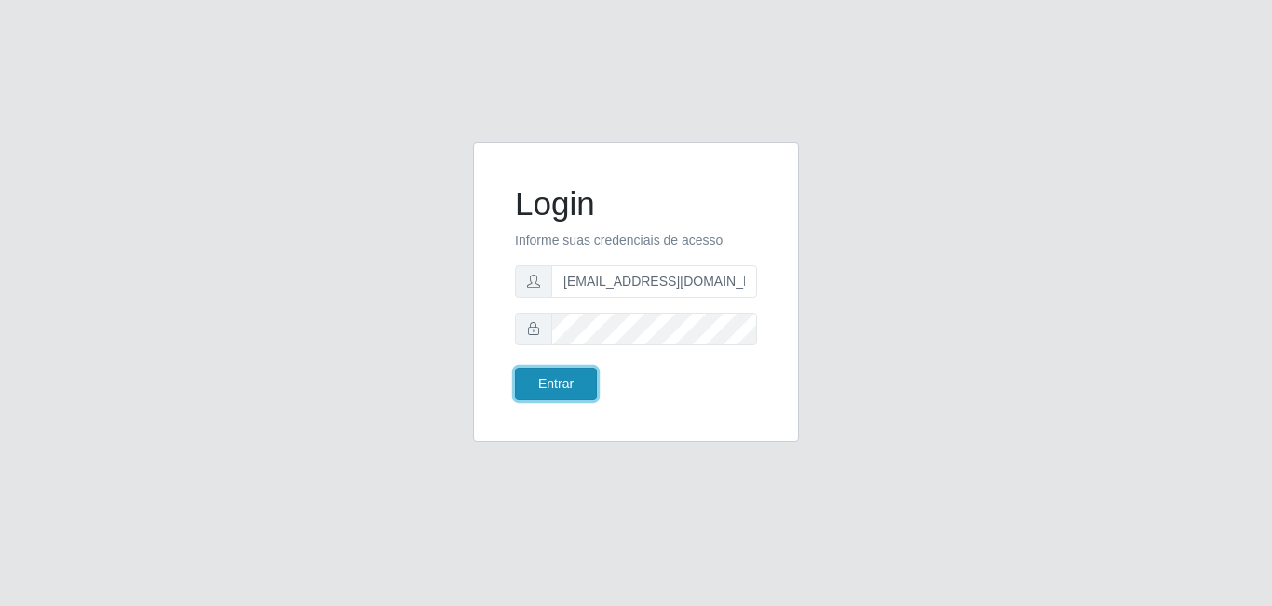
click at [558, 383] on button "Entrar" at bounding box center [556, 384] width 82 height 33
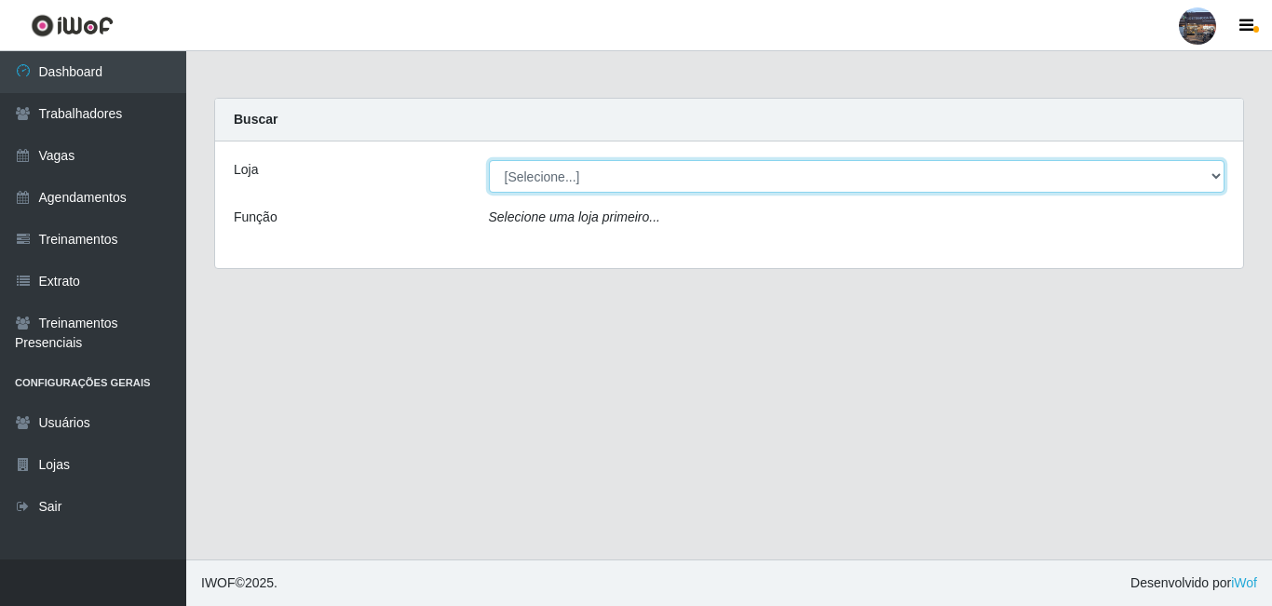
click at [552, 186] on select "[Selecione...] Gostinho da Roça" at bounding box center [857, 176] width 737 height 33
select select "303"
click at [489, 160] on select "[Selecione...] Gostinho da Roça" at bounding box center [857, 176] width 737 height 33
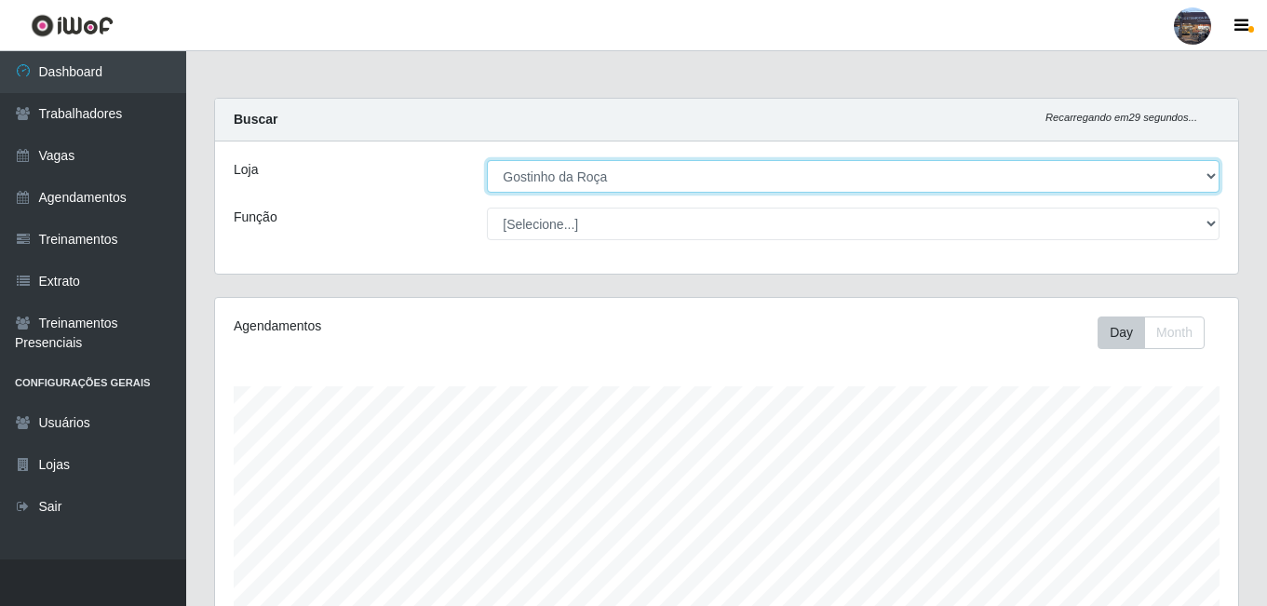
scroll to position [386, 1023]
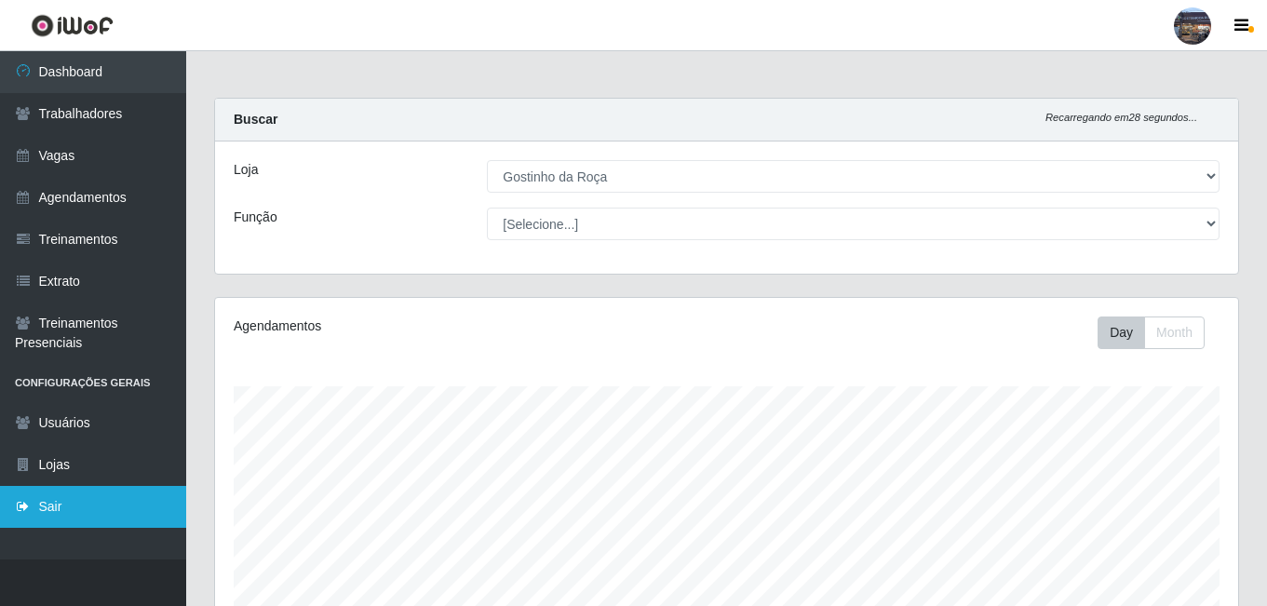
click at [83, 517] on link "Sair" at bounding box center [93, 507] width 186 height 42
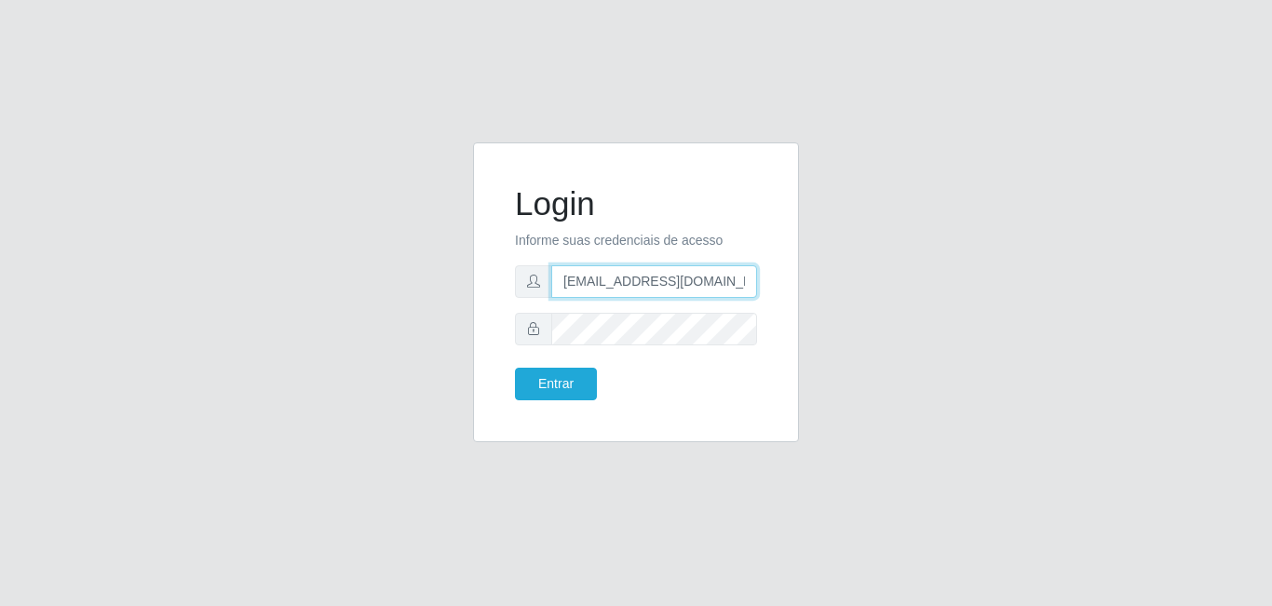
click at [657, 292] on input "[EMAIL_ADDRESS][DOMAIN_NAME]" at bounding box center [654, 281] width 206 height 33
type input "[EMAIL_ADDRESS][DOMAIN_NAME]"
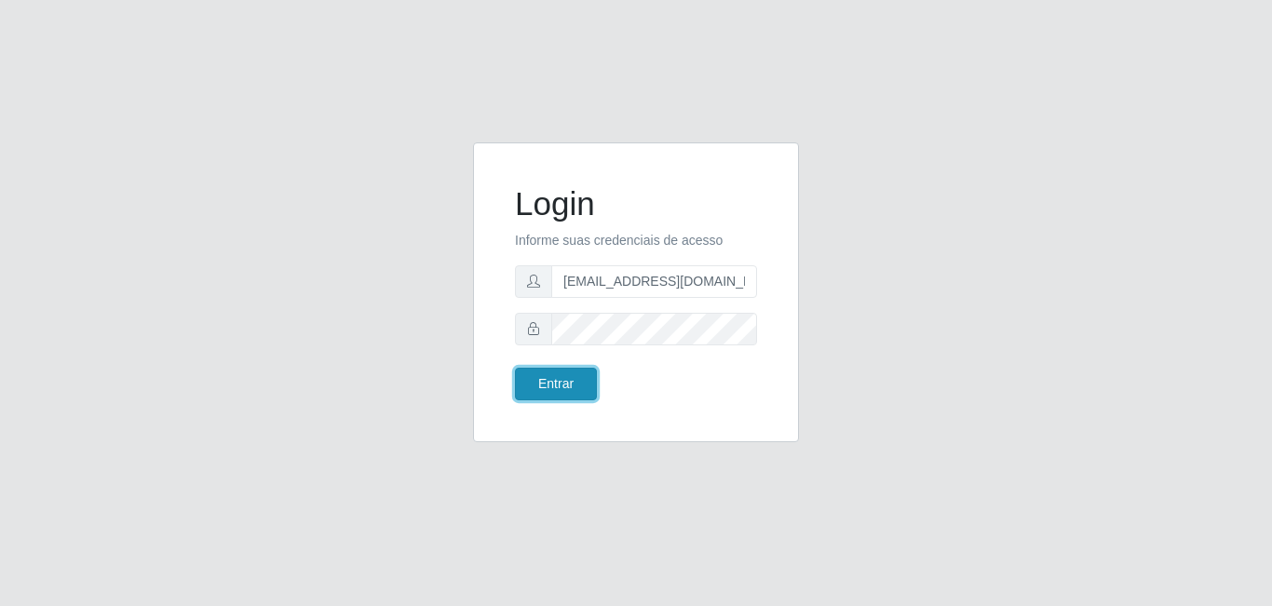
click at [548, 372] on button "Entrar" at bounding box center [556, 384] width 82 height 33
click at [551, 379] on body "Login Informe suas credenciais de acesso [EMAIL_ADDRESS][DOMAIN_NAME] Entrar" at bounding box center [636, 303] width 1272 height 606
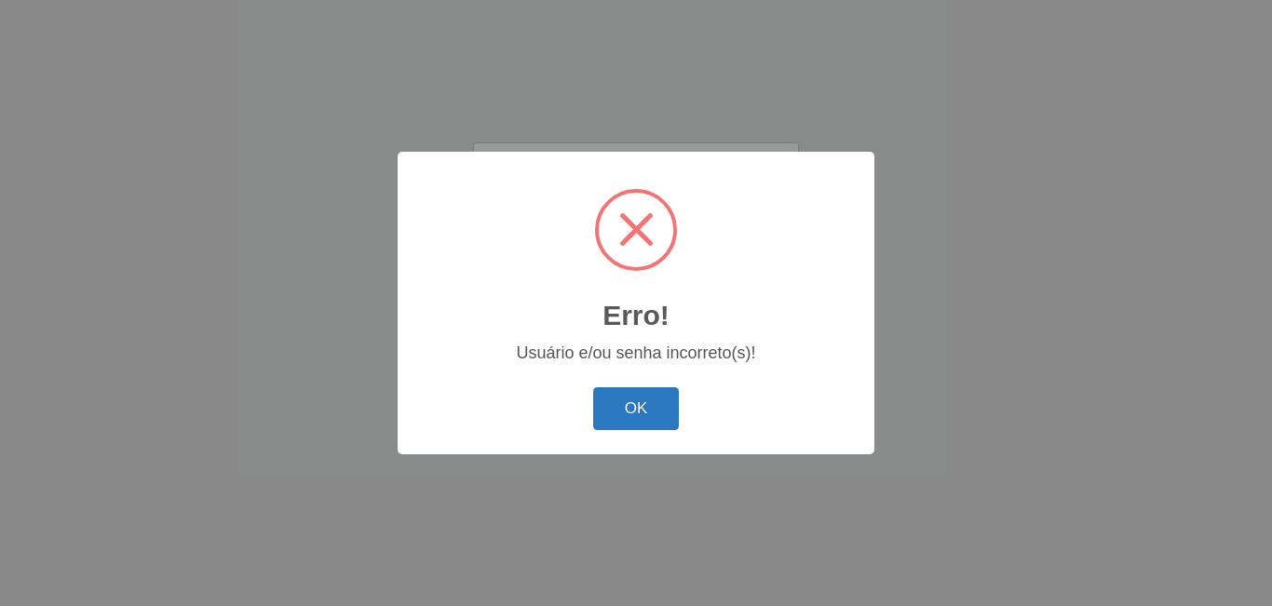
click at [646, 416] on button "OK" at bounding box center [636, 409] width 87 height 44
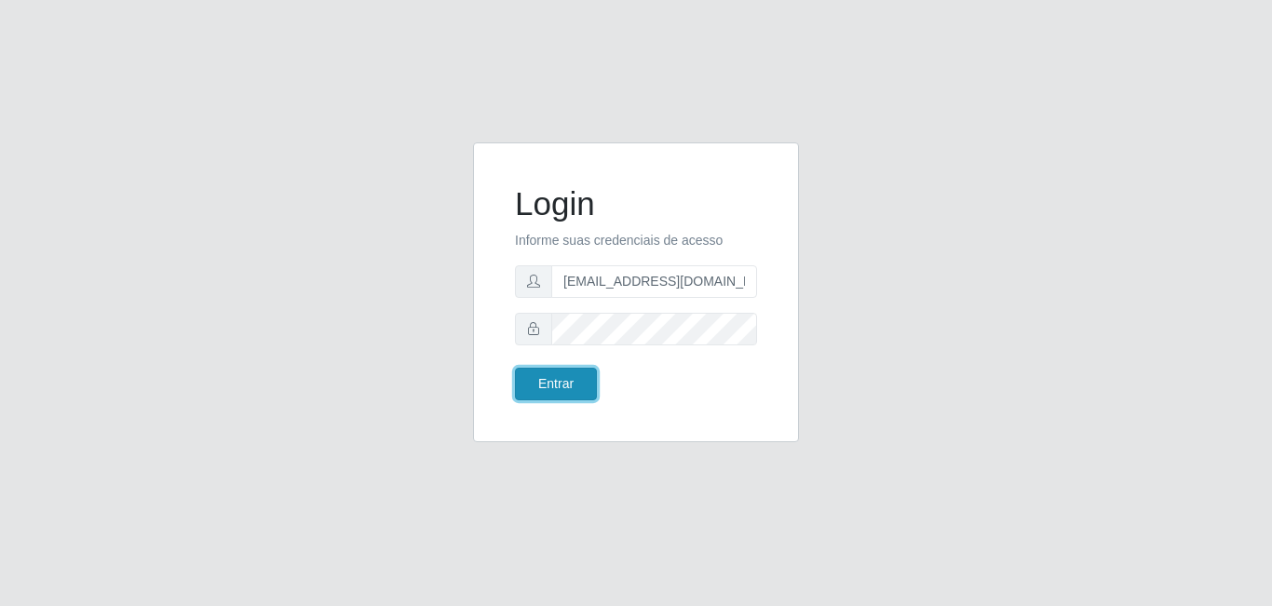
click at [555, 387] on button "Entrar" at bounding box center [556, 384] width 82 height 33
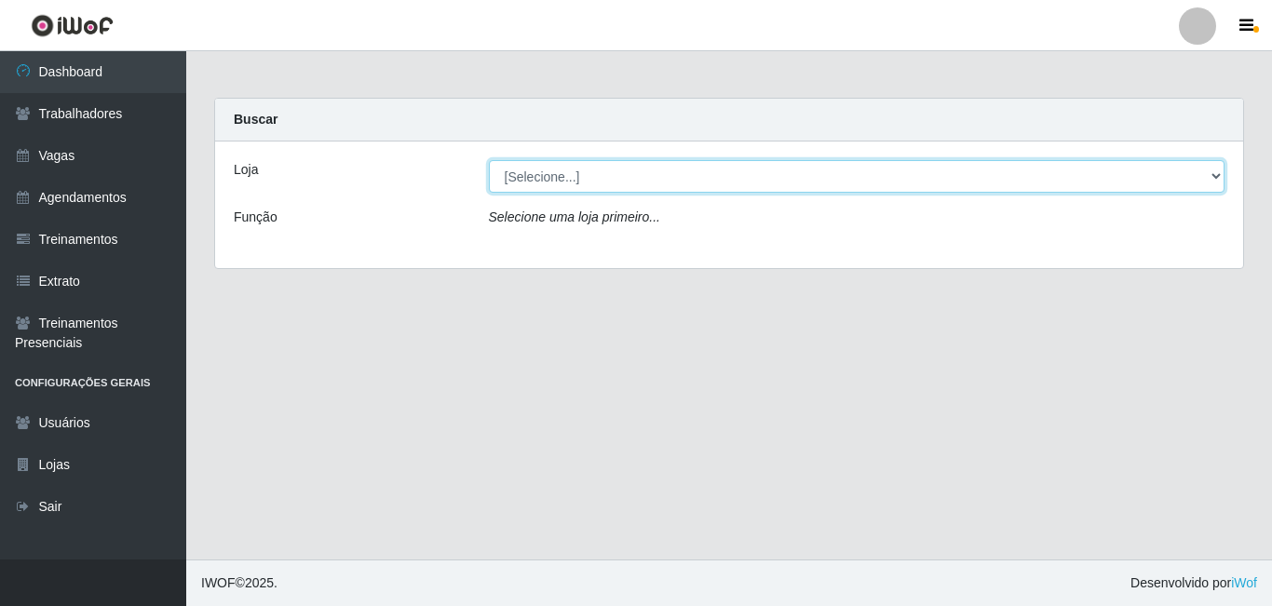
click at [586, 188] on select "[Selecione...] Gostinho da Roça" at bounding box center [857, 176] width 737 height 33
select select "303"
click at [489, 160] on select "[Selecione...] Gostinho da Roça" at bounding box center [857, 176] width 737 height 33
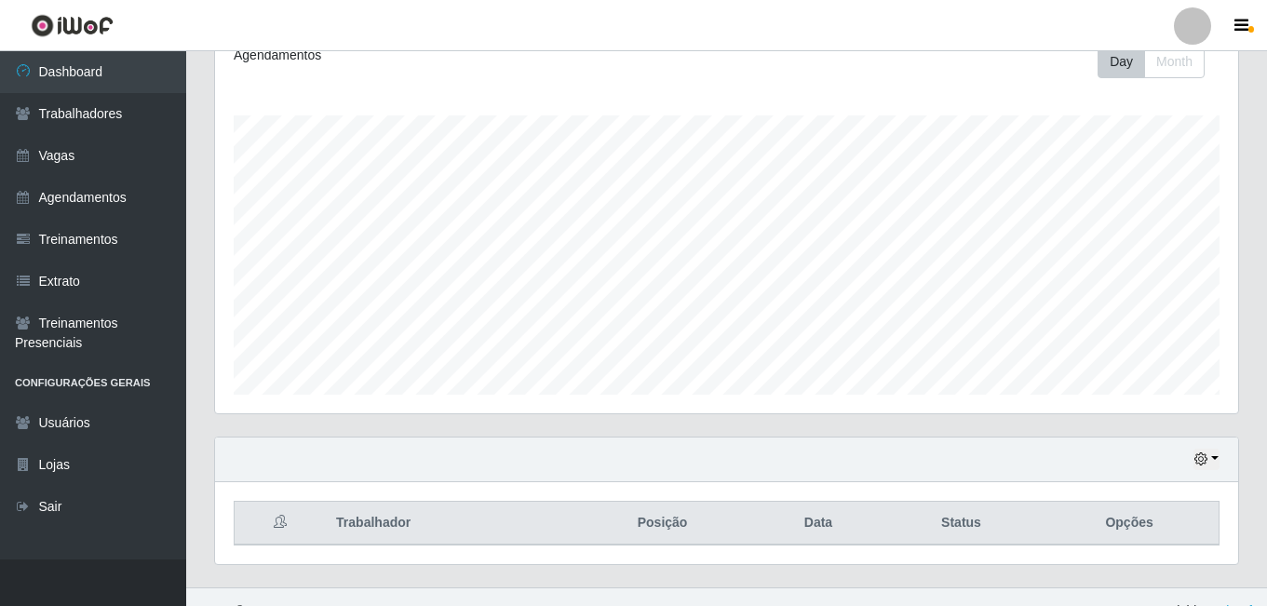
scroll to position [299, 0]
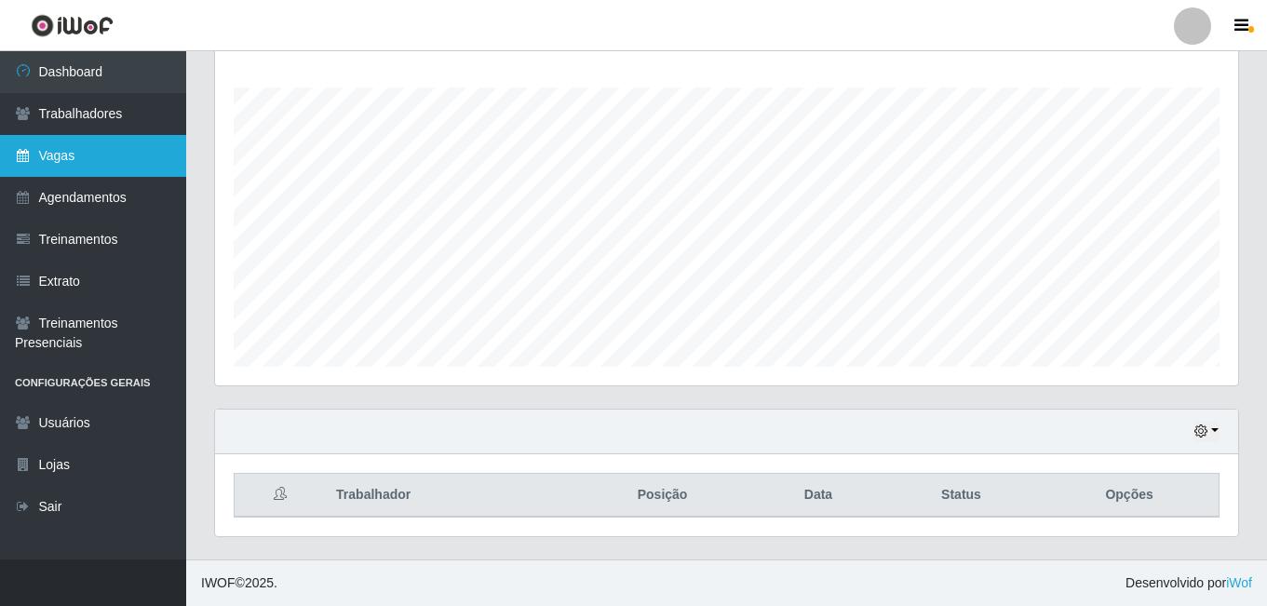
click at [54, 169] on link "Vagas" at bounding box center [93, 156] width 186 height 42
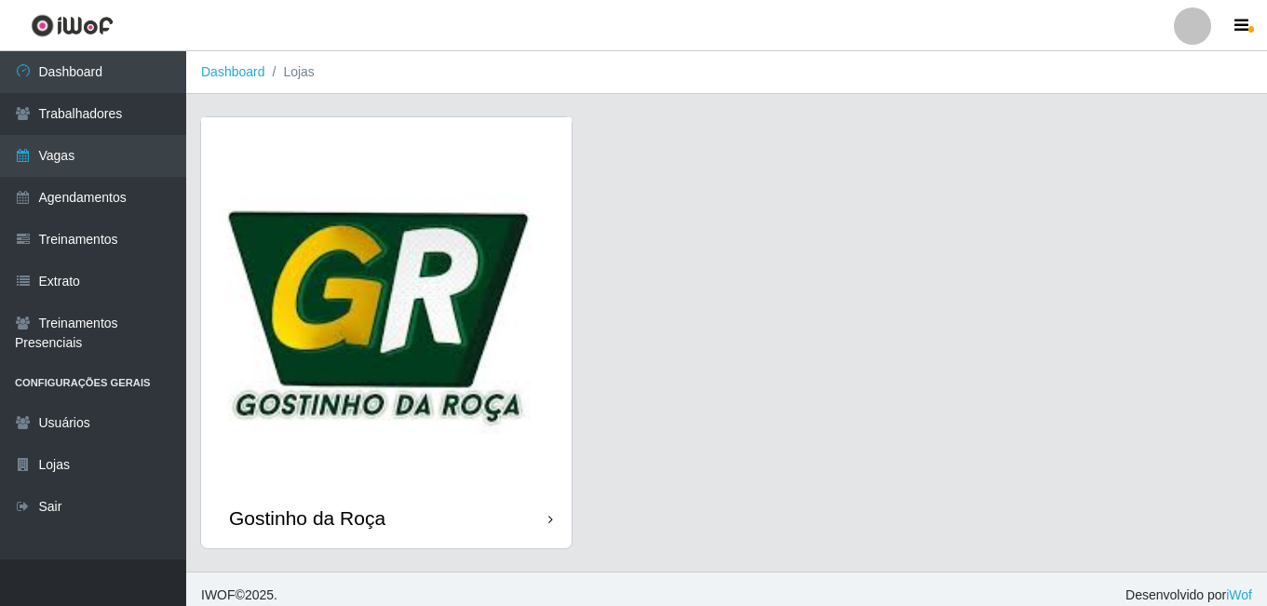
click at [358, 290] on img at bounding box center [386, 302] width 371 height 371
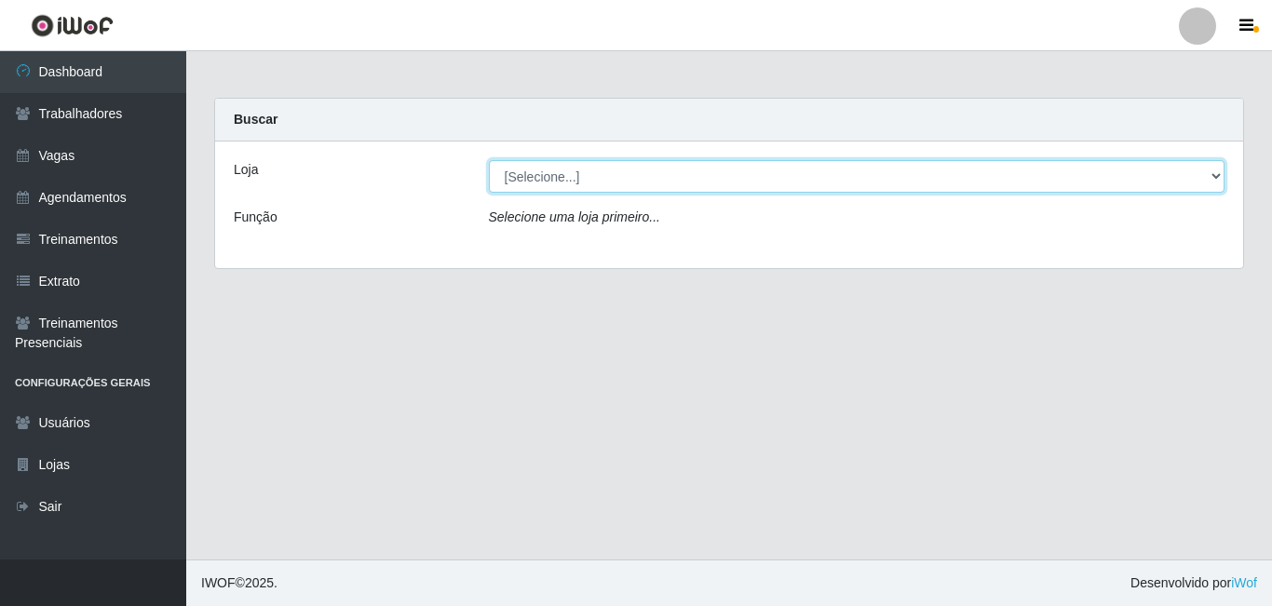
click at [613, 184] on select "[Selecione...] Gostinho da Roça" at bounding box center [857, 176] width 737 height 33
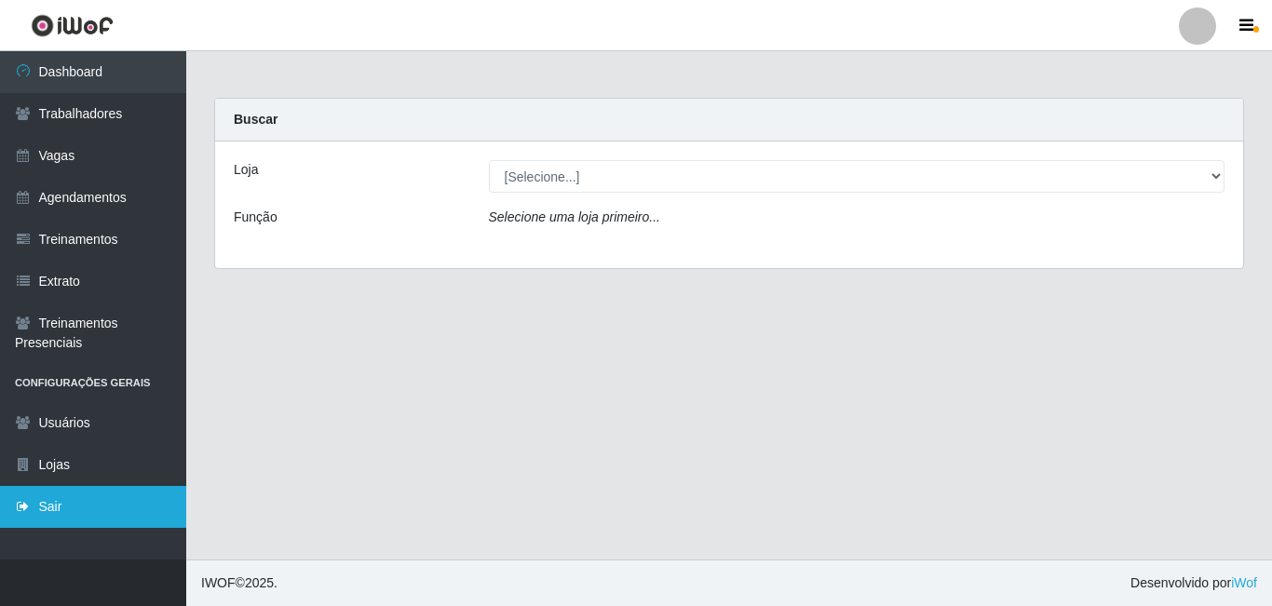
click at [74, 497] on link "Sair" at bounding box center [93, 507] width 186 height 42
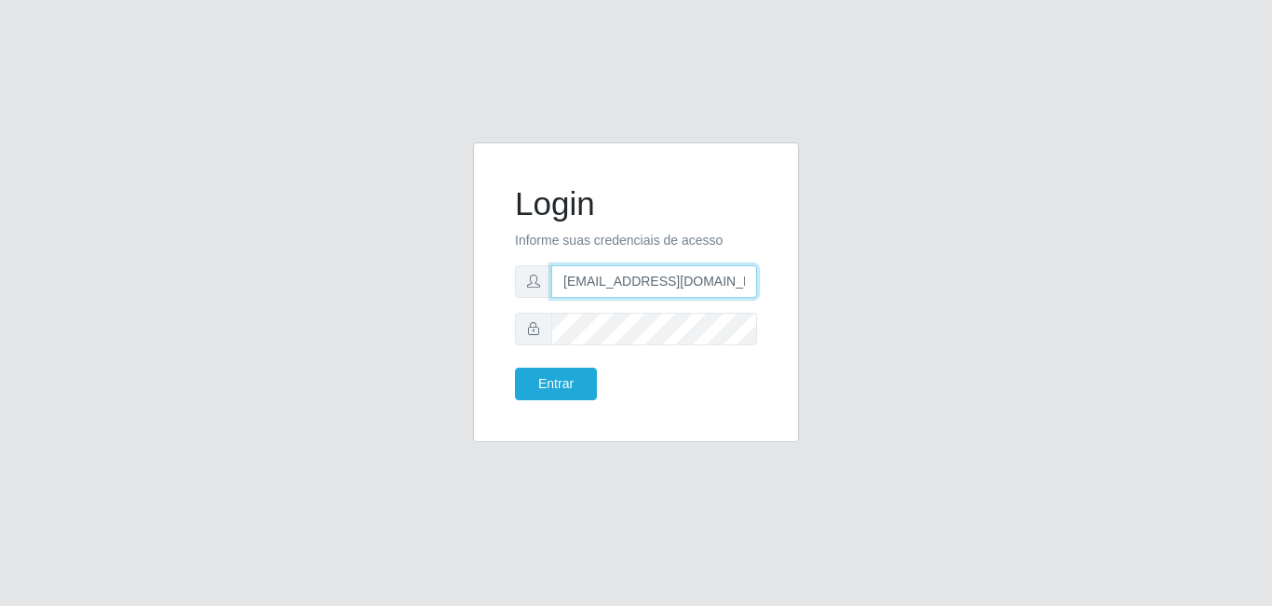
click at [643, 295] on input "[EMAIL_ADDRESS][DOMAIN_NAME]" at bounding box center [654, 281] width 206 height 33
type input "[EMAIL_ADDRESS][DOMAIN_NAME]"
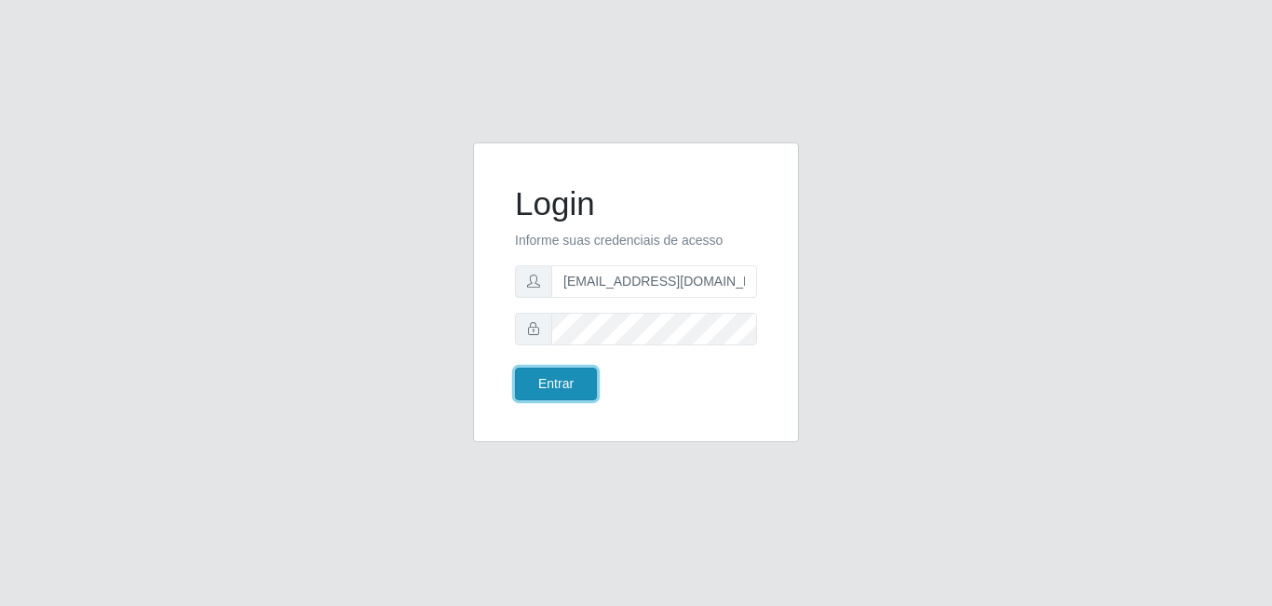
click at [569, 370] on button "Entrar" at bounding box center [556, 384] width 82 height 33
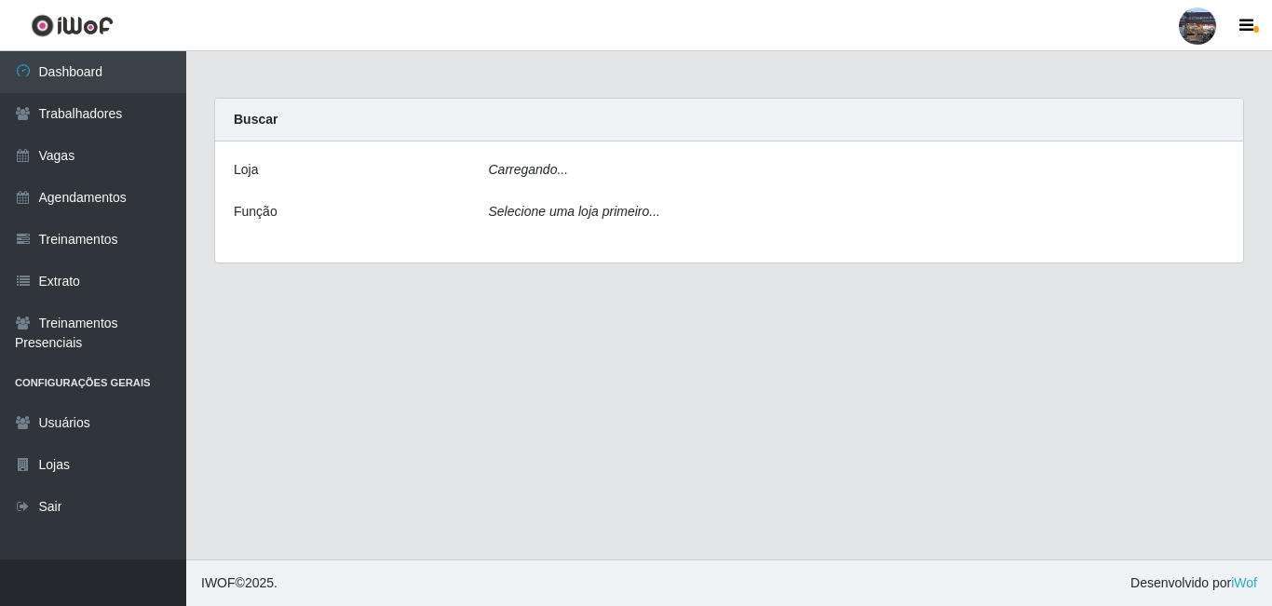
click at [574, 385] on main "Carregando... Buscar Loja Carregando... Função Selecione uma loja primeiro..." at bounding box center [729, 305] width 1086 height 508
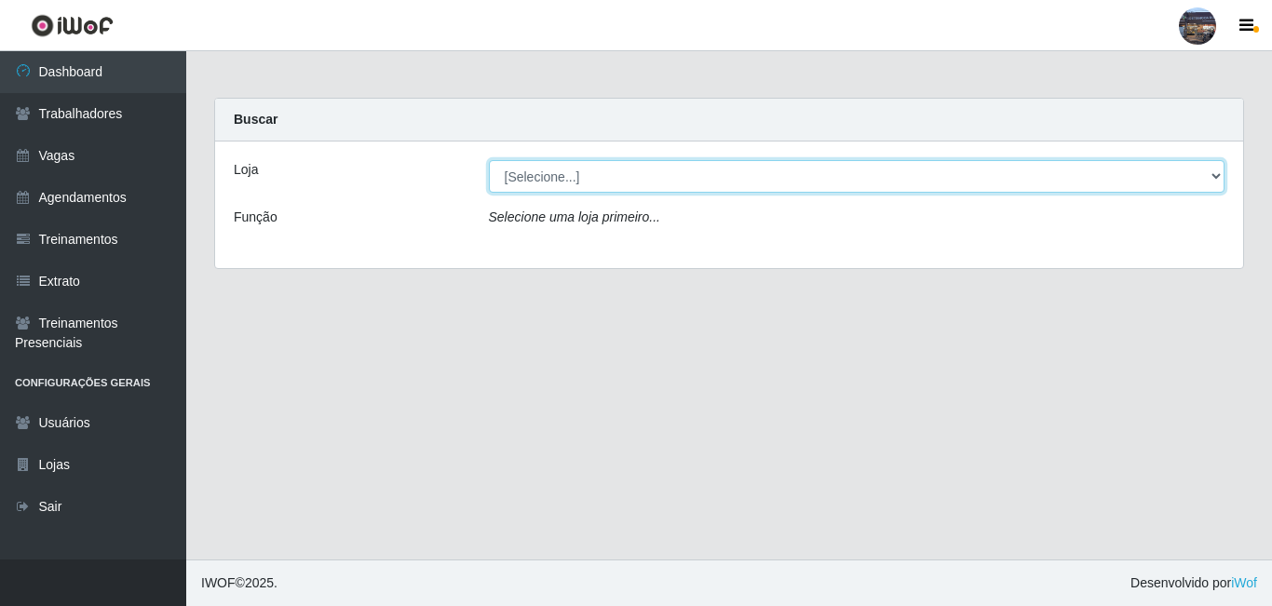
click at [568, 179] on select "[Selecione...] Gostinho da Roça" at bounding box center [857, 176] width 737 height 33
select select "303"
click at [489, 160] on select "[Selecione...] Gostinho da Roça" at bounding box center [857, 176] width 737 height 33
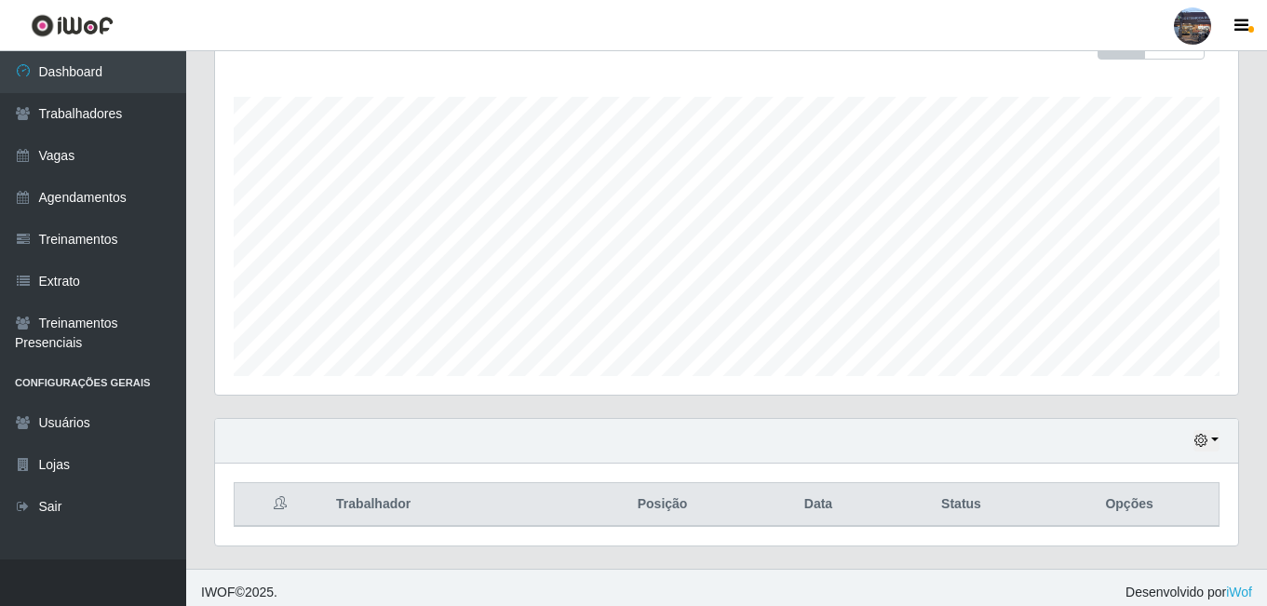
scroll to position [299, 0]
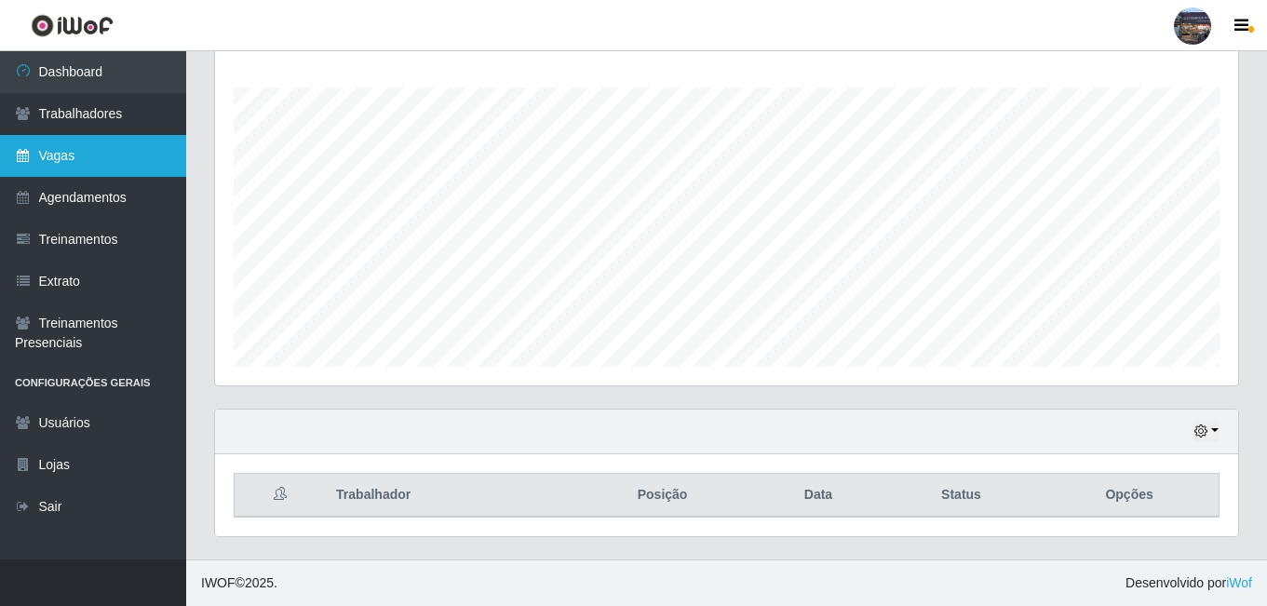
click at [112, 164] on link "Vagas" at bounding box center [93, 156] width 186 height 42
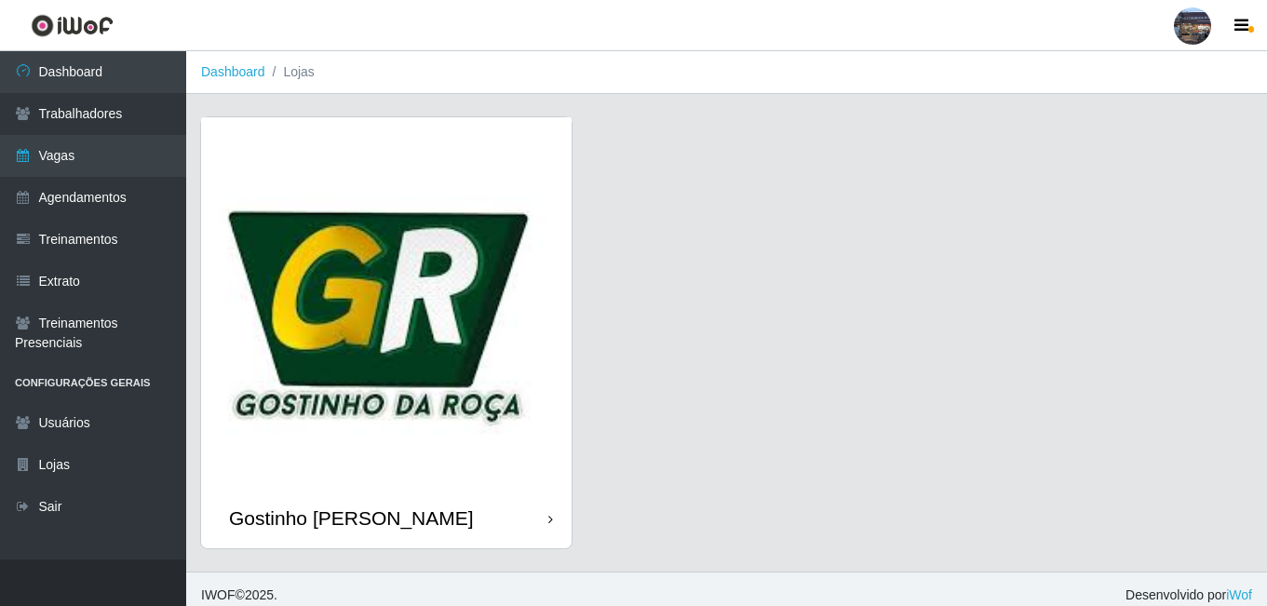
click at [321, 220] on img at bounding box center [386, 302] width 371 height 371
